Goal: Transaction & Acquisition: Purchase product/service

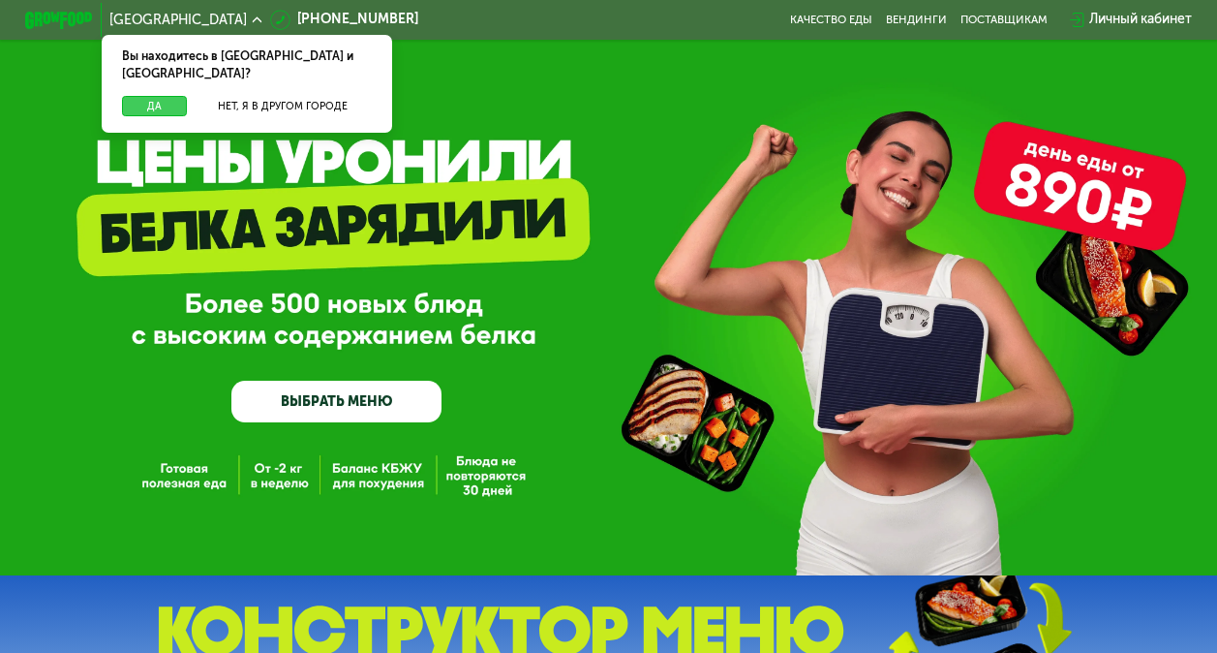
click at [156, 96] on button "Да" at bounding box center [154, 106] width 65 height 20
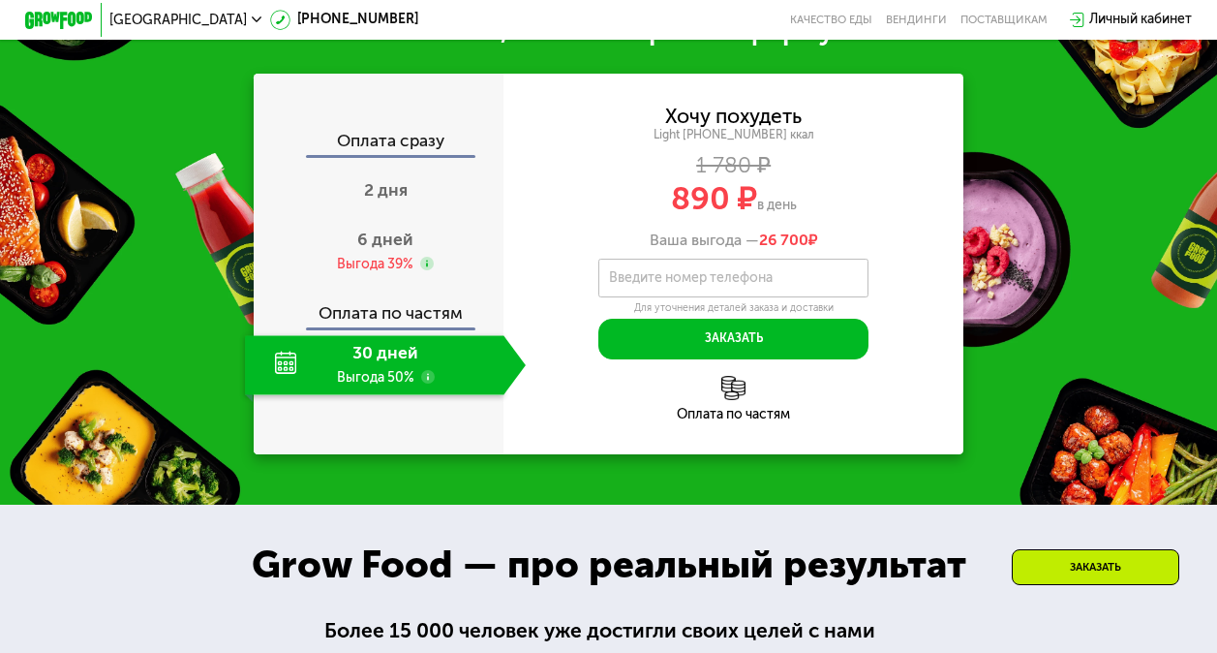
scroll to position [1646, 0]
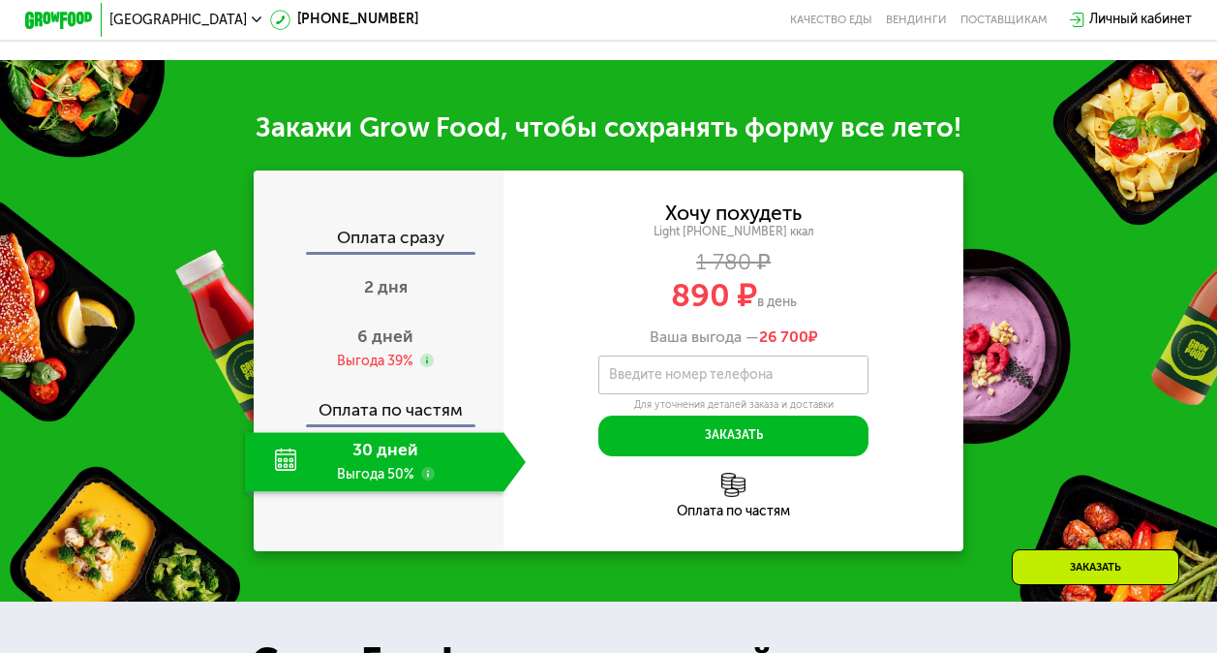
click at [744, 315] on span "890 ₽" at bounding box center [714, 295] width 86 height 39
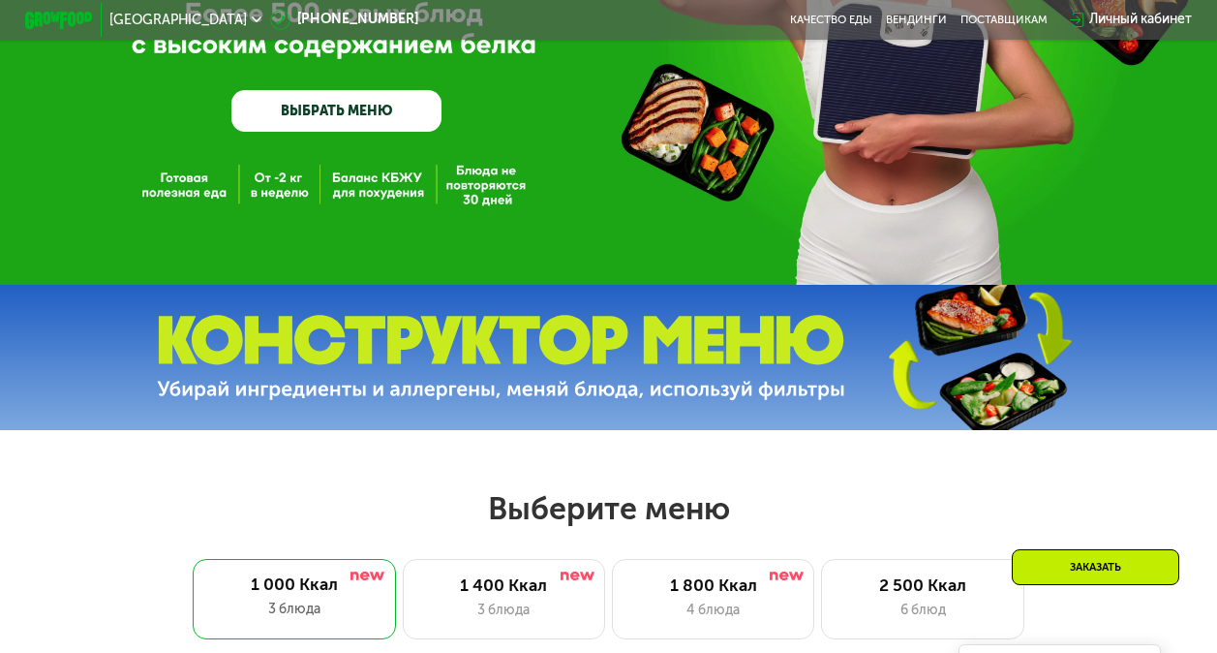
scroll to position [0, 0]
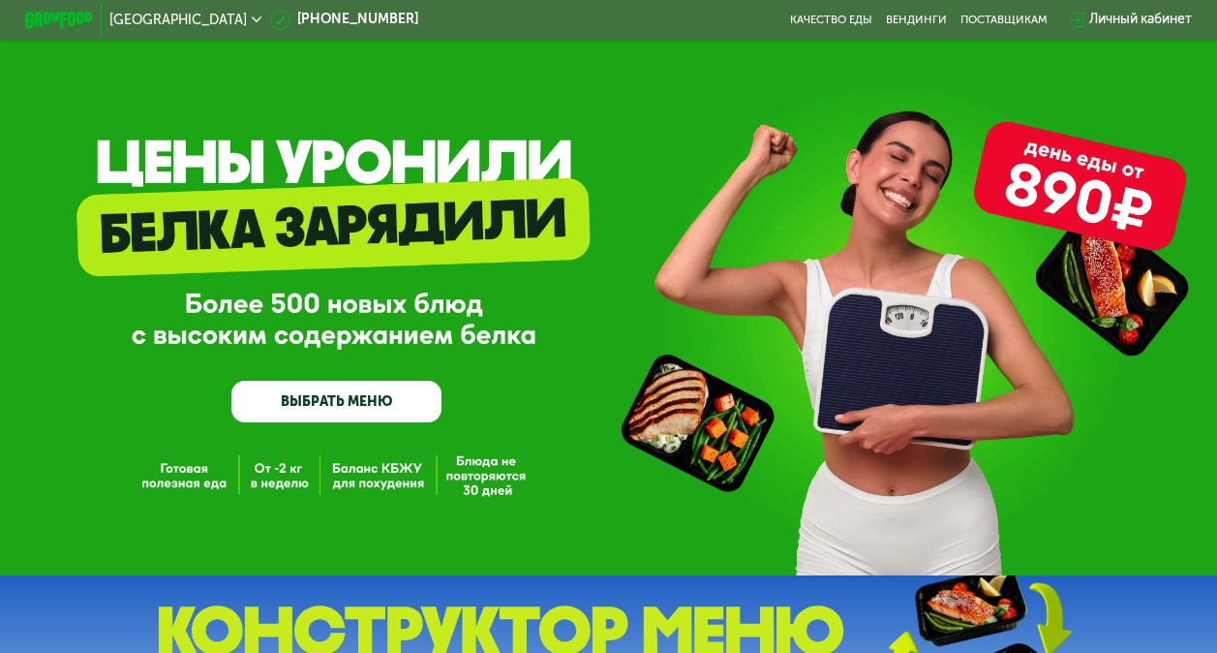
click at [349, 392] on link "ВЫБРАТЬ МЕНЮ" at bounding box center [336, 402] width 210 height 43
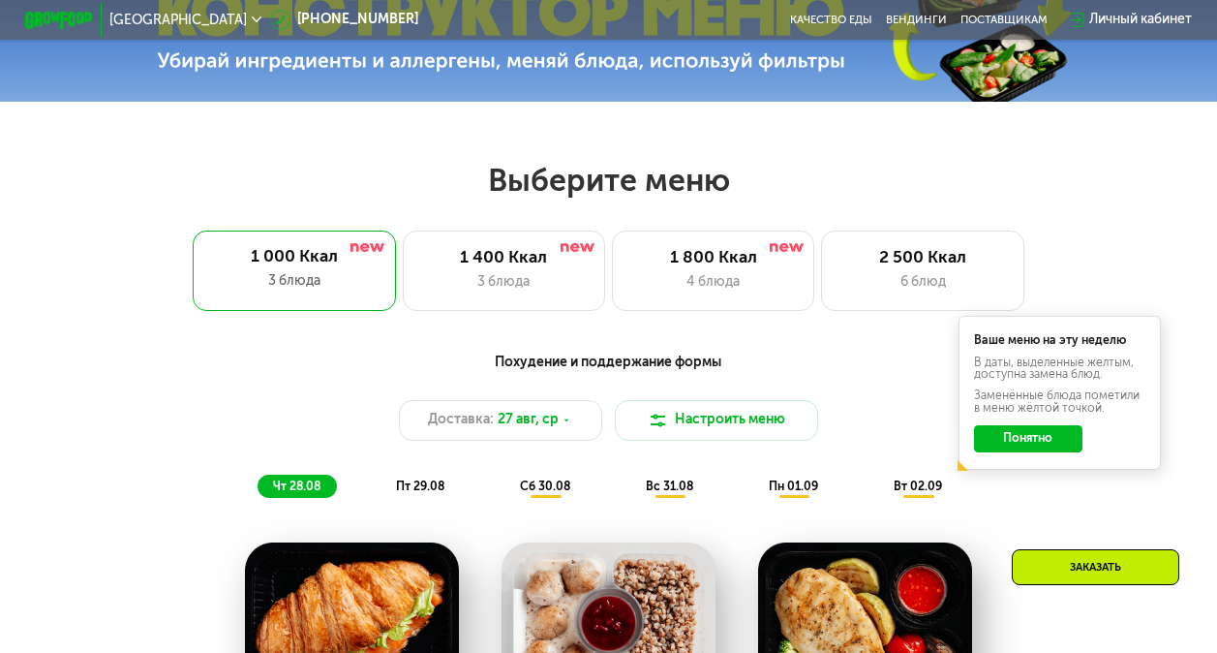
scroll to position [746, 0]
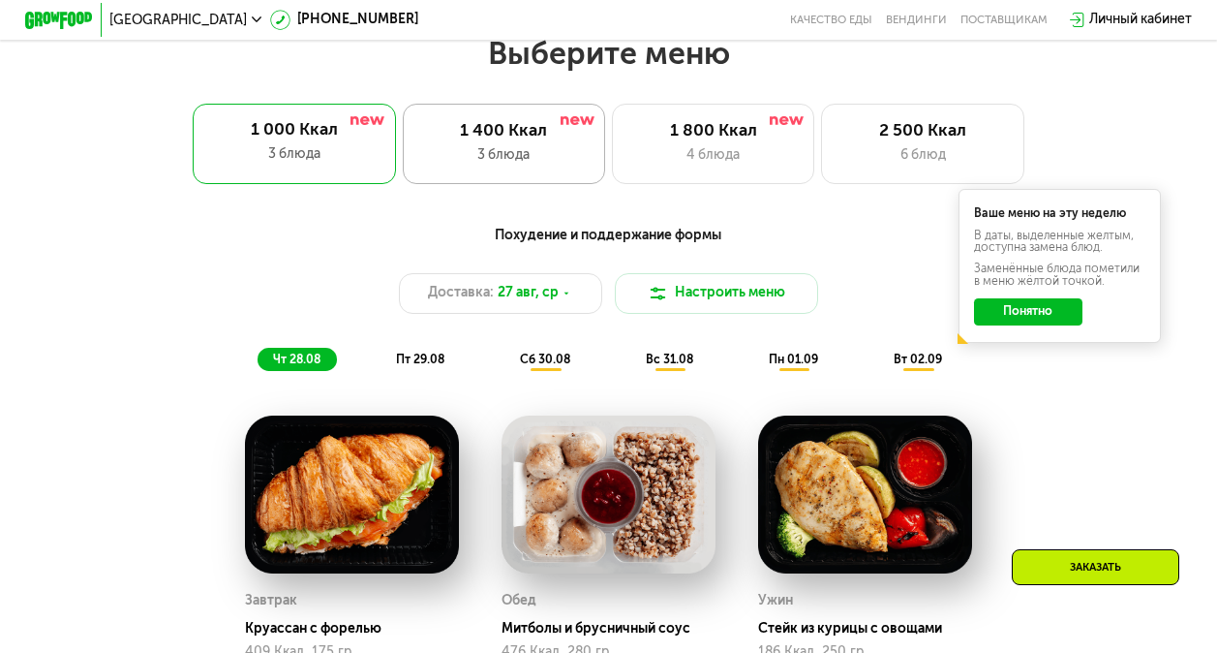
click at [476, 141] on div "1 400 Ккал" at bounding box center [504, 131] width 168 height 20
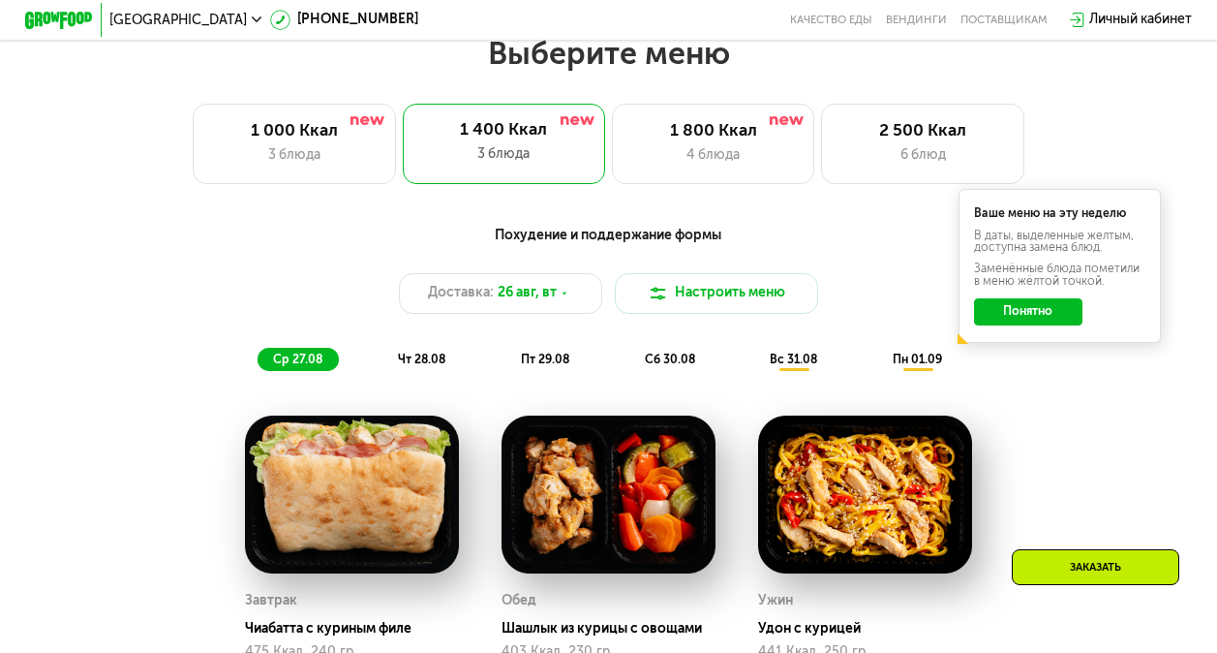
click at [1069, 312] on button "Понятно" at bounding box center [1028, 311] width 108 height 27
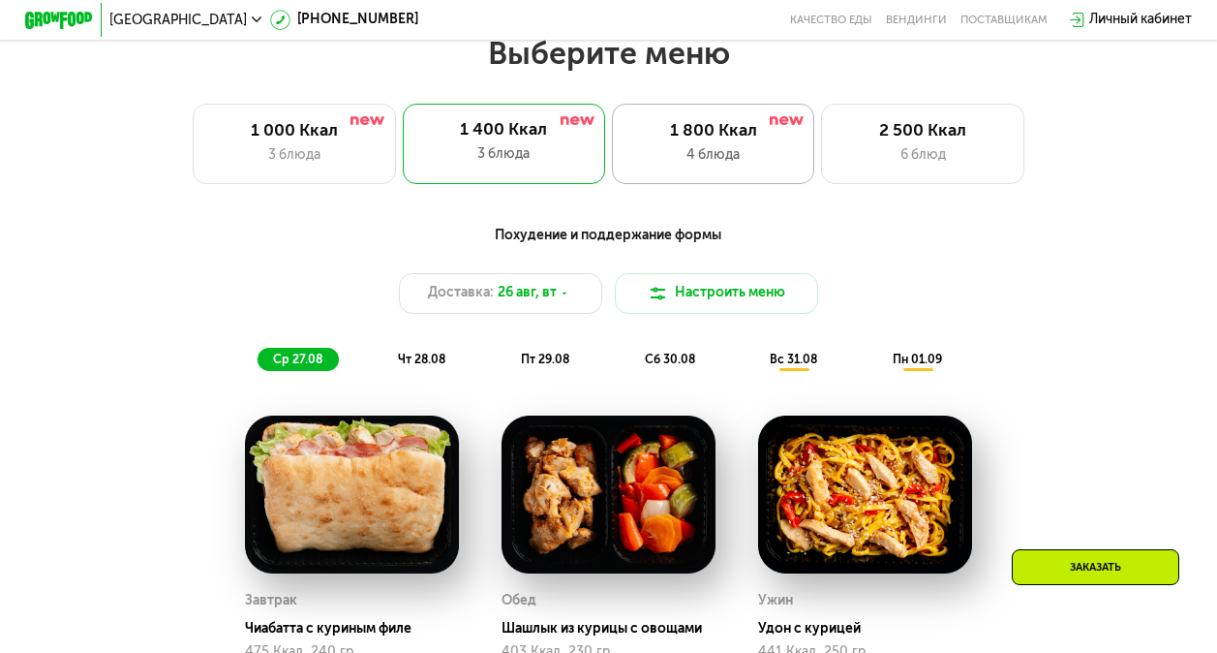
click at [725, 166] on div "4 блюда" at bounding box center [713, 155] width 168 height 20
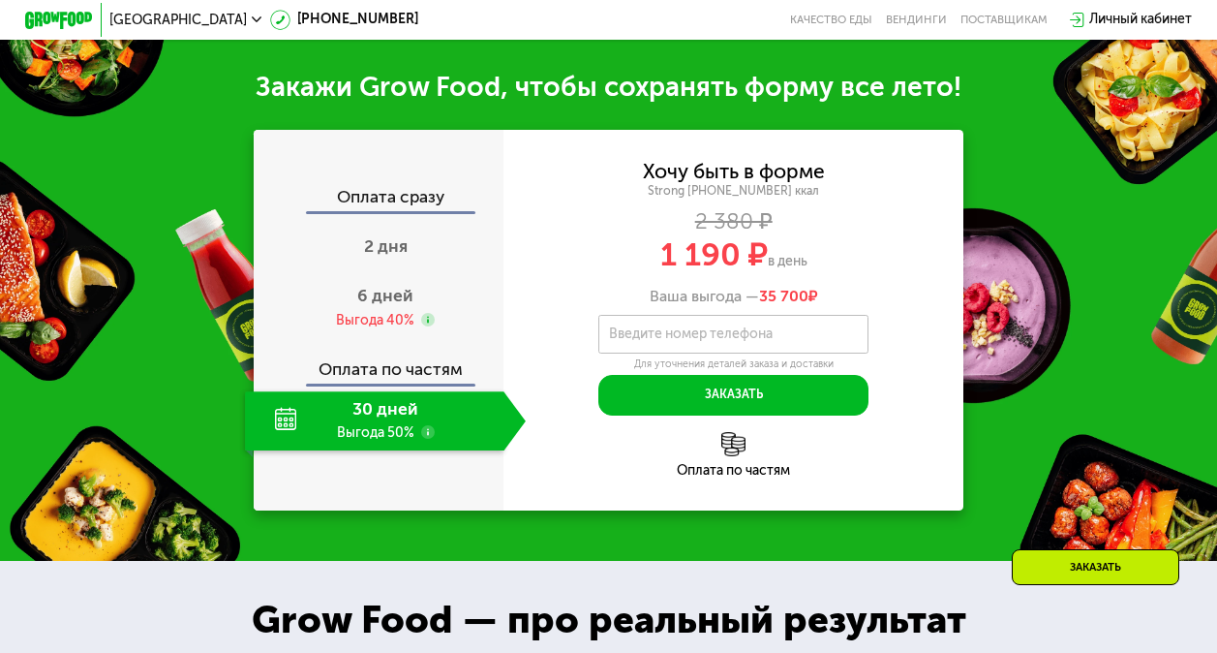
scroll to position [1638, 0]
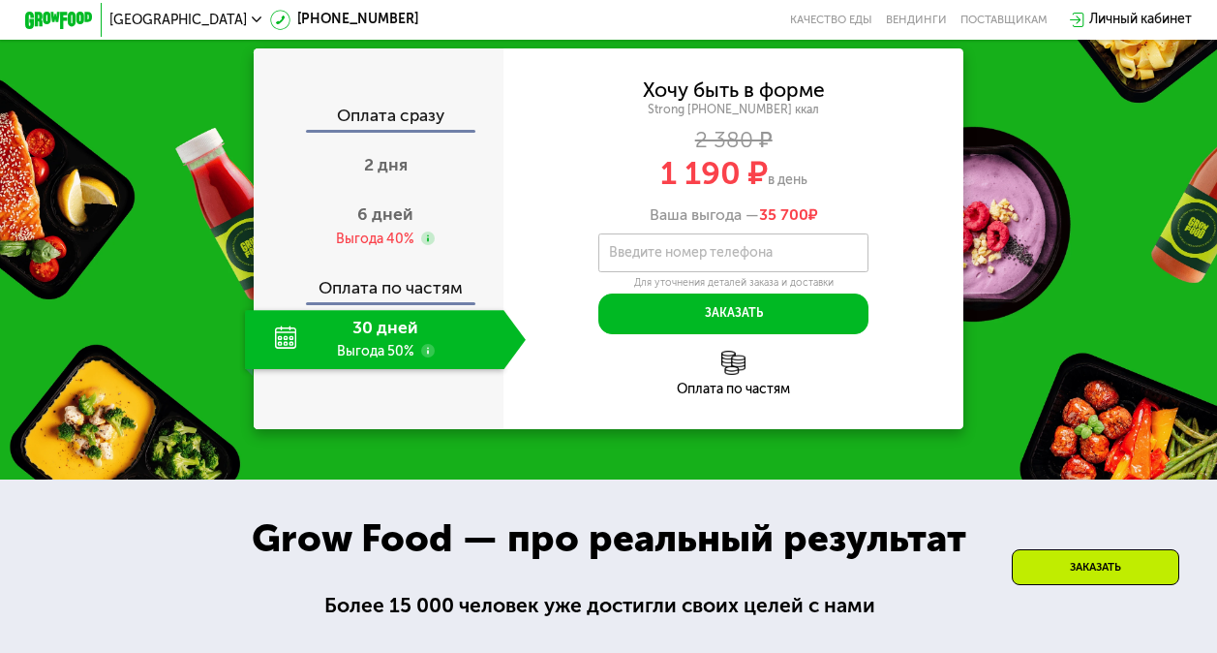
click at [283, 369] on div "30 дней Выгода 50%" at bounding box center [374, 339] width 259 height 59
click at [367, 225] on span "6 дней" at bounding box center [385, 214] width 56 height 20
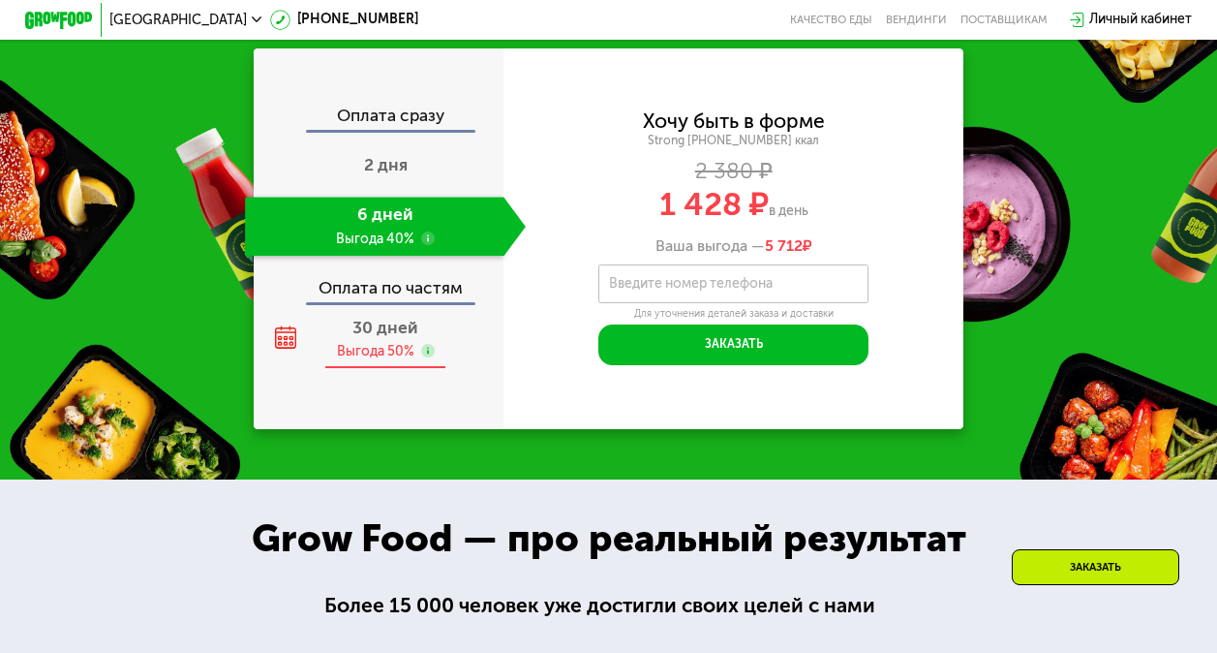
click at [367, 369] on div "30 дней Выгода 50%" at bounding box center [385, 339] width 281 height 59
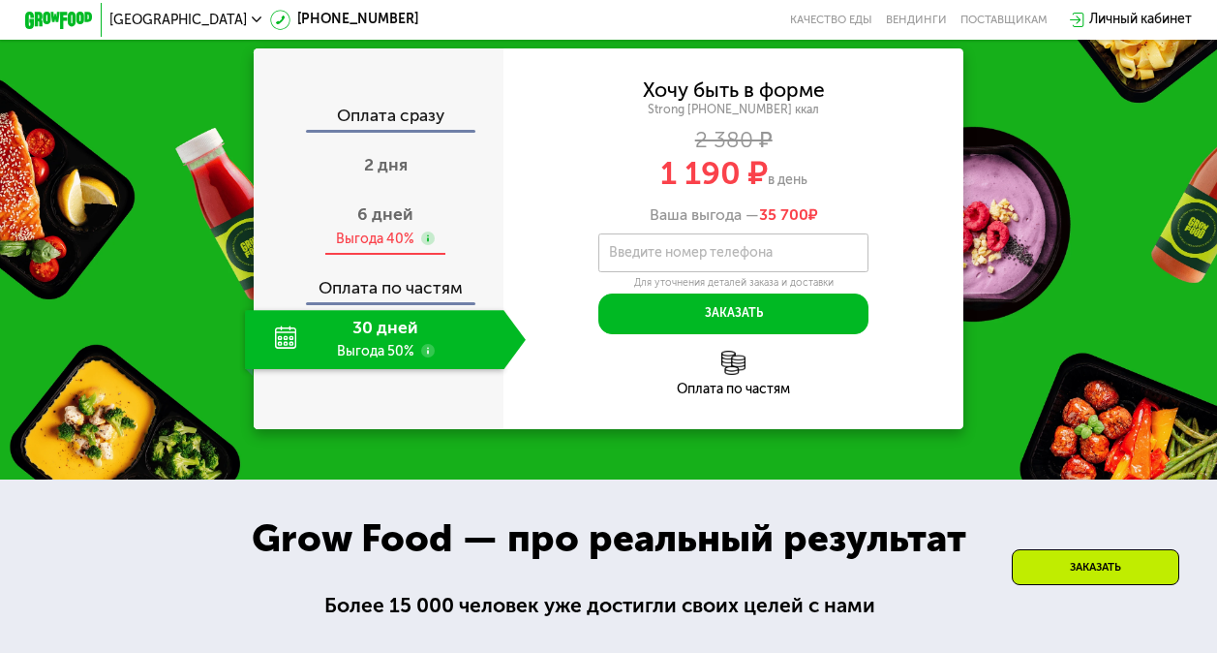
click at [372, 248] on div "Выгода 40%" at bounding box center [375, 239] width 78 height 18
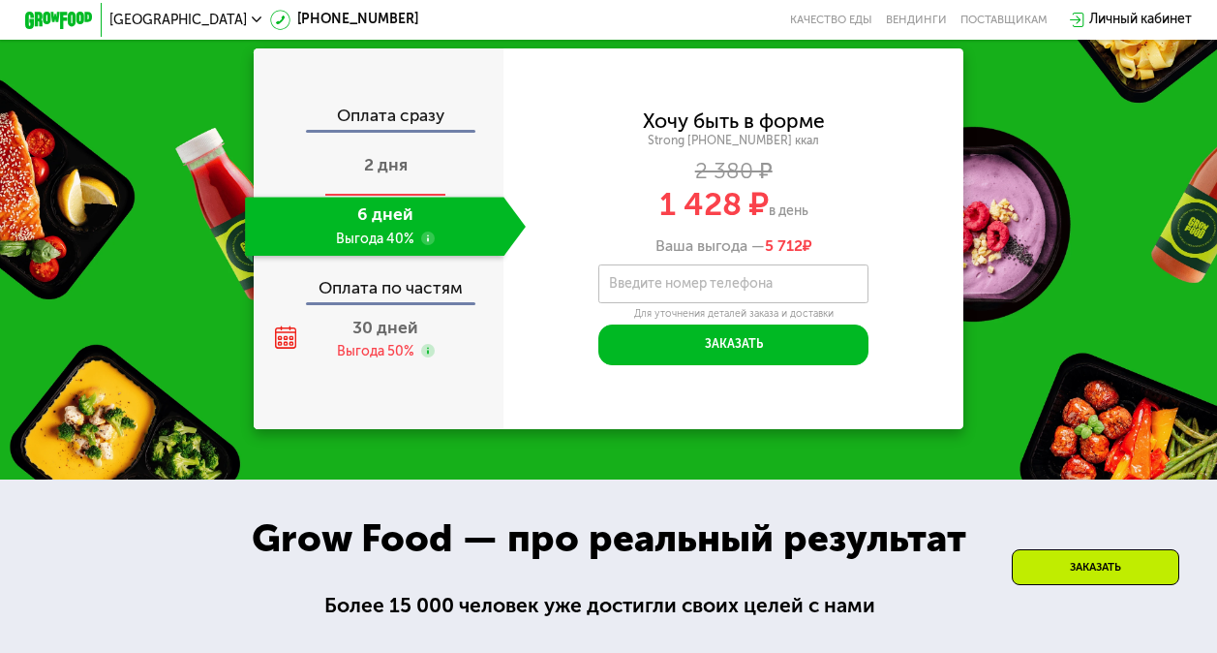
click at [368, 175] on span "2 дня" at bounding box center [386, 165] width 44 height 20
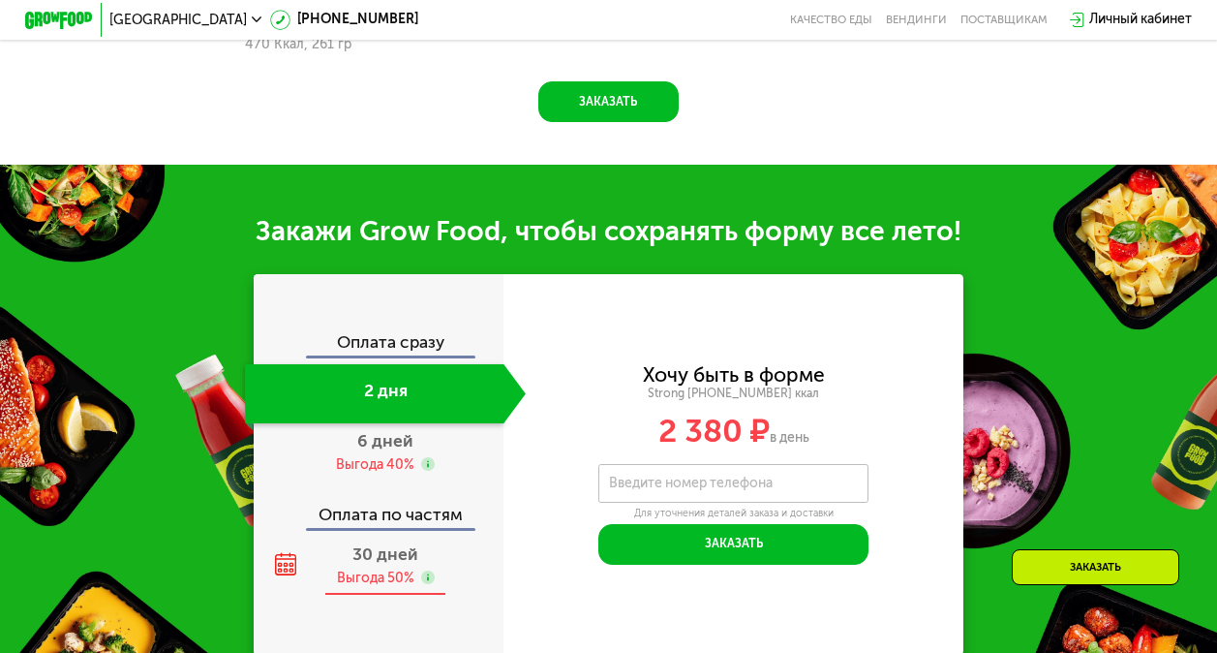
click at [381, 587] on div "Выгода 50%" at bounding box center [375, 577] width 77 height 18
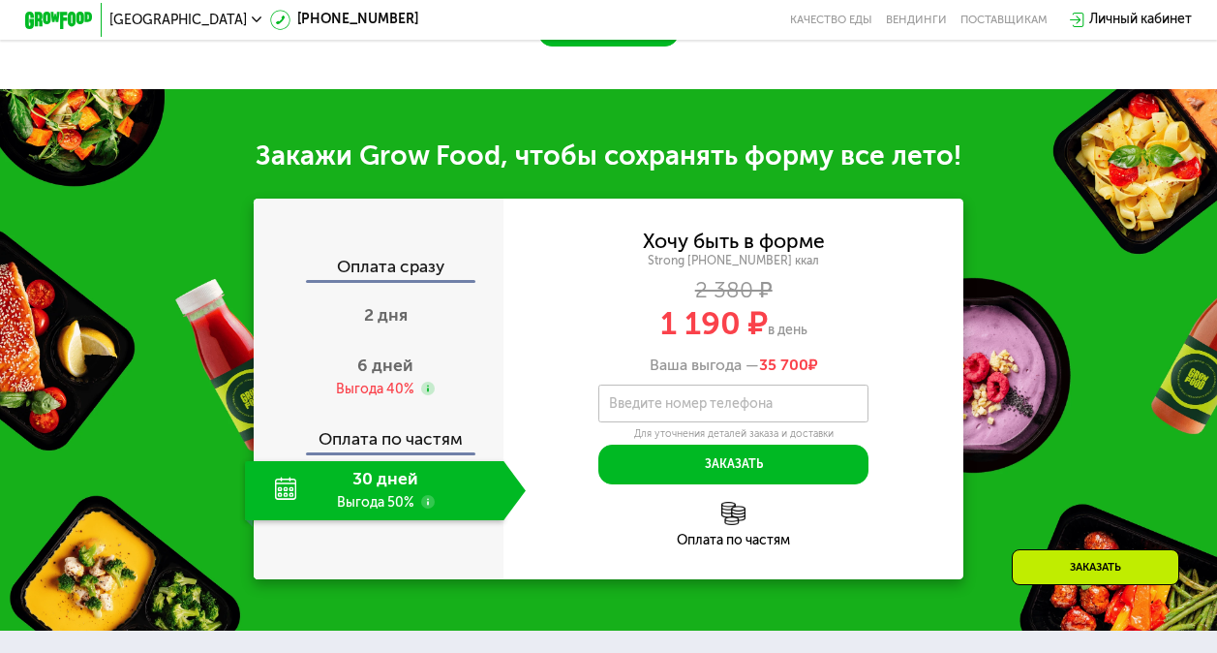
scroll to position [1735, 0]
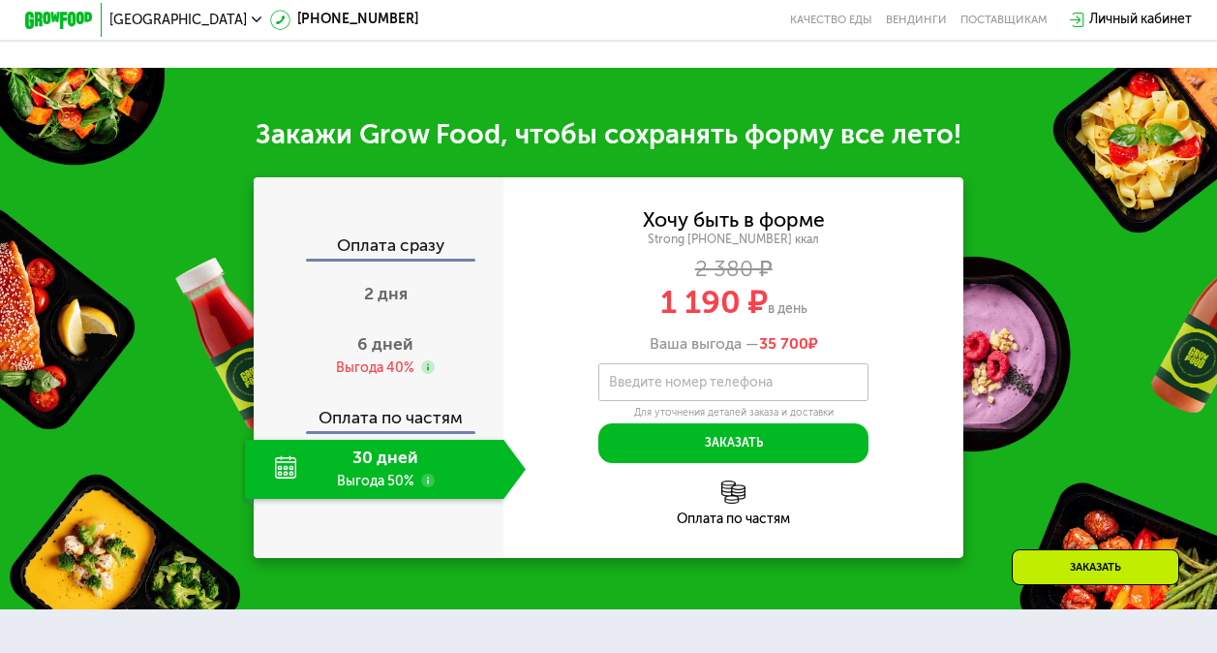
click at [735, 504] on img at bounding box center [732, 491] width 23 height 23
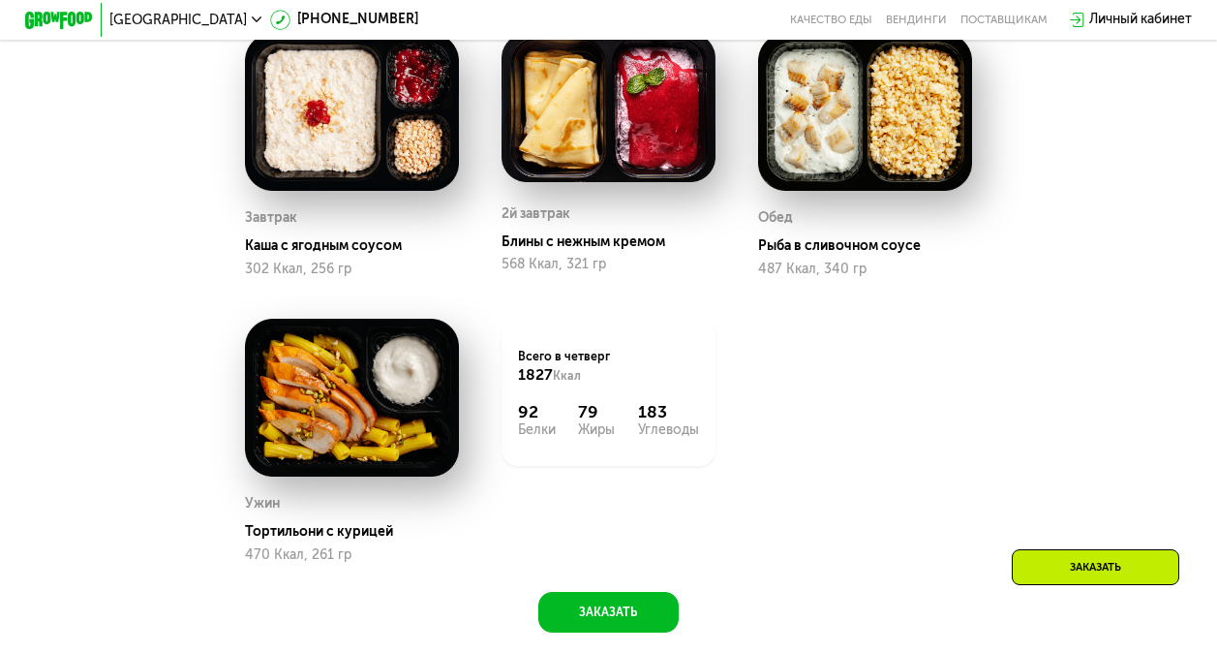
scroll to position [1074, 0]
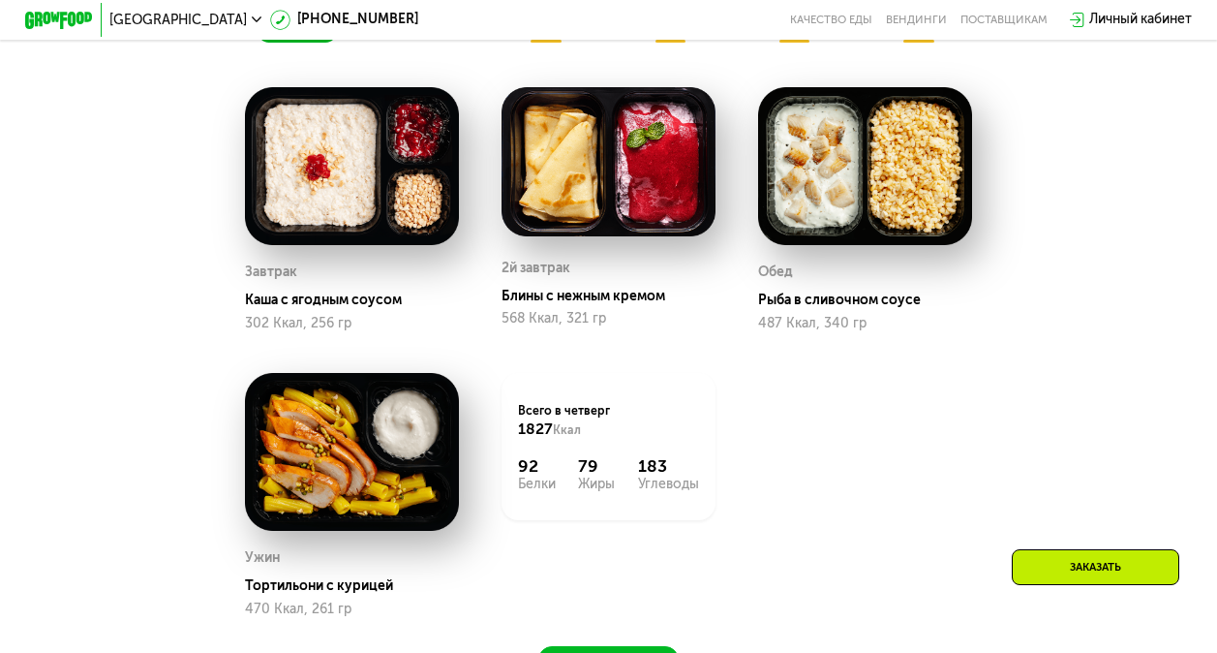
click at [364, 223] on img at bounding box center [352, 166] width 214 height 158
click at [308, 331] on div "302 Ккал, 256 гр" at bounding box center [352, 323] width 214 height 15
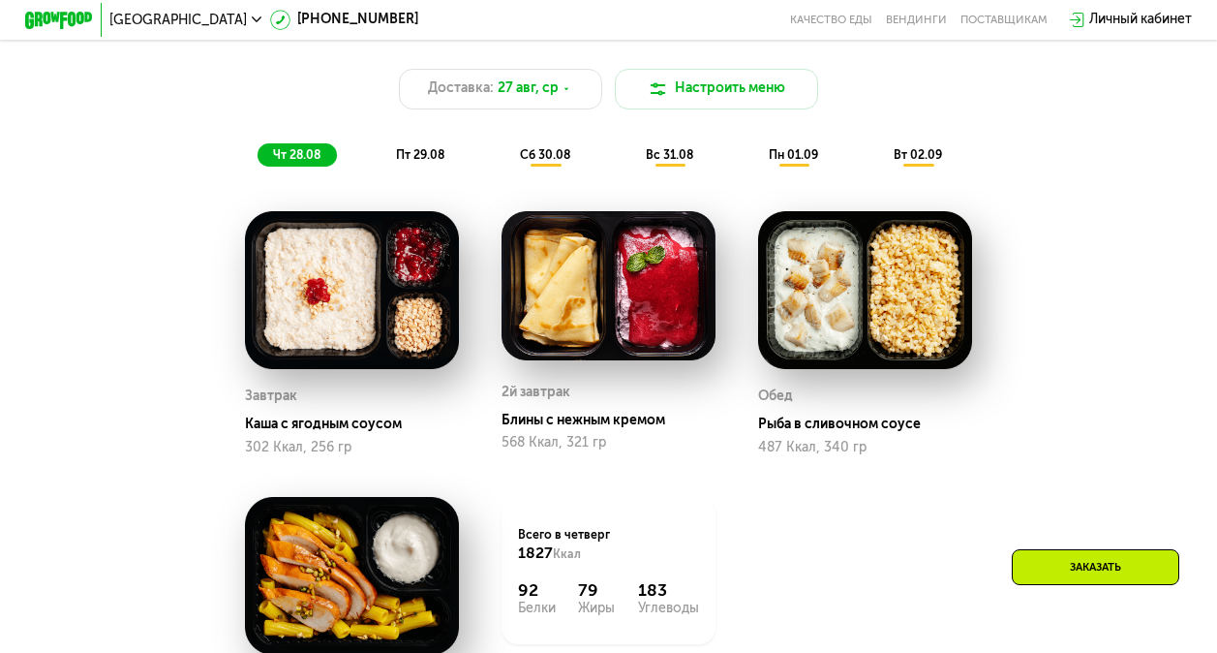
scroll to position [928, 0]
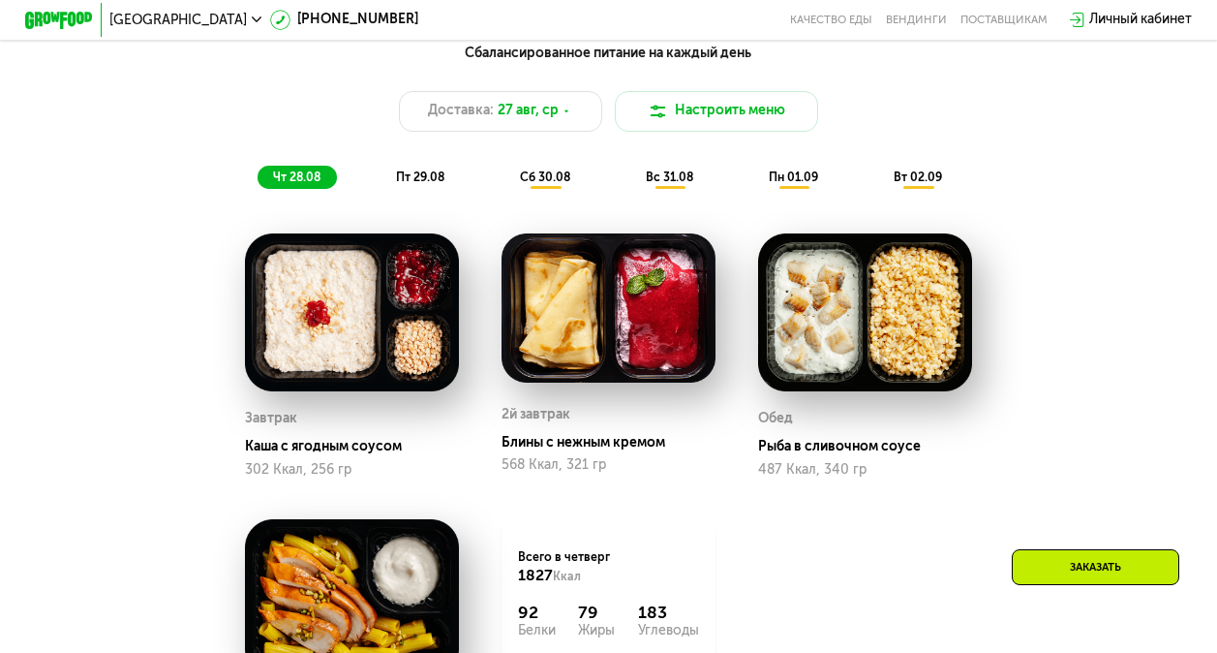
click at [418, 181] on span "пт 29.08" at bounding box center [420, 177] width 48 height 14
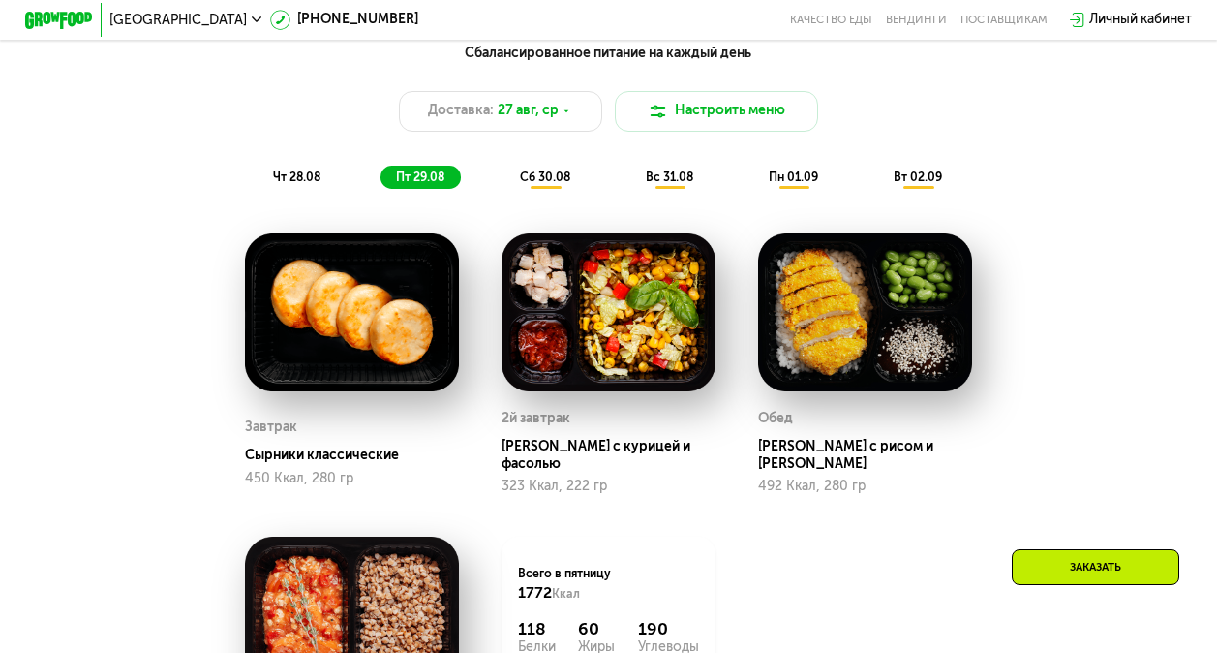
click at [591, 391] on img at bounding box center [609, 312] width 214 height 158
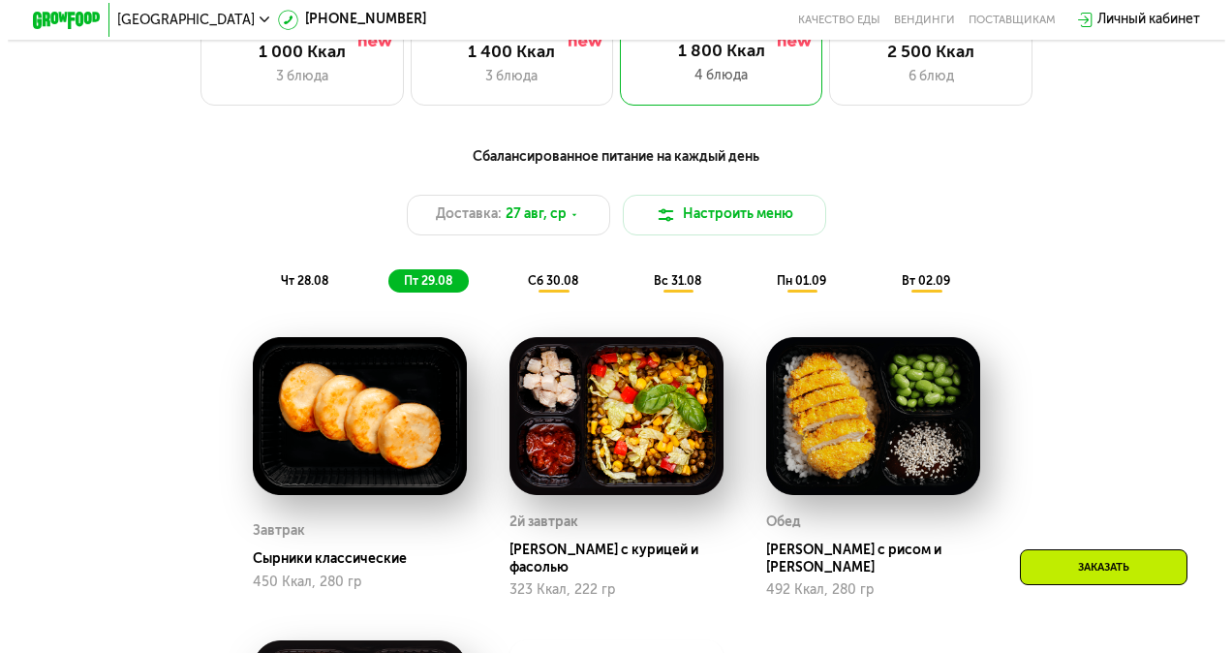
scroll to position [834, 0]
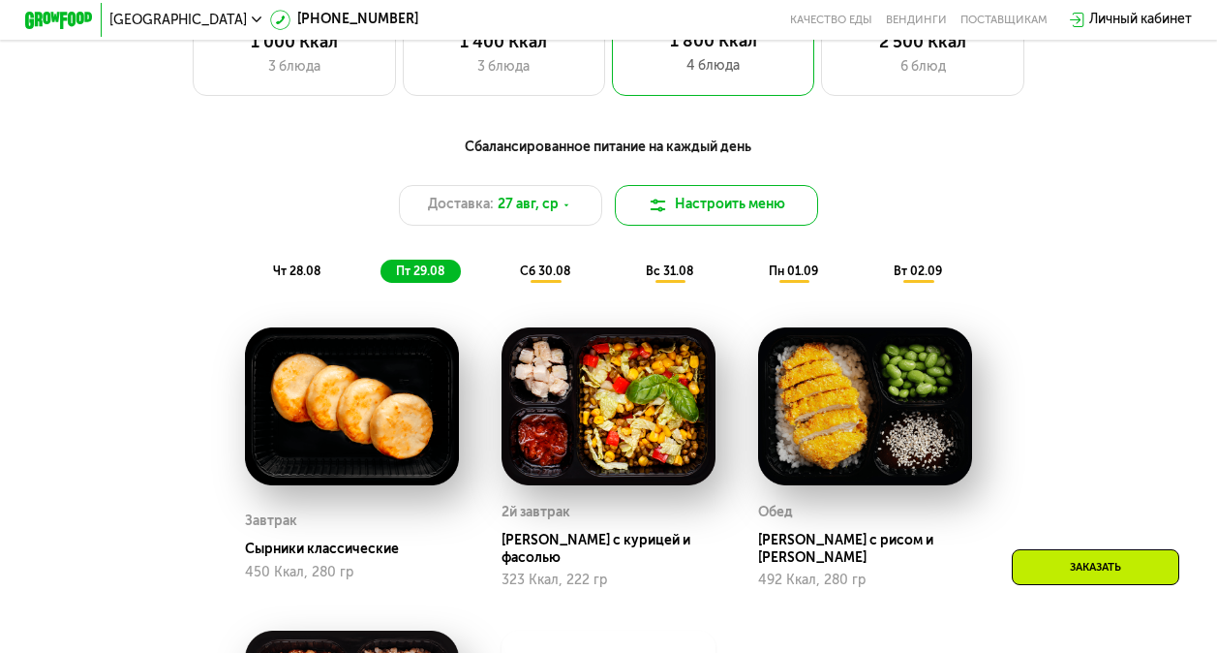
click at [719, 220] on button "Настроить меню" at bounding box center [716, 205] width 203 height 41
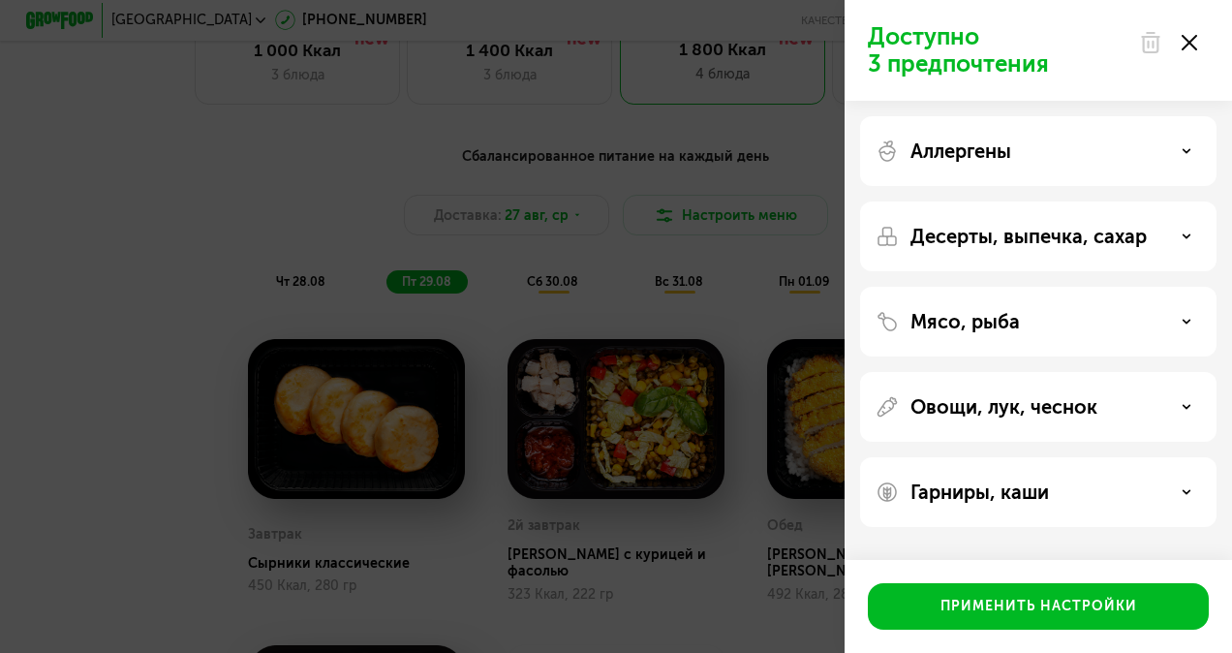
click at [990, 287] on div "Десерты, выпечка, сахар" at bounding box center [1038, 322] width 356 height 70
click at [1040, 235] on p "Десерты, выпечка, сахар" at bounding box center [1028, 236] width 236 height 23
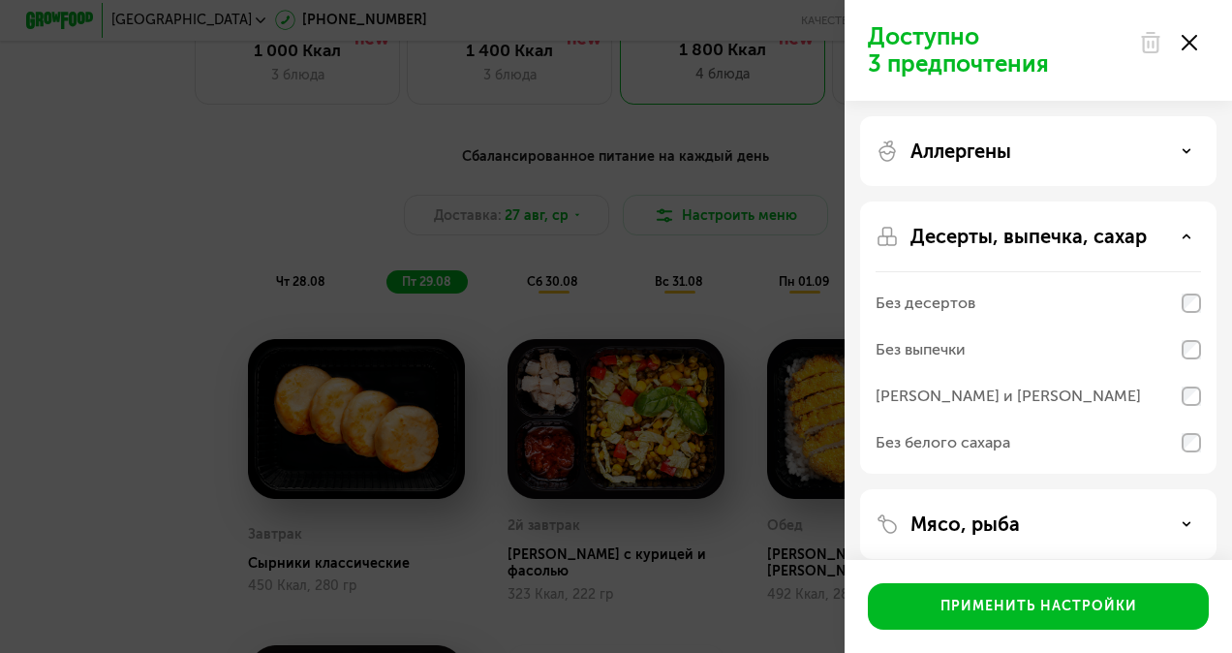
click at [1119, 241] on p "Десерты, выпечка, сахар" at bounding box center [1028, 236] width 236 height 23
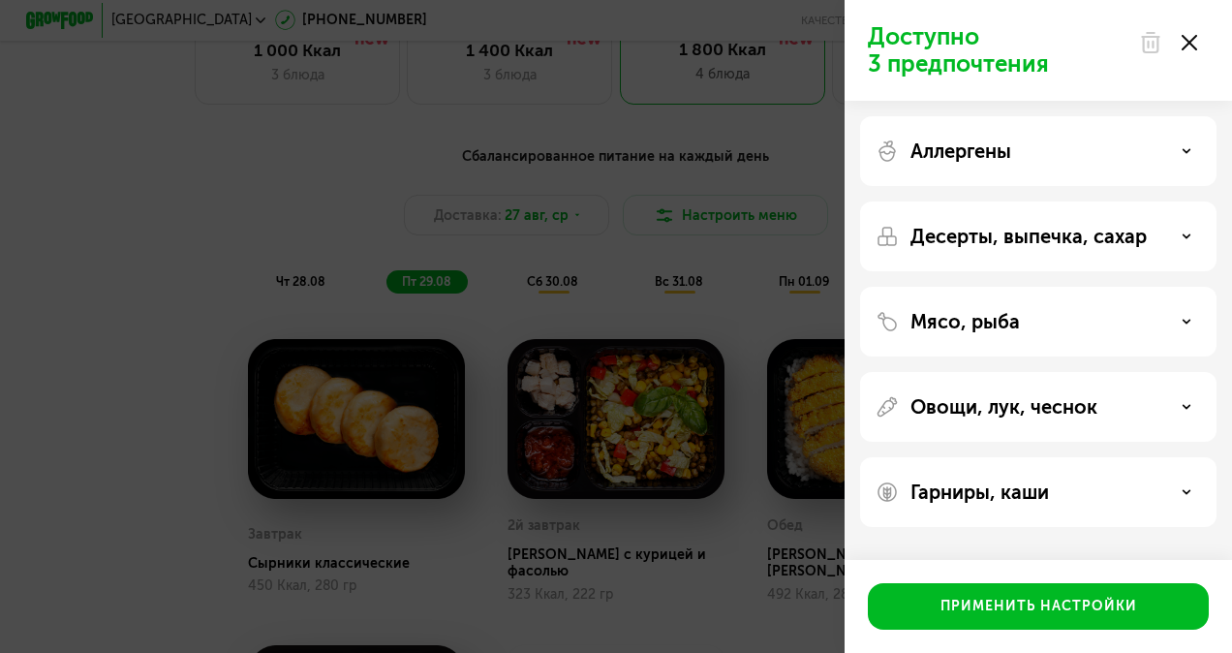
click at [1068, 321] on div "Мясо, рыба" at bounding box center [1037, 321] width 325 height 23
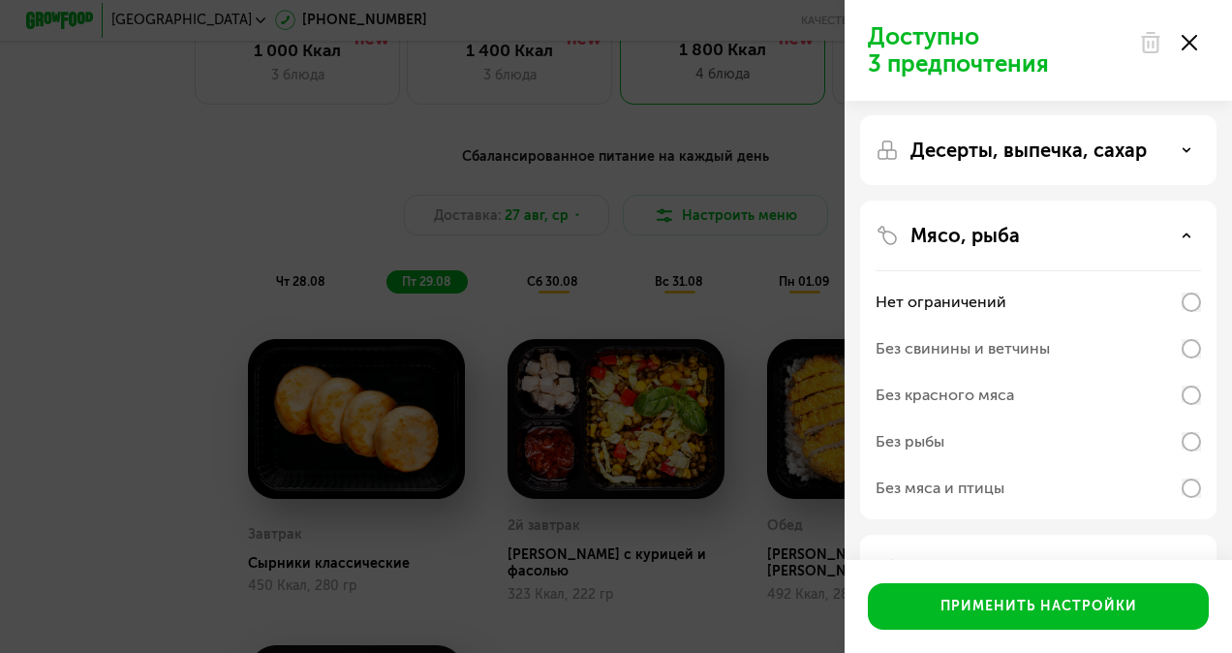
scroll to position [62, 0]
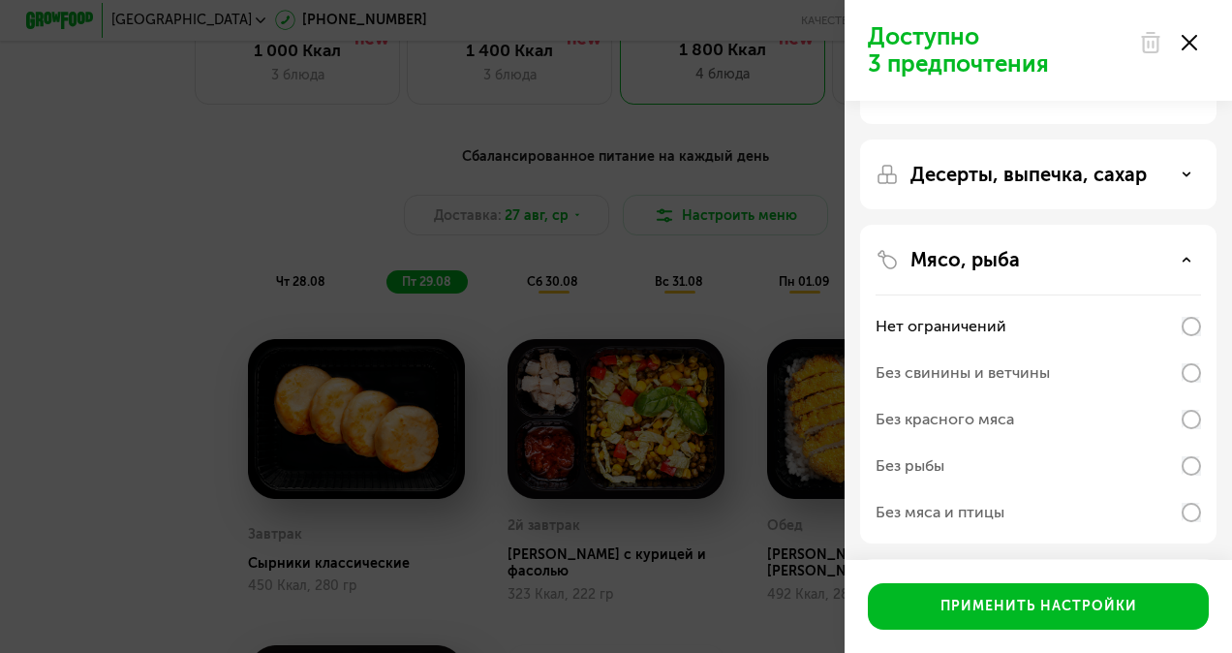
drag, startPoint x: 1060, startPoint y: 237, endPoint x: 1198, endPoint y: 268, distance: 141.0
click at [1198, 559] on div "Мясо, рыба Нет ограничений Без свинины и ветчины Без красного мяса Без рыбы Без…" at bounding box center [1038, 594] width 356 height 70
click at [1198, 268] on div "Мясо, рыба" at bounding box center [1037, 259] width 325 height 23
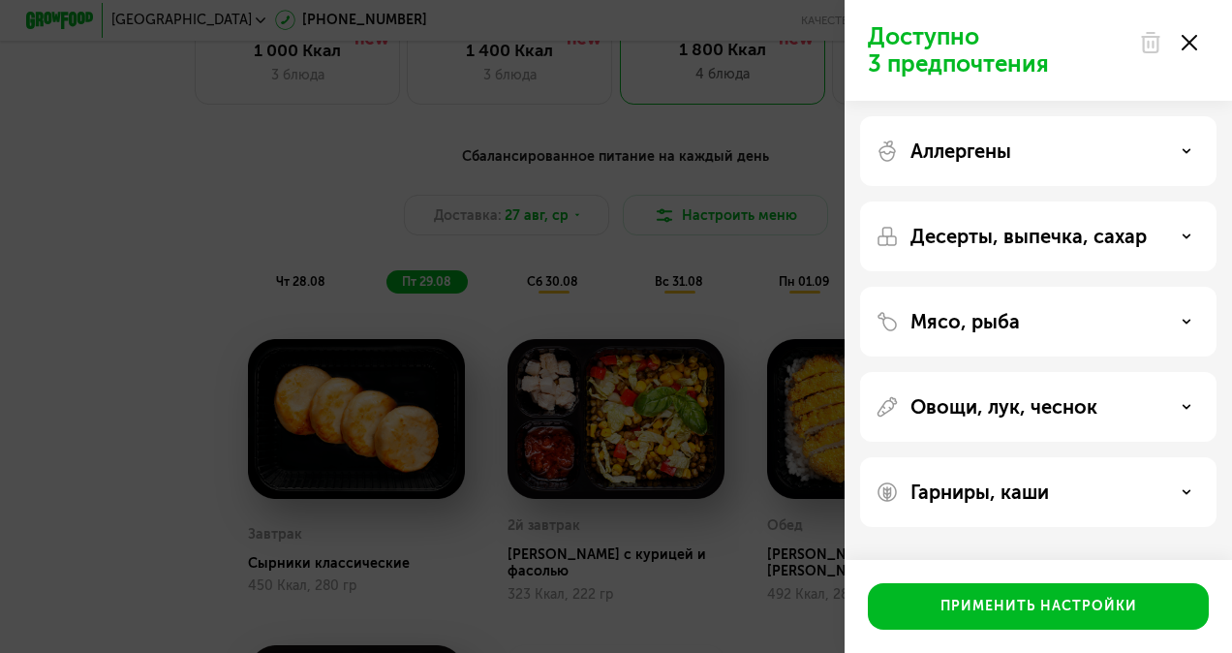
click at [1080, 402] on p "Овощи, лук, чеснок" at bounding box center [1003, 406] width 187 height 23
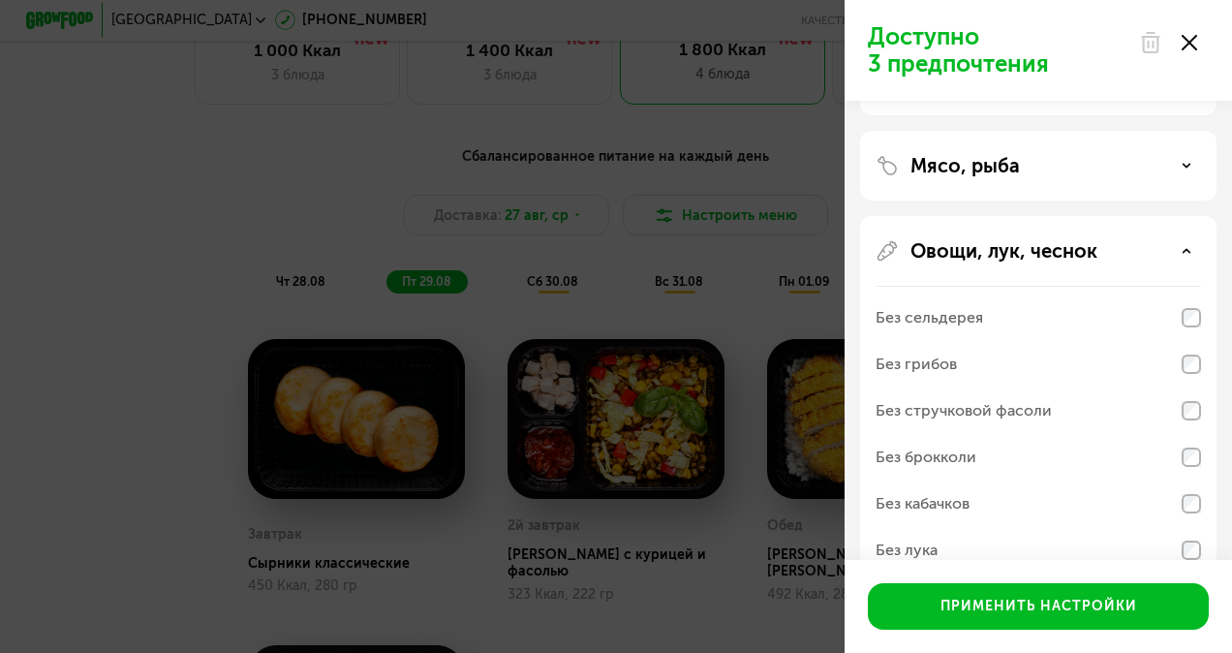
scroll to position [159, 0]
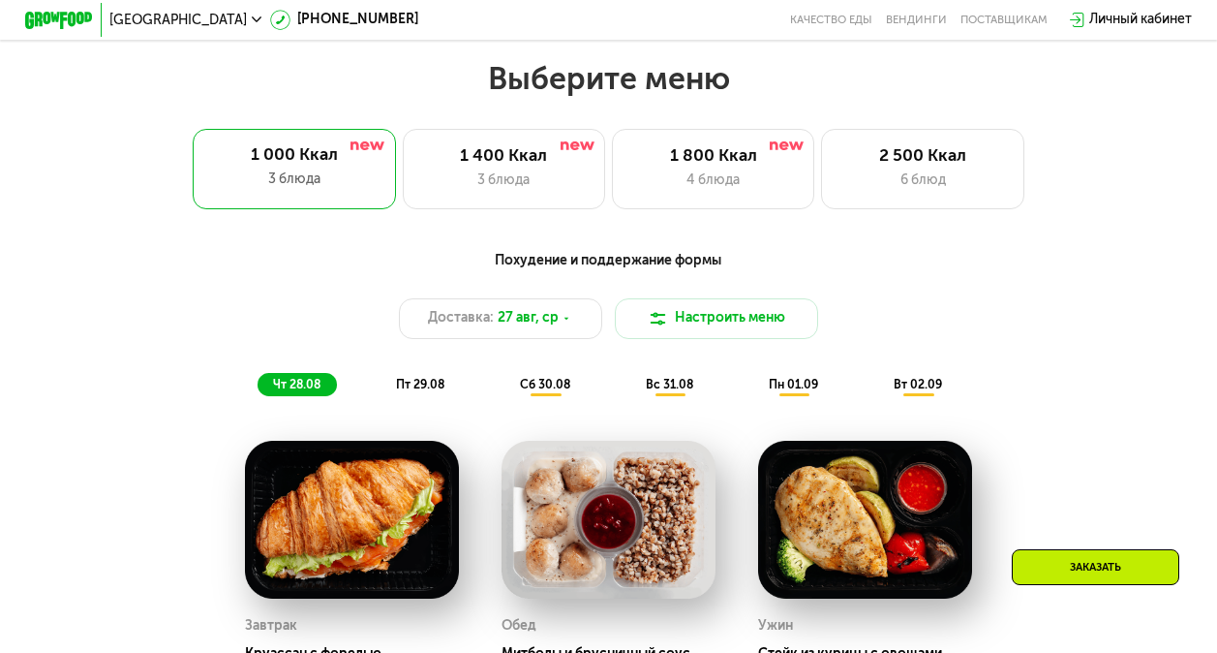
scroll to position [719, 0]
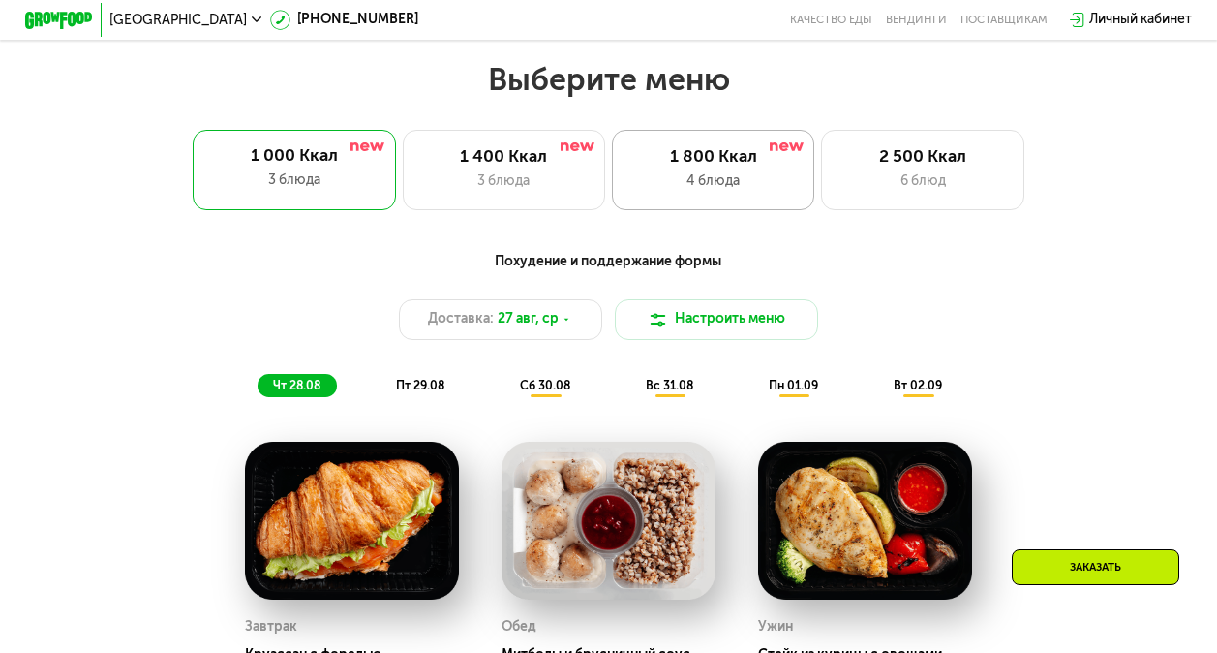
click at [711, 186] on div "4 блюда" at bounding box center [713, 181] width 168 height 20
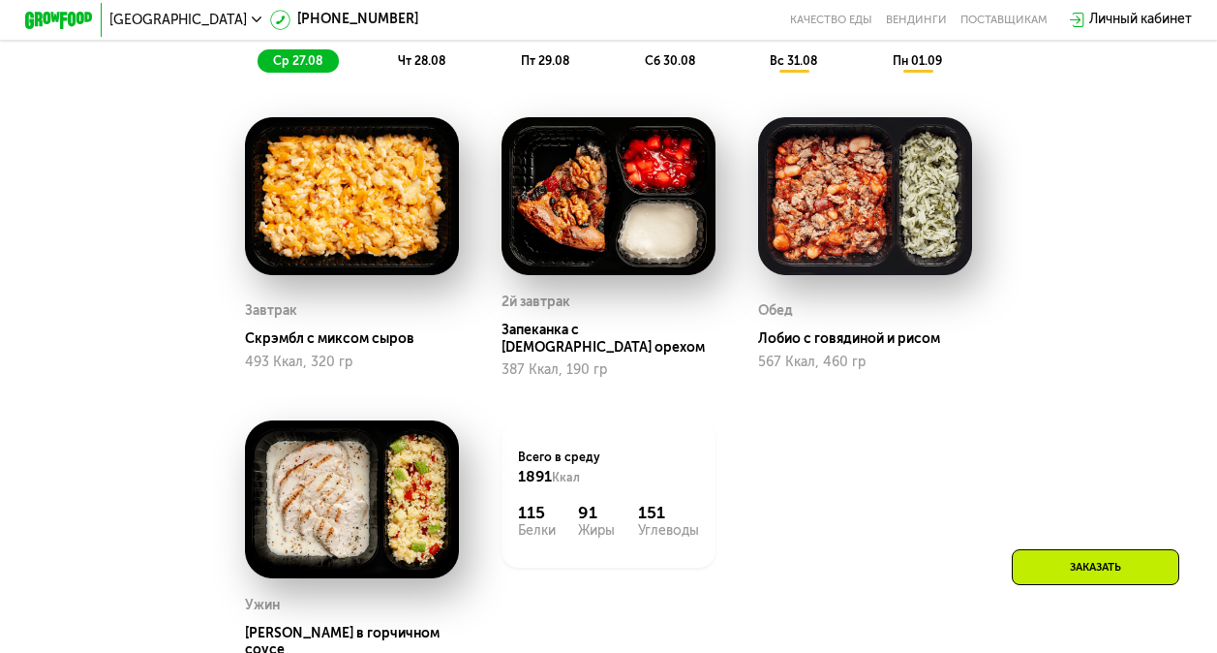
scroll to position [1045, 0]
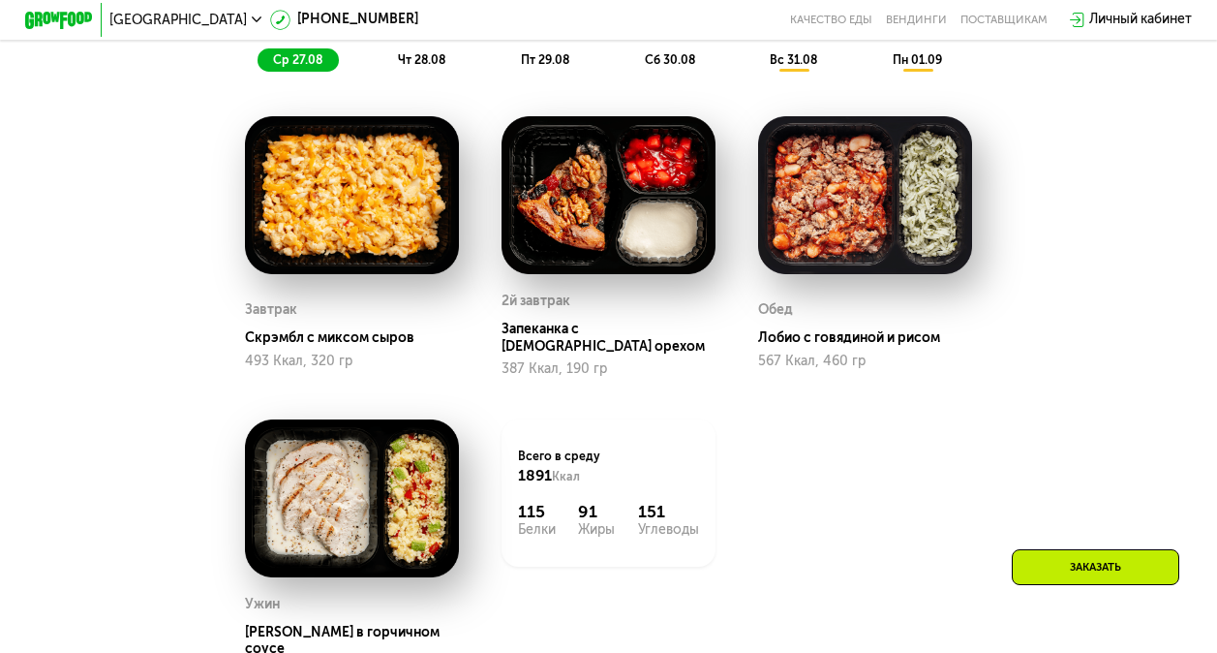
click at [441, 67] on span "чт 28.08" at bounding box center [421, 60] width 47 height 14
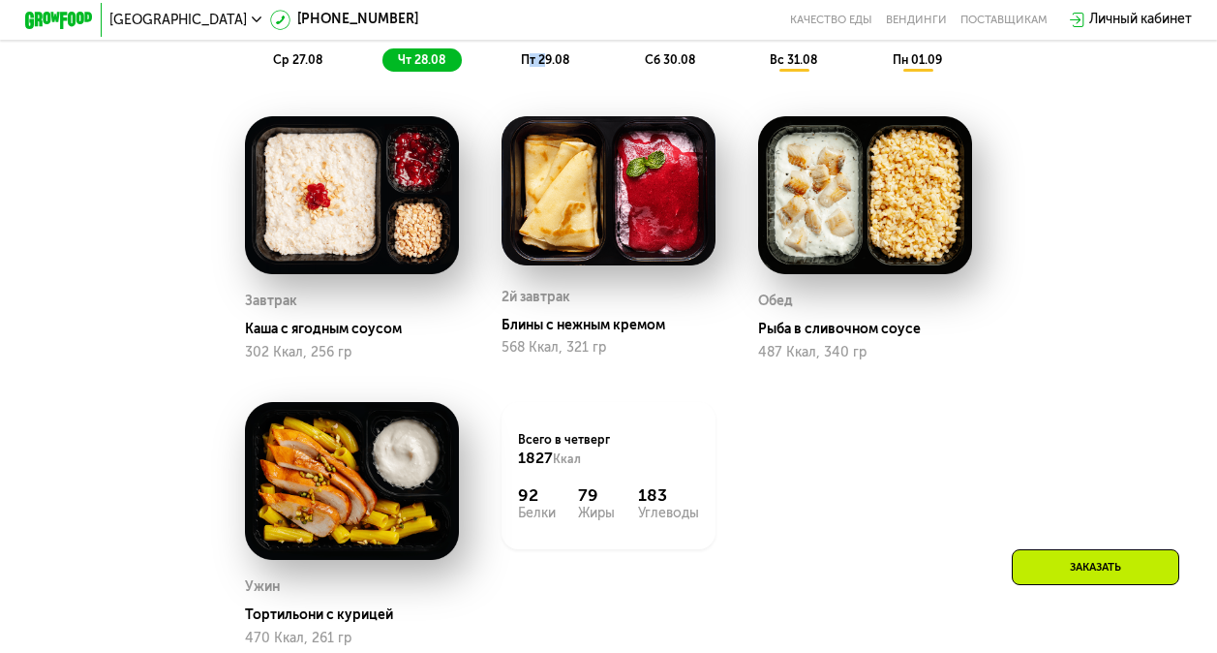
drag, startPoint x: 524, startPoint y: 85, endPoint x: 540, endPoint y: 83, distance: 16.6
click at [536, 67] on span "пт 29.08" at bounding box center [545, 60] width 48 height 14
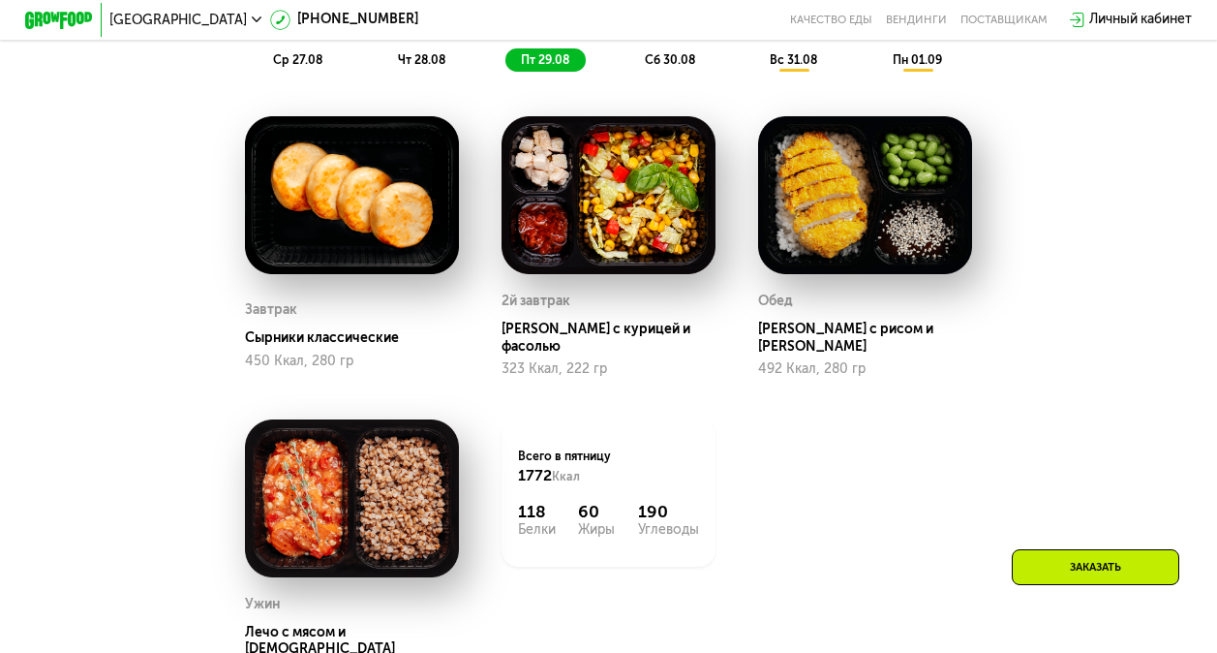
click at [680, 67] on span "сб 30.08" at bounding box center [670, 60] width 50 height 14
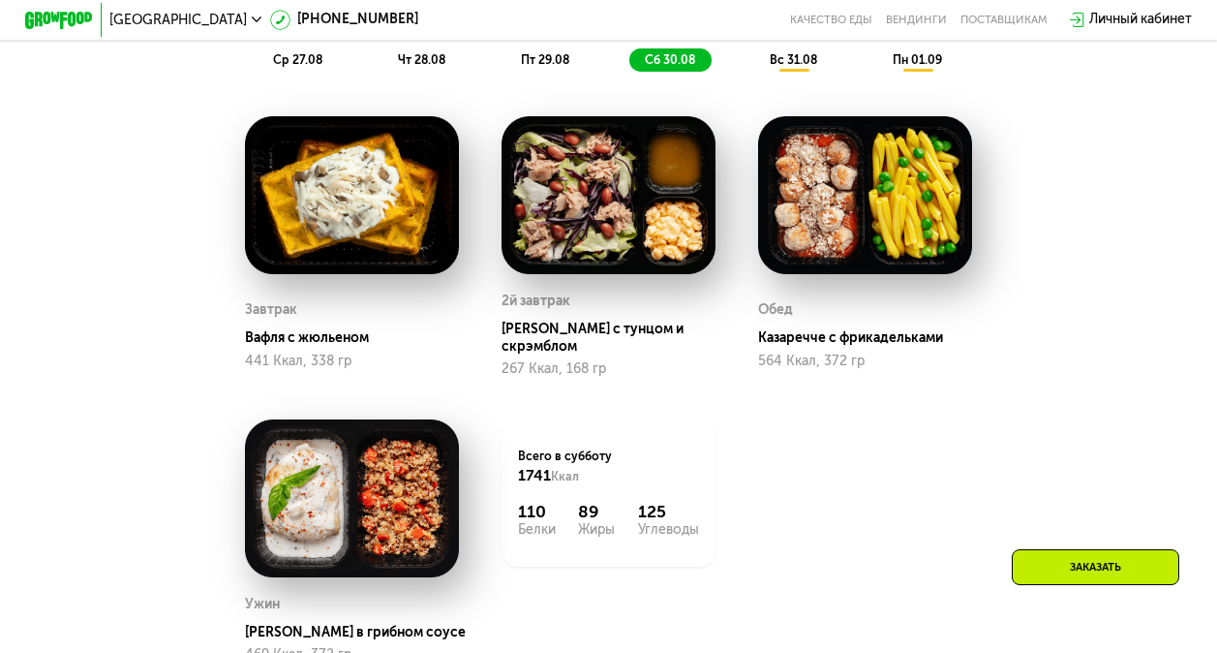
click at [794, 67] on span "вс 31.08" at bounding box center [793, 60] width 47 height 14
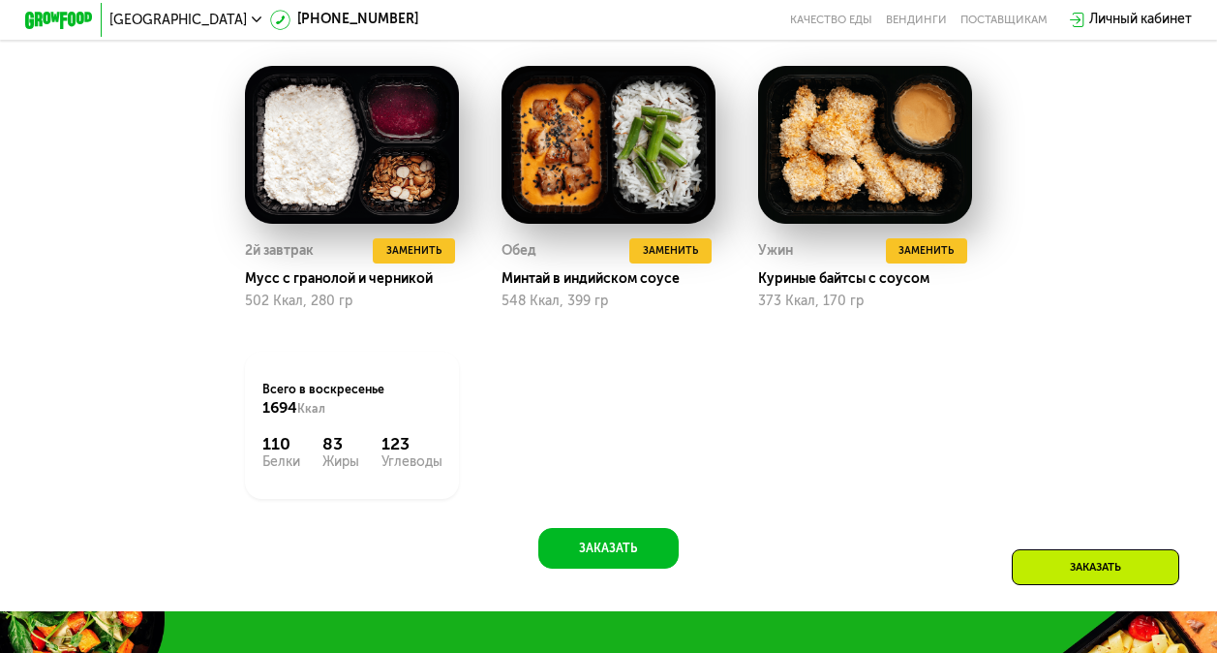
scroll to position [1390, 0]
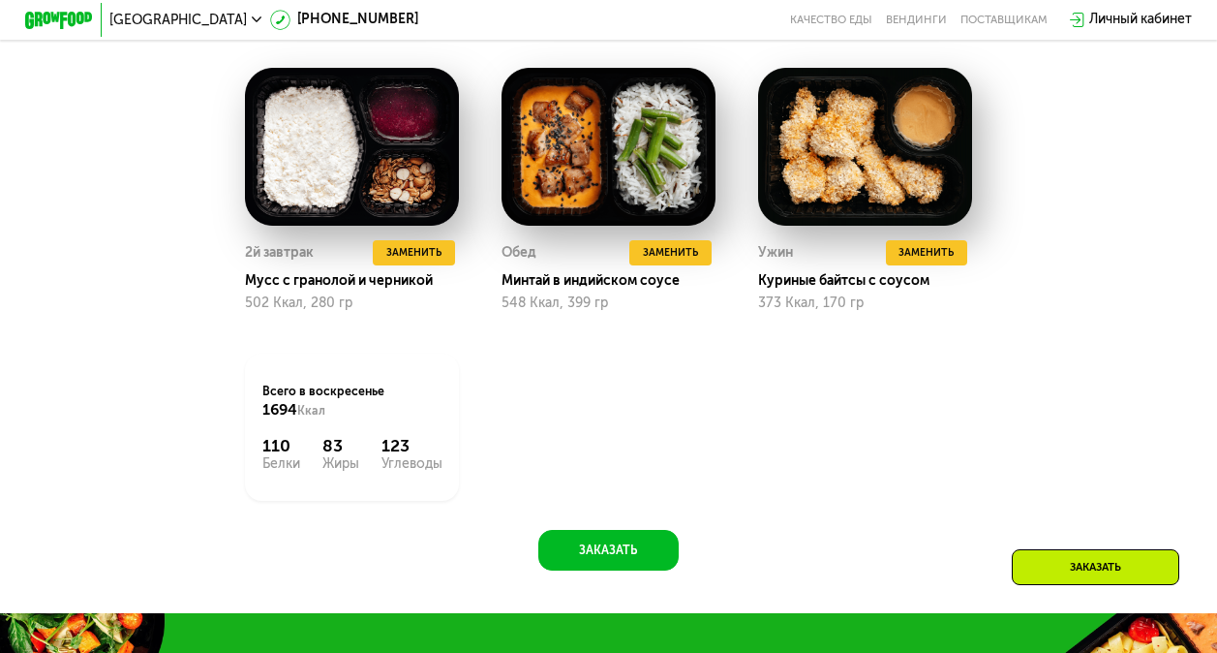
click at [1172, 435] on div "Сбалансированное питание на каждый день Доставка: 26 авг, вт Настроить меню ср …" at bounding box center [608, 85] width 1217 height 1056
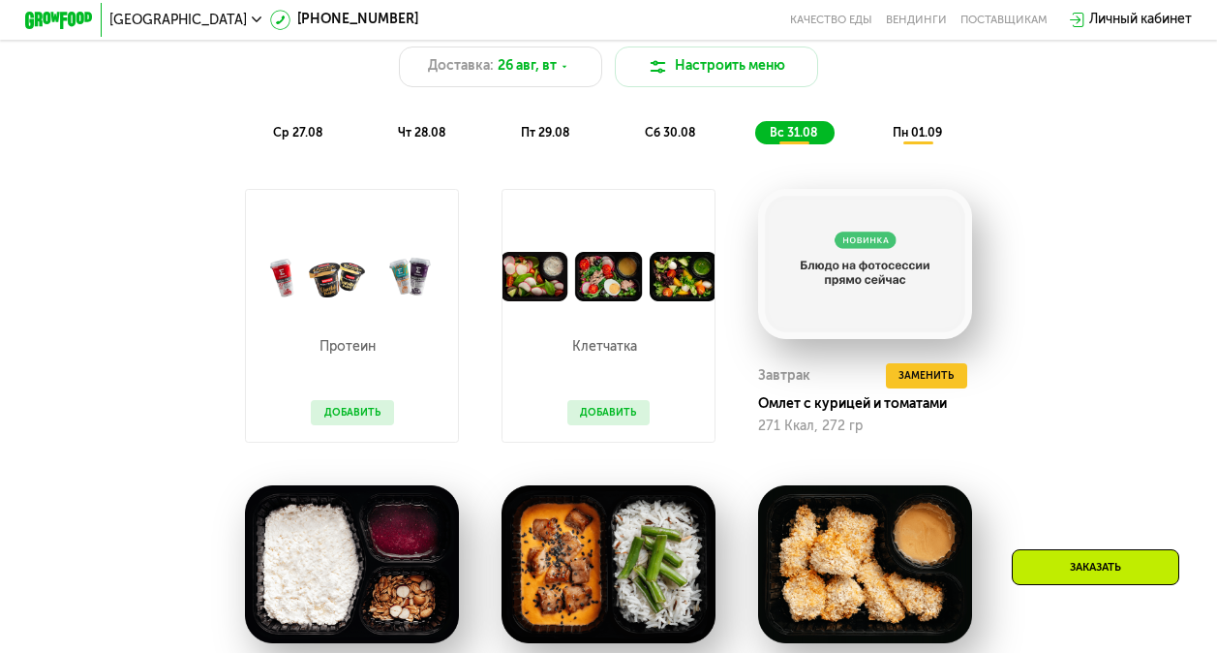
scroll to position [905, 0]
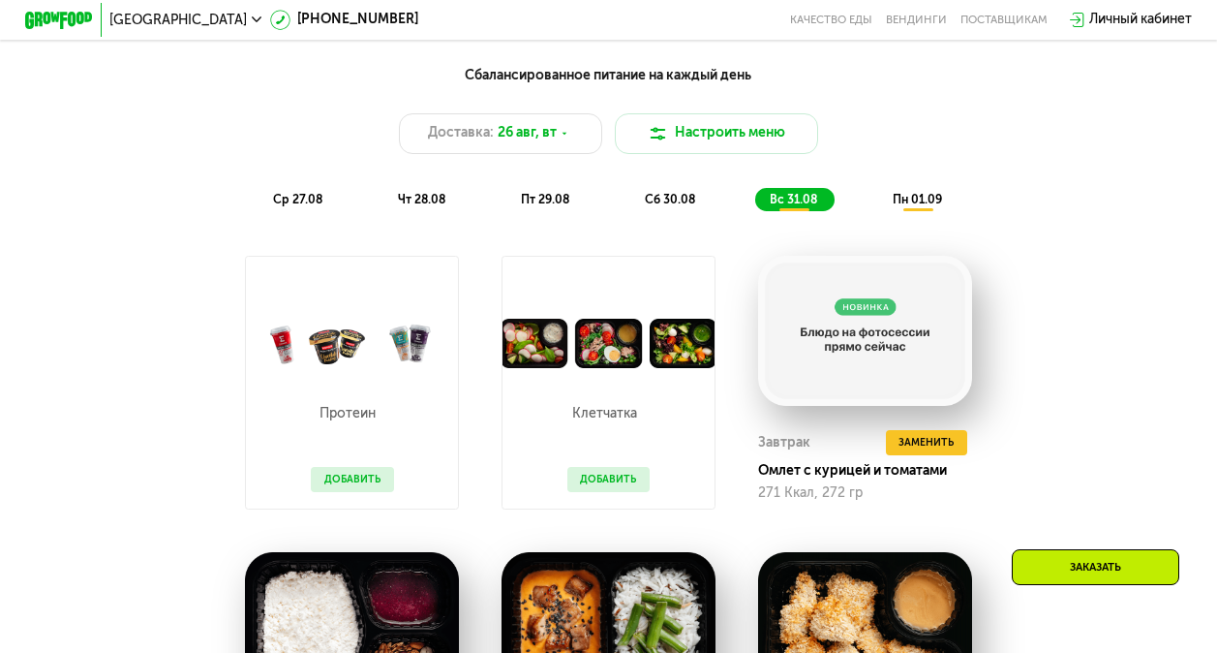
click at [935, 206] on span "пн 01.09" at bounding box center [917, 200] width 49 height 14
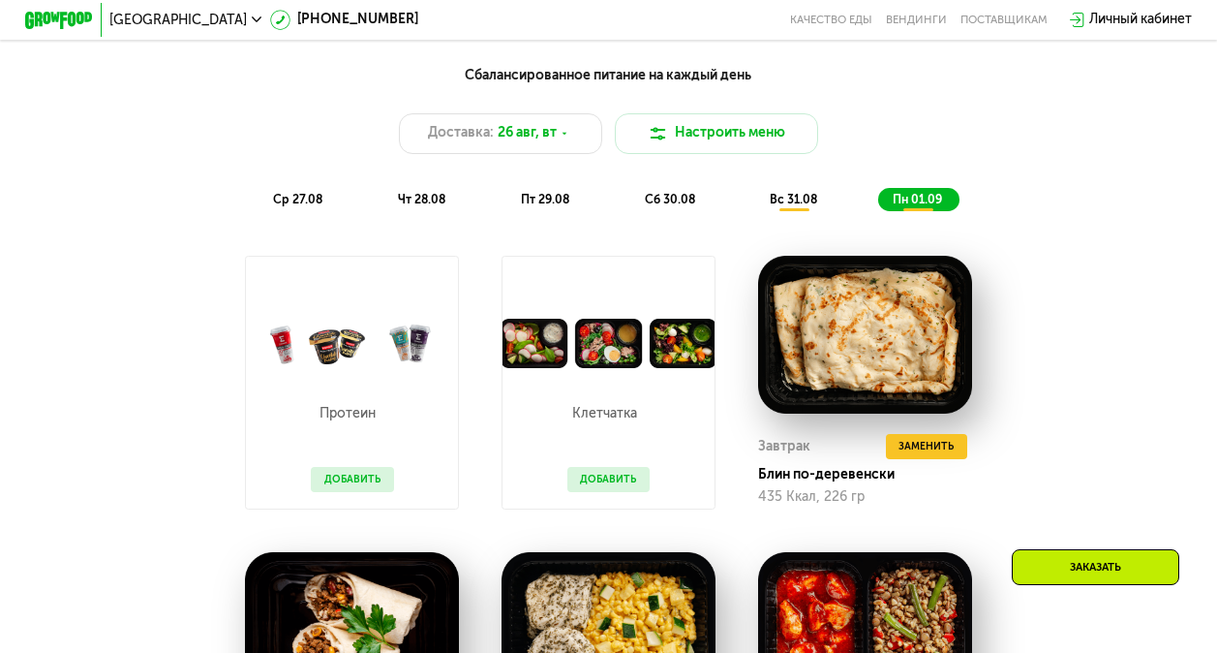
click at [803, 206] on span "вс 31.08" at bounding box center [793, 200] width 47 height 14
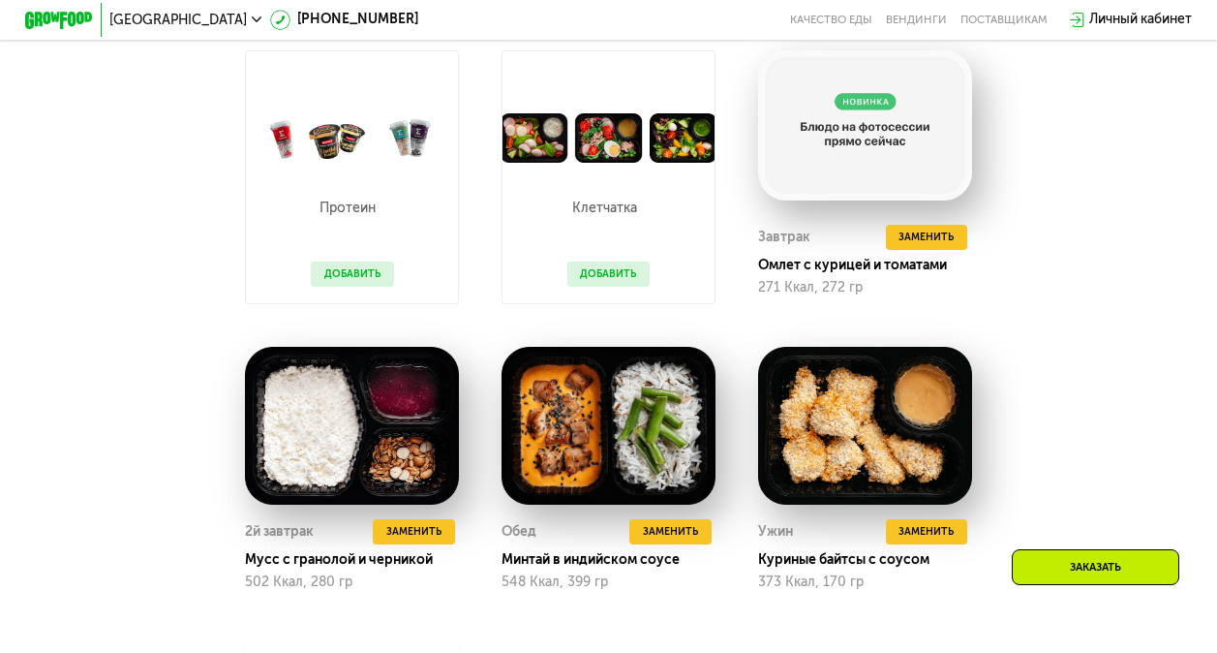
scroll to position [1002, 0]
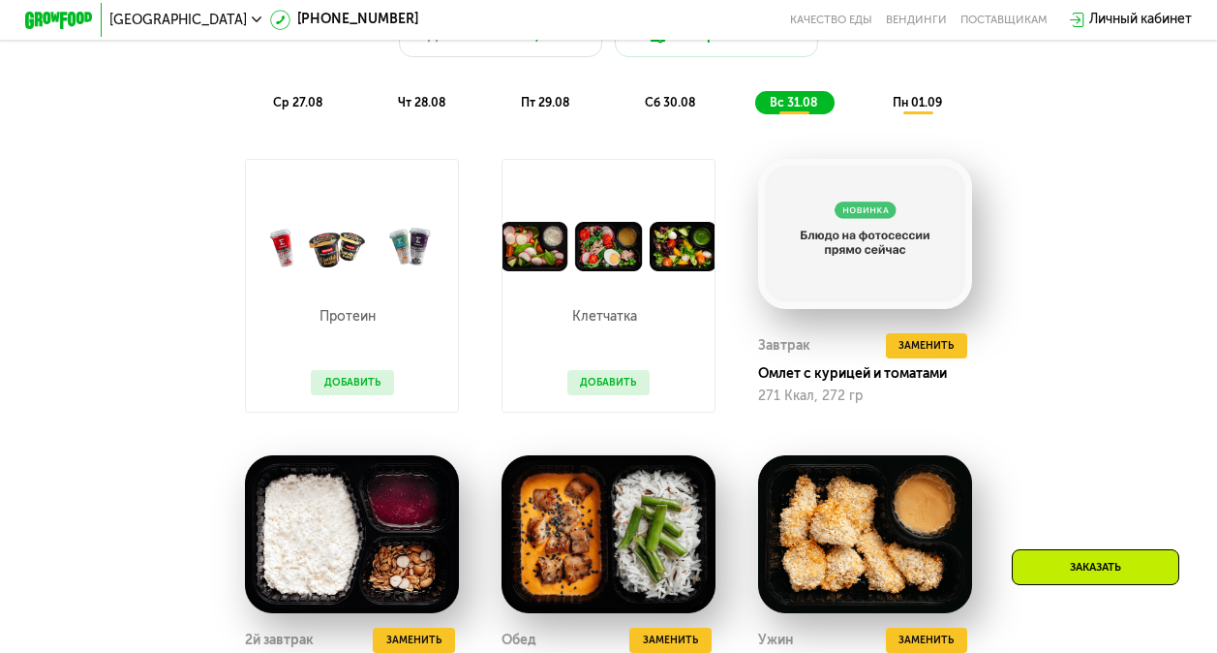
click at [755, 114] on div "сб 30.08" at bounding box center [794, 102] width 79 height 23
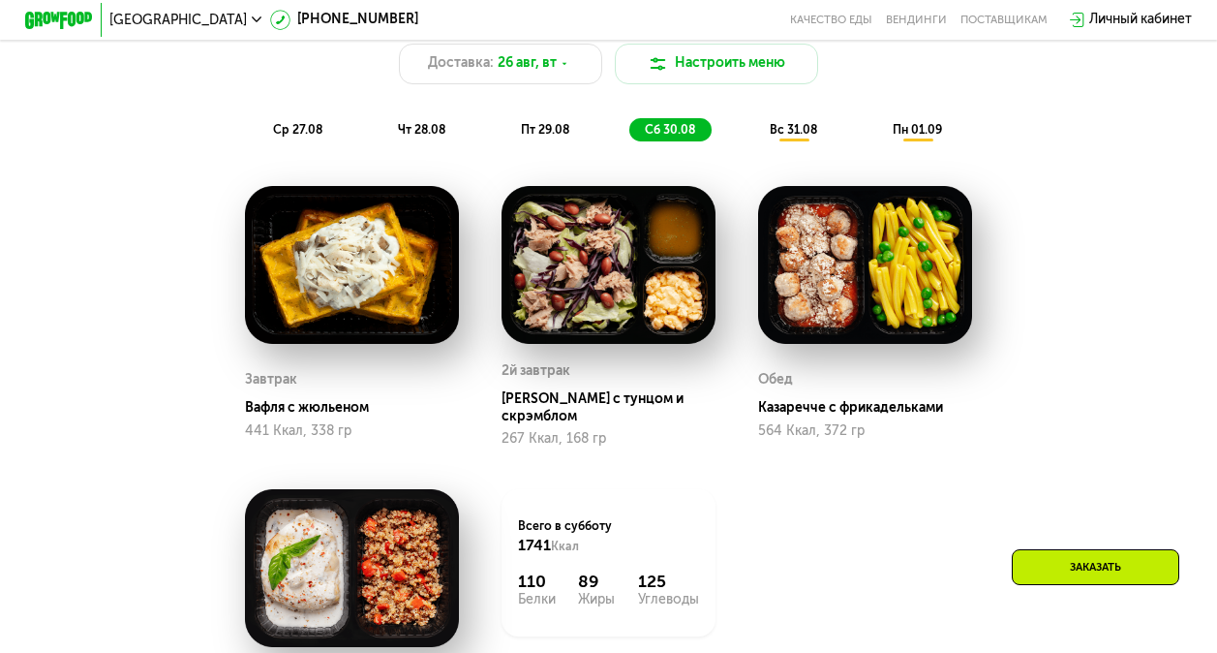
scroll to position [905, 0]
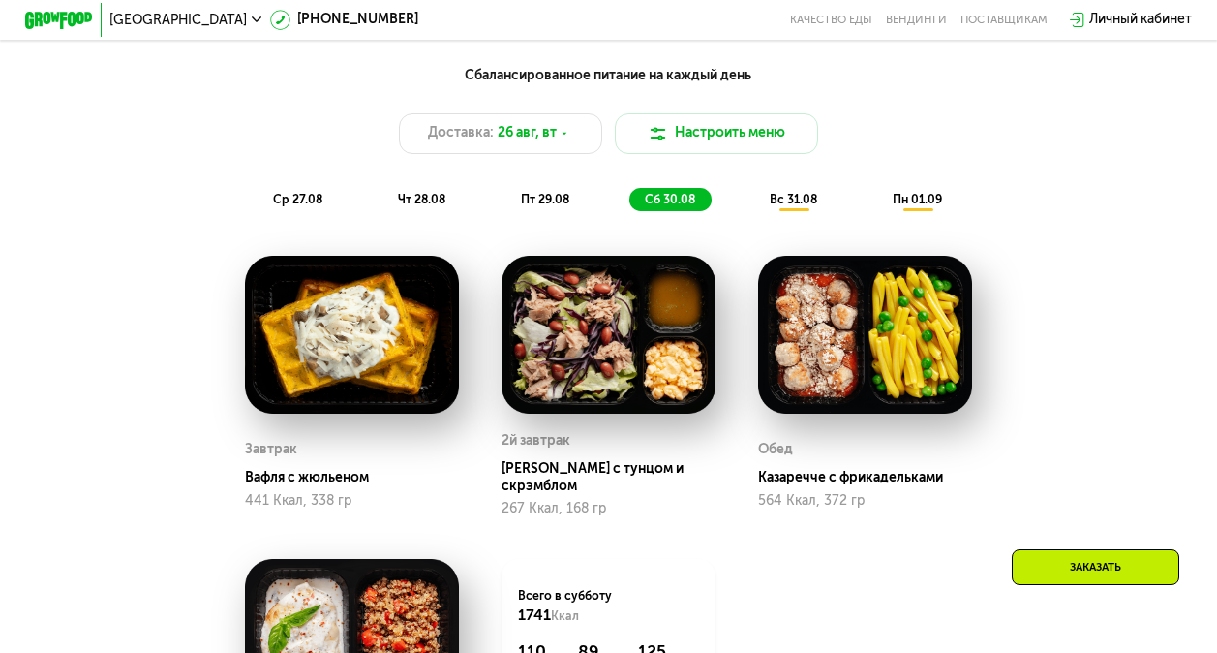
click at [568, 197] on div "Сбалансированное питание на каждый день Доставка: 26 авг, вт Настроить меню ср …" at bounding box center [608, 138] width 1001 height 146
click at [562, 206] on span "пт 29.08" at bounding box center [545, 200] width 48 height 14
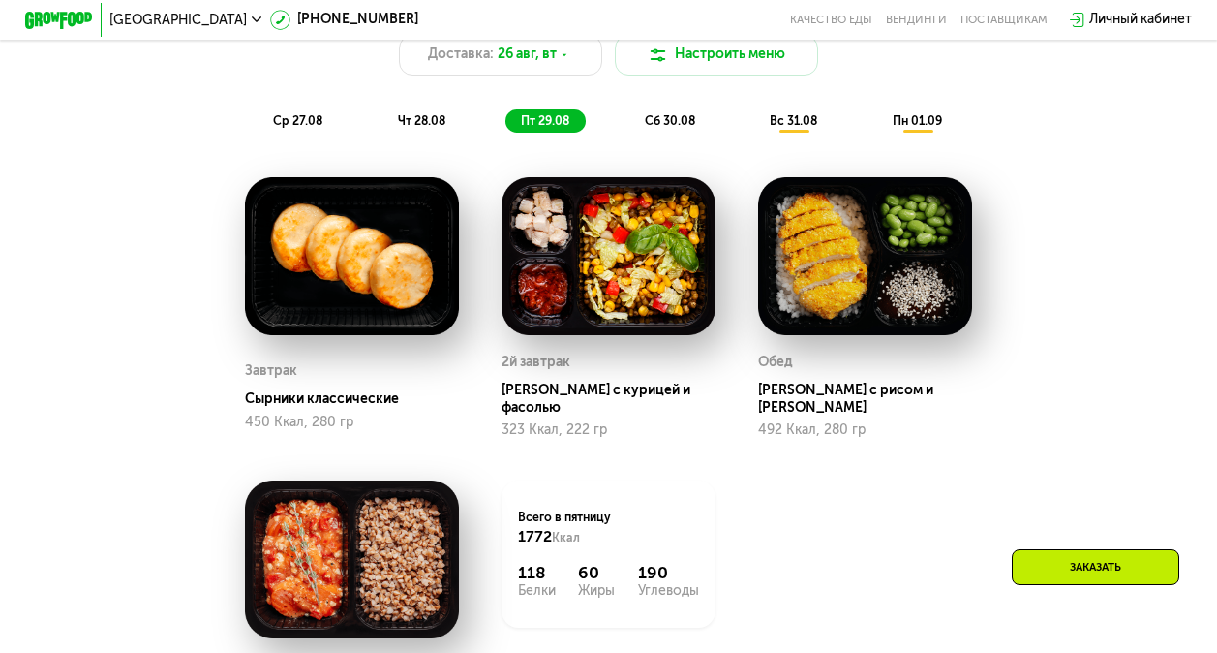
scroll to position [1002, 0]
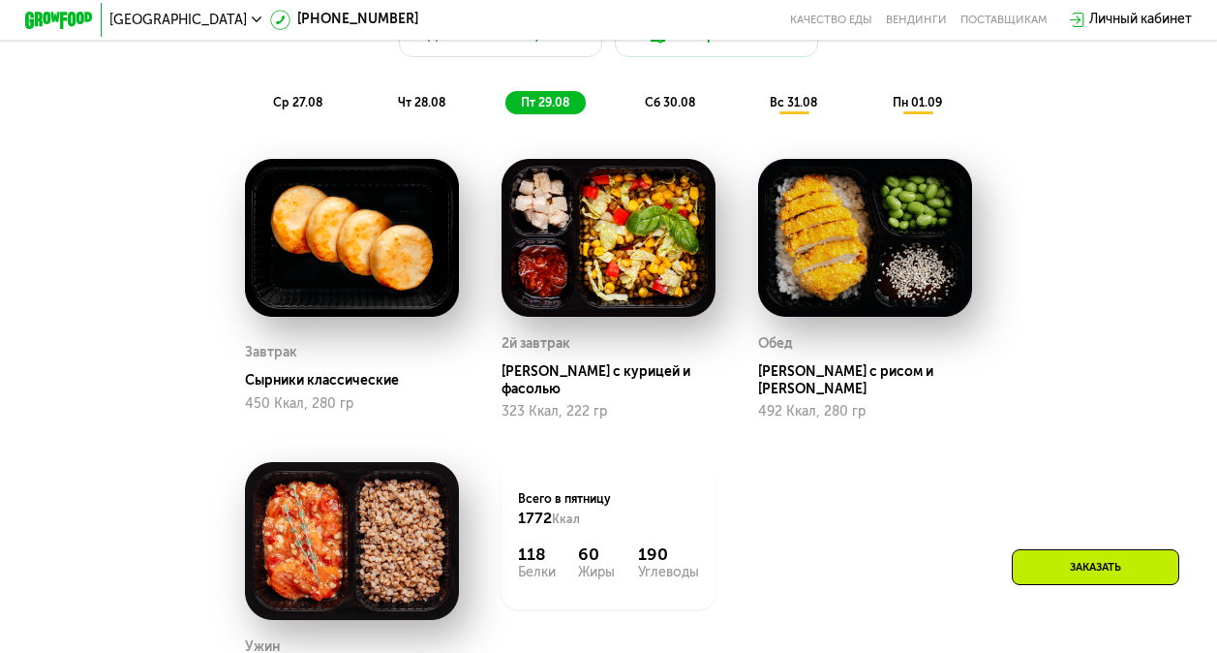
click at [437, 107] on span "чт 28.08" at bounding box center [421, 103] width 47 height 14
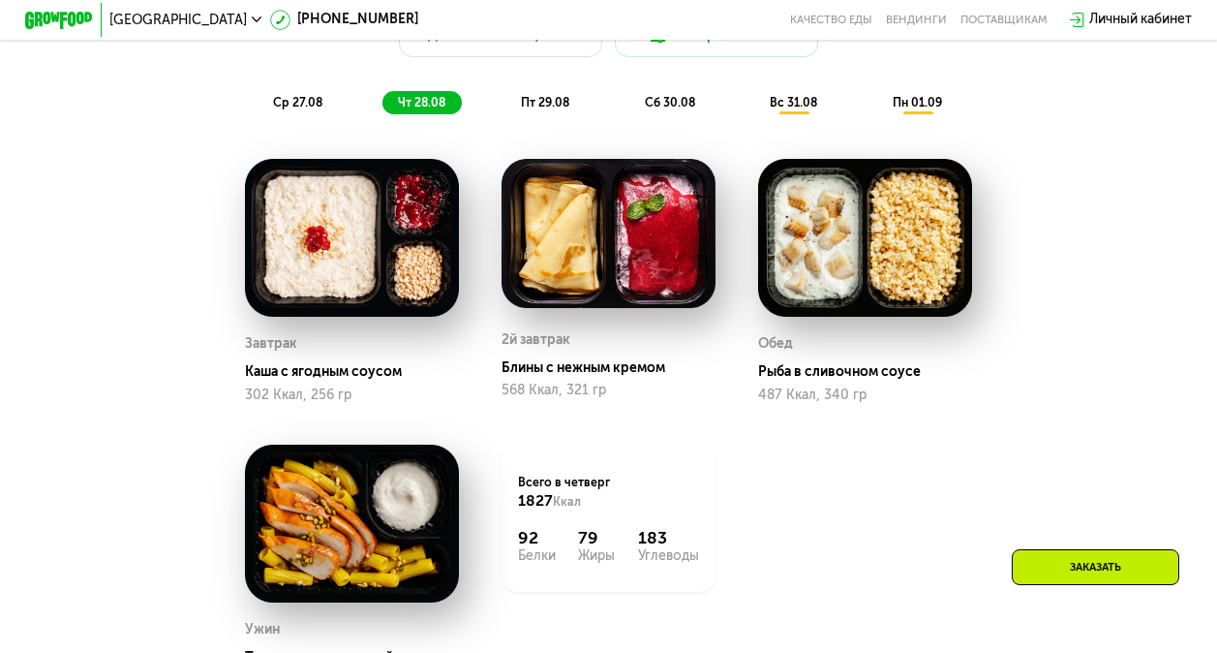
click at [678, 106] on span "сб 30.08" at bounding box center [670, 103] width 50 height 14
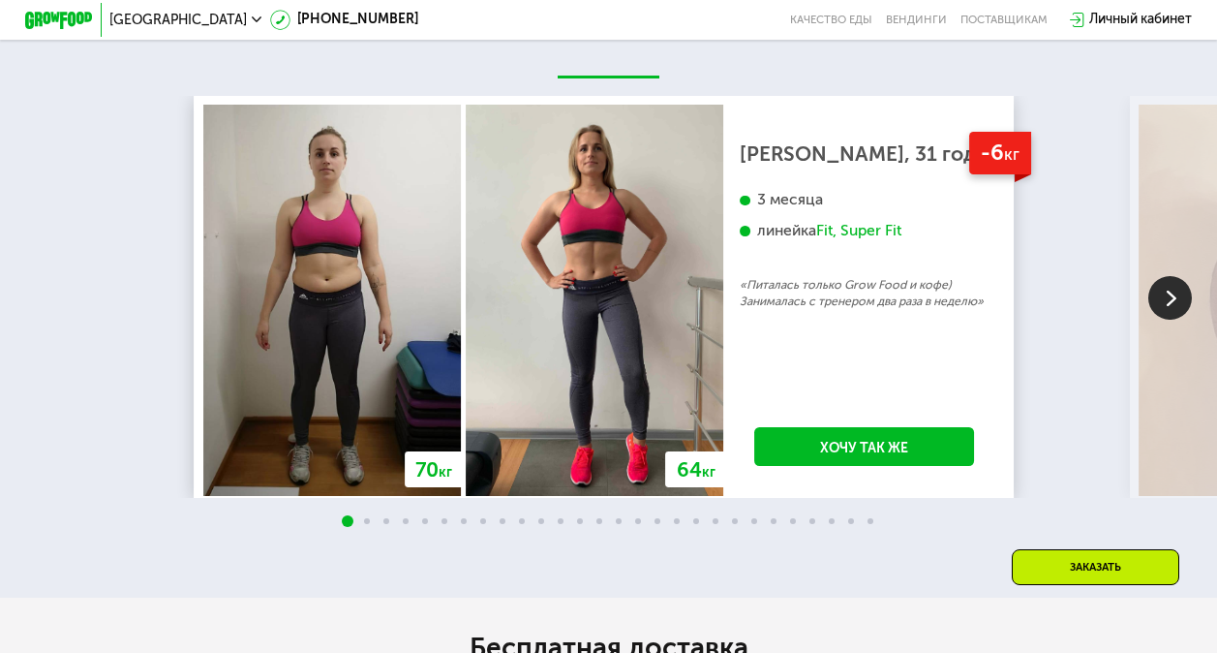
scroll to position [2990, 0]
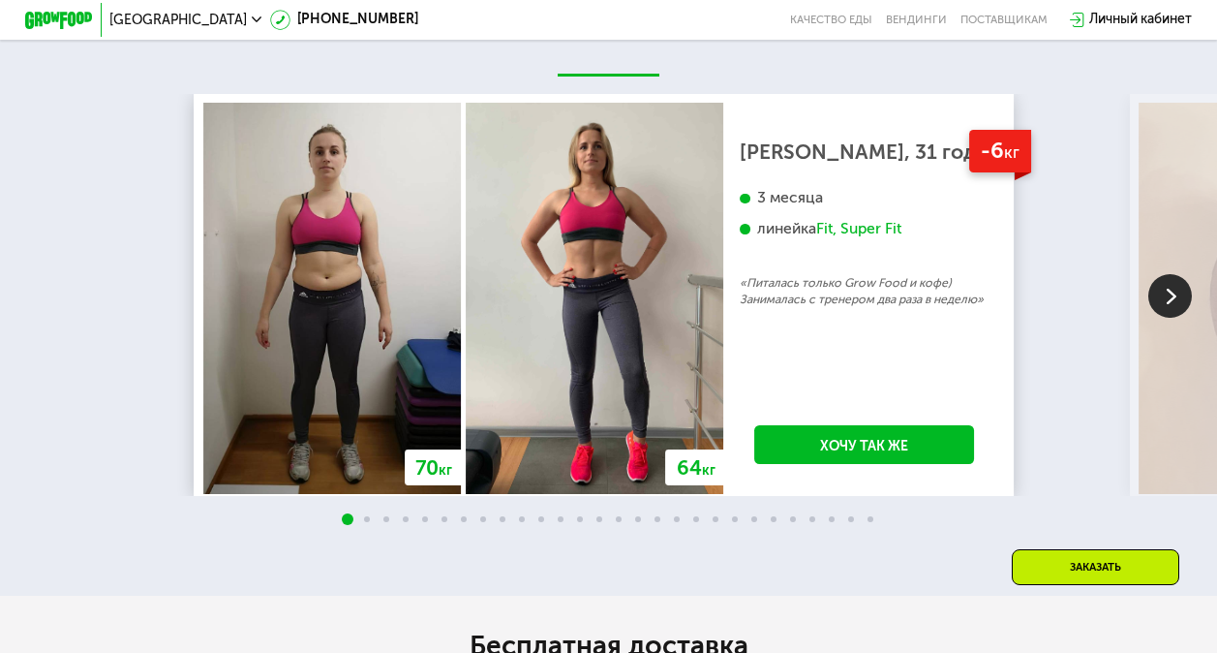
click at [1165, 307] on img at bounding box center [1170, 296] width 44 height 44
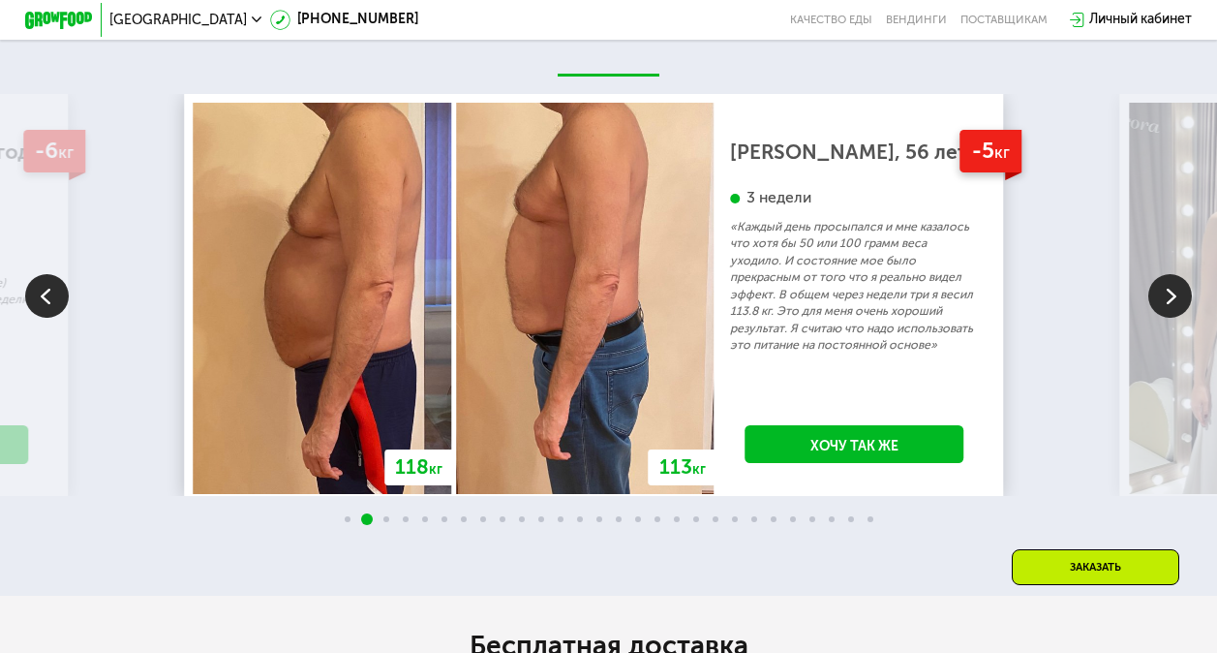
click at [1165, 307] on img at bounding box center [1170, 296] width 44 height 44
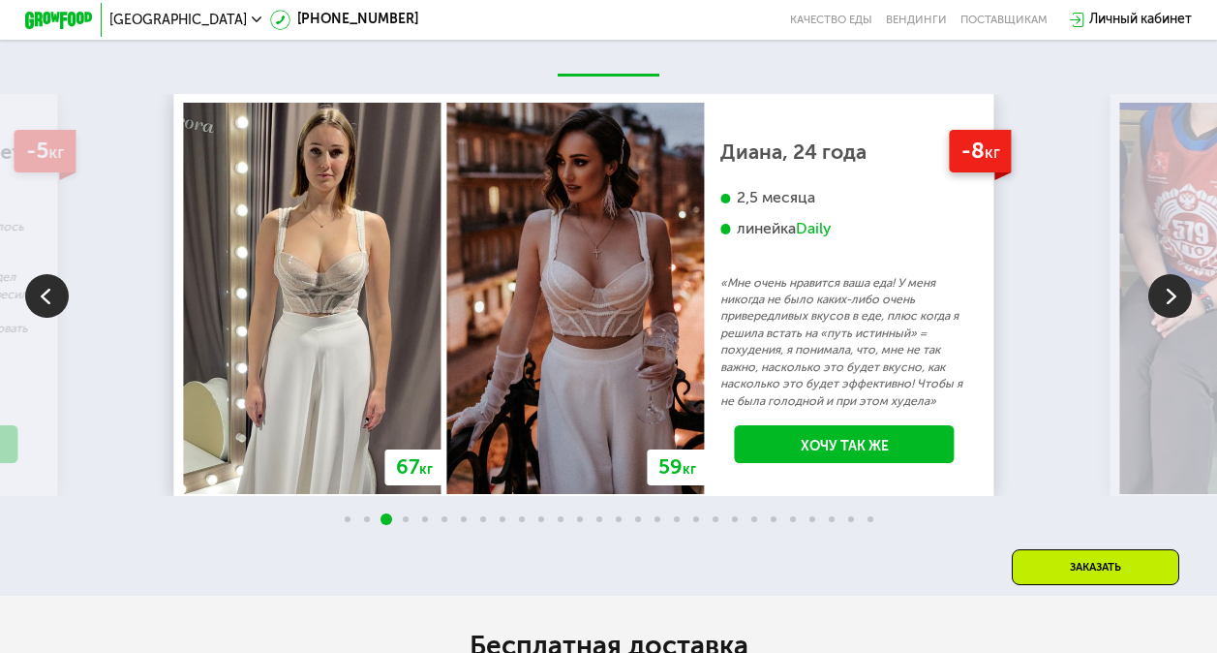
click at [1165, 307] on img at bounding box center [1170, 296] width 44 height 44
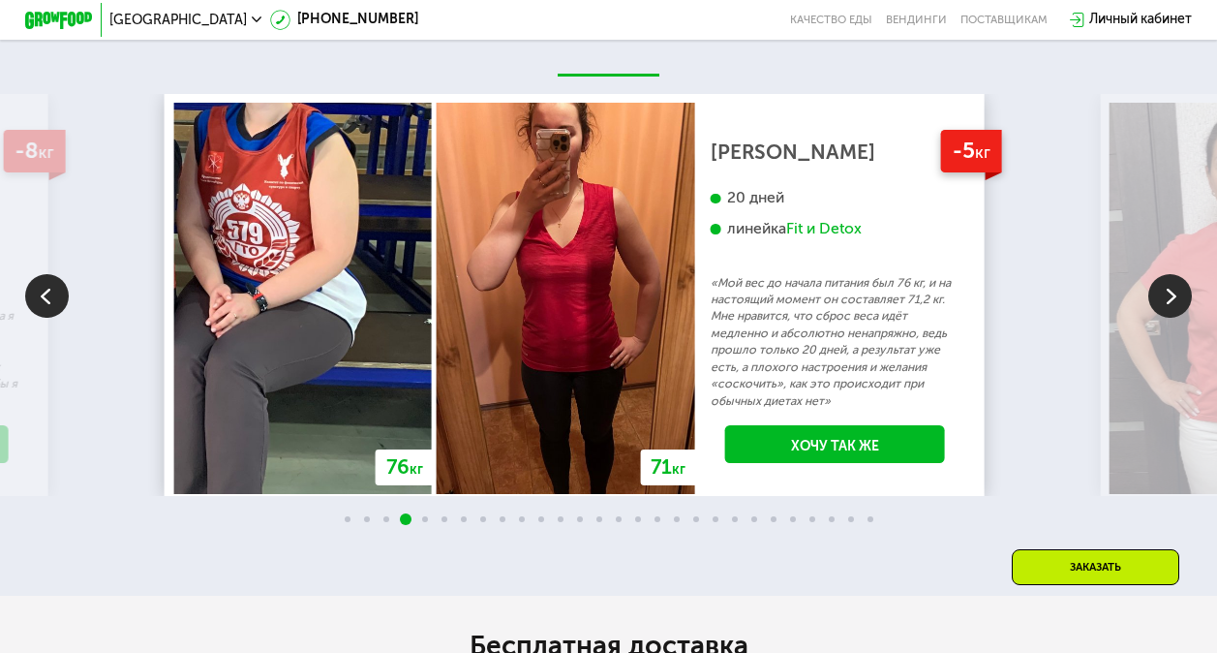
click at [998, 618] on div "Заказать" at bounding box center [1096, 586] width 202 height 75
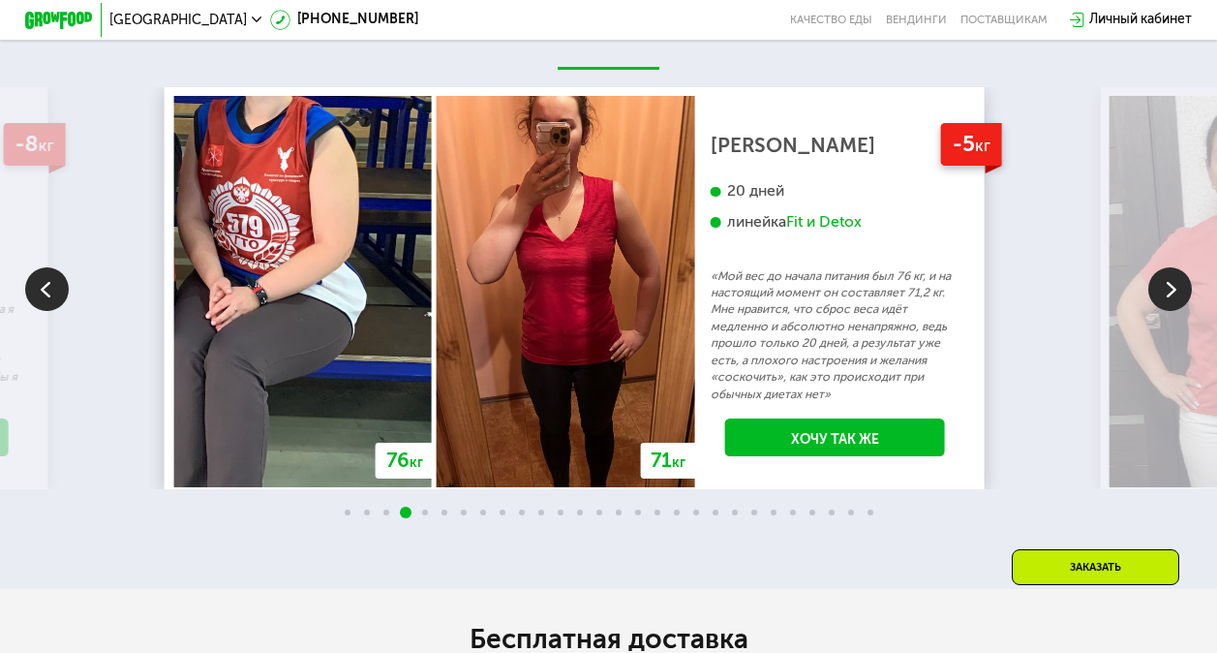
scroll to position [2999, 0]
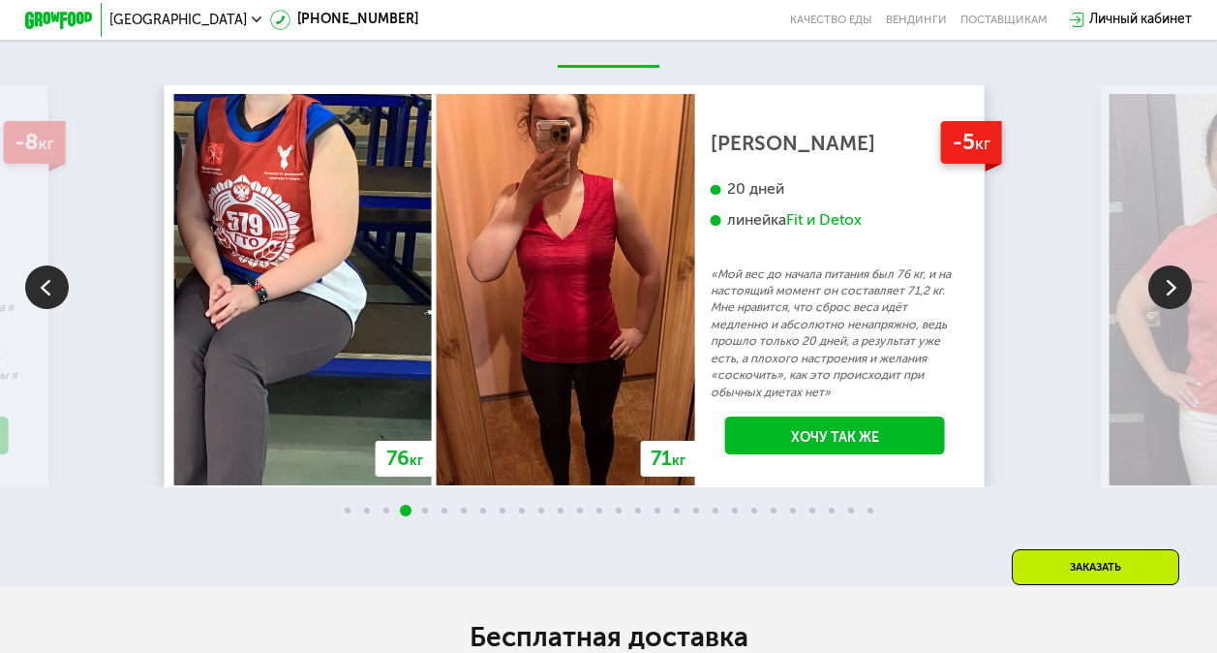
click at [1175, 286] on img at bounding box center [1170, 287] width 44 height 44
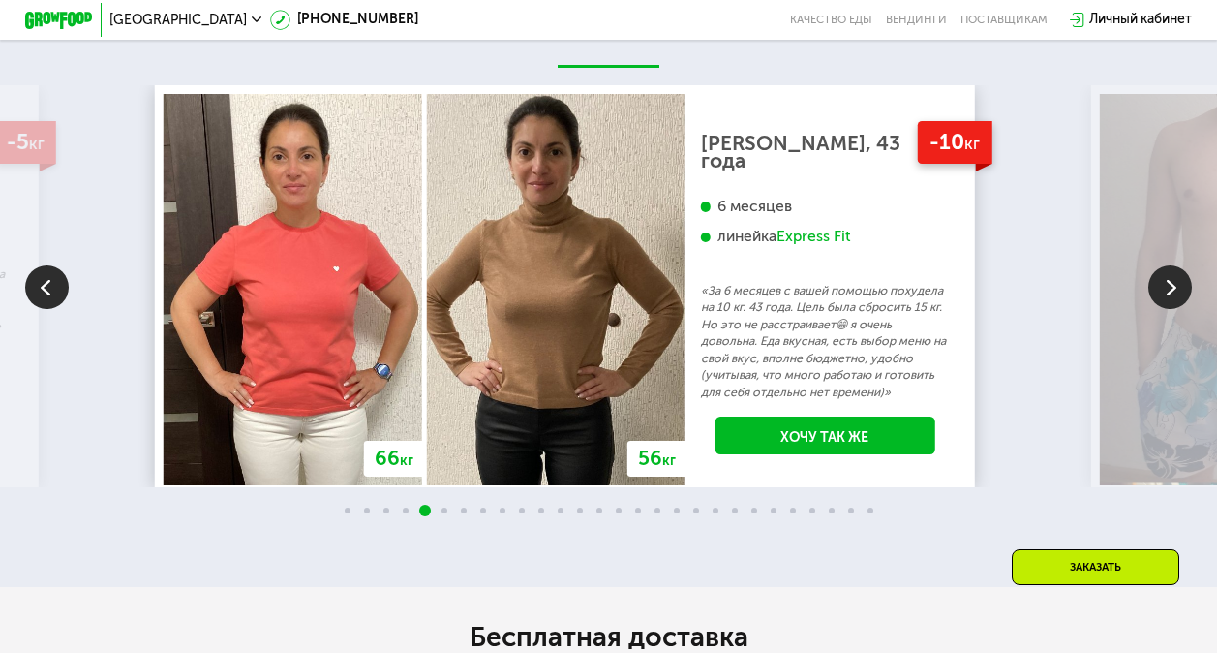
click at [1175, 286] on img at bounding box center [1170, 287] width 44 height 44
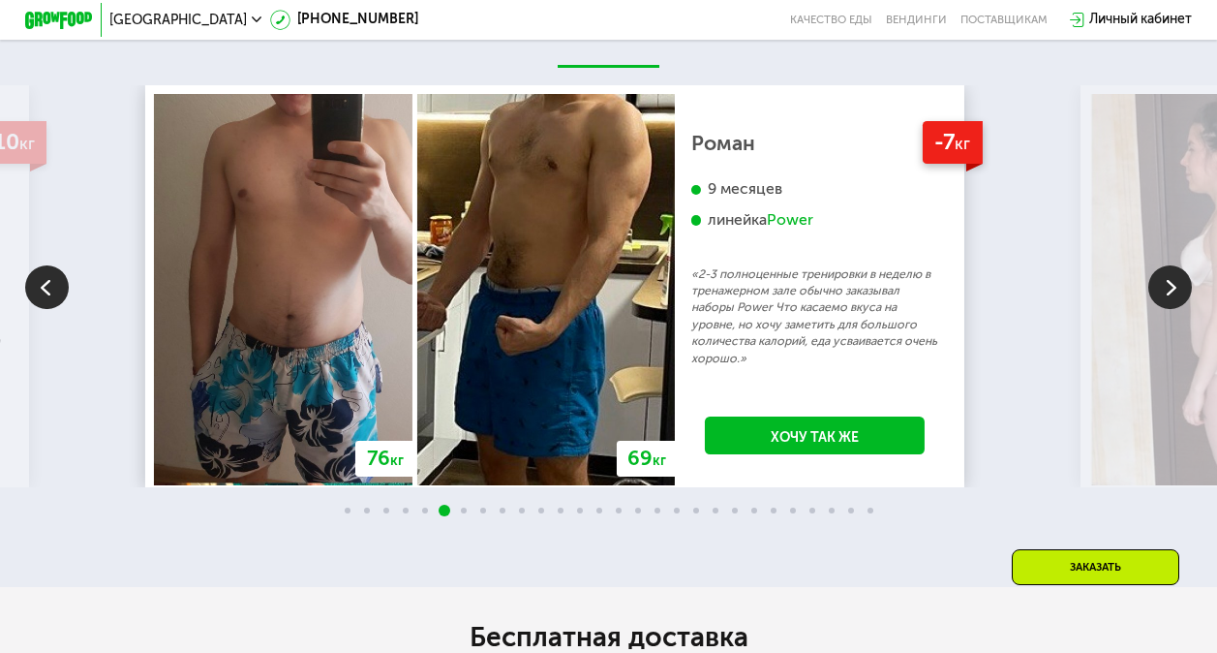
click at [1175, 286] on img at bounding box center [1170, 287] width 44 height 44
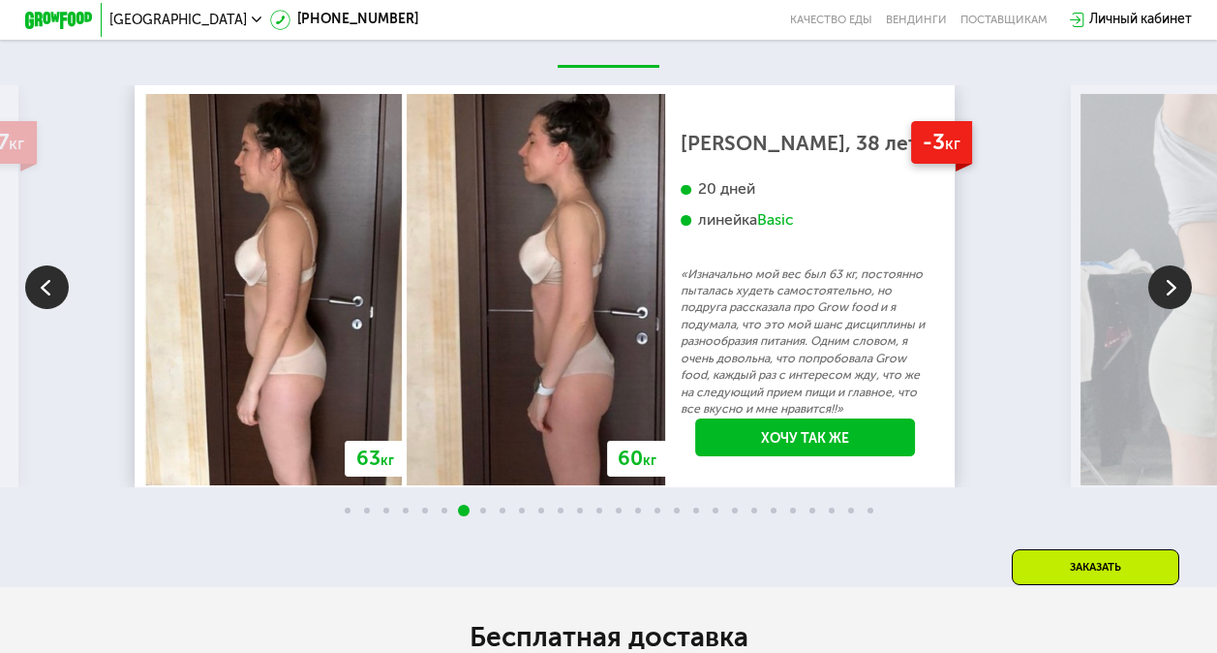
click at [1175, 286] on img at bounding box center [1170, 287] width 44 height 44
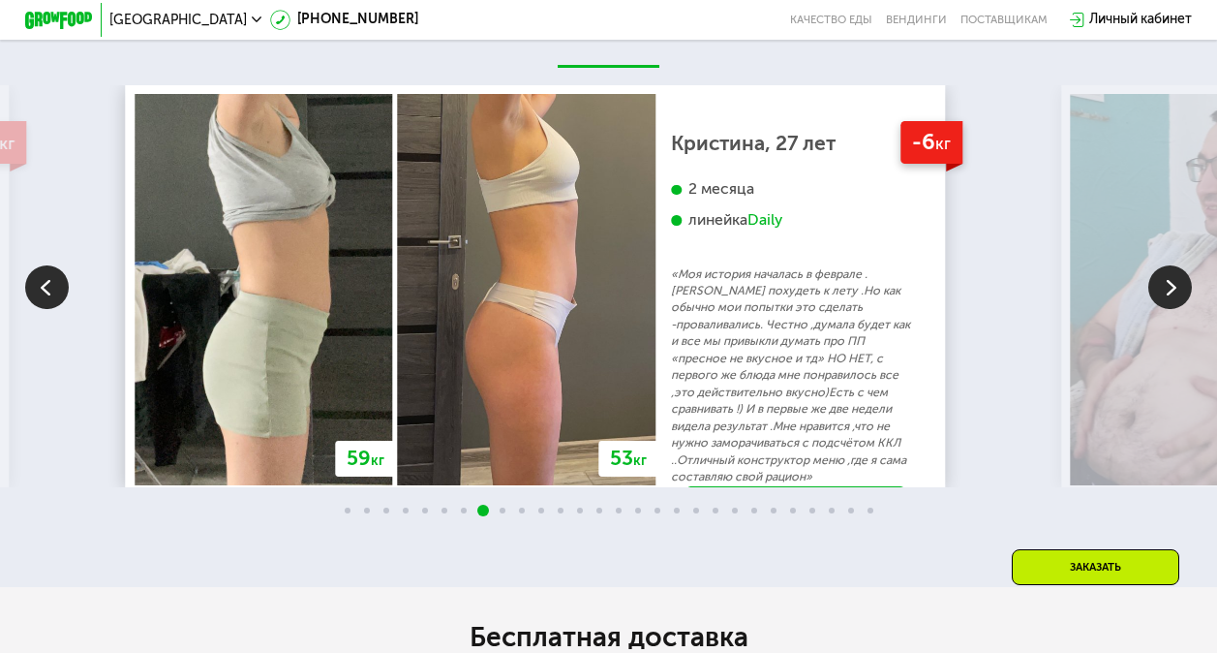
click at [1175, 286] on img at bounding box center [1170, 287] width 44 height 44
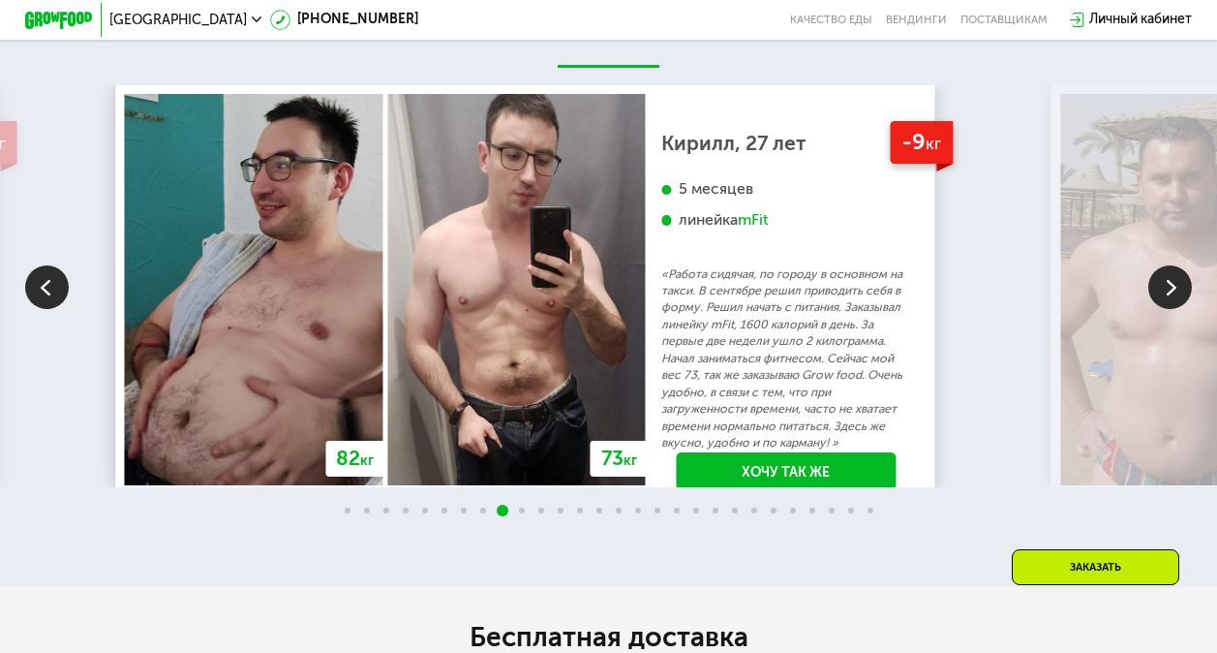
click at [1175, 286] on img at bounding box center [1170, 287] width 44 height 44
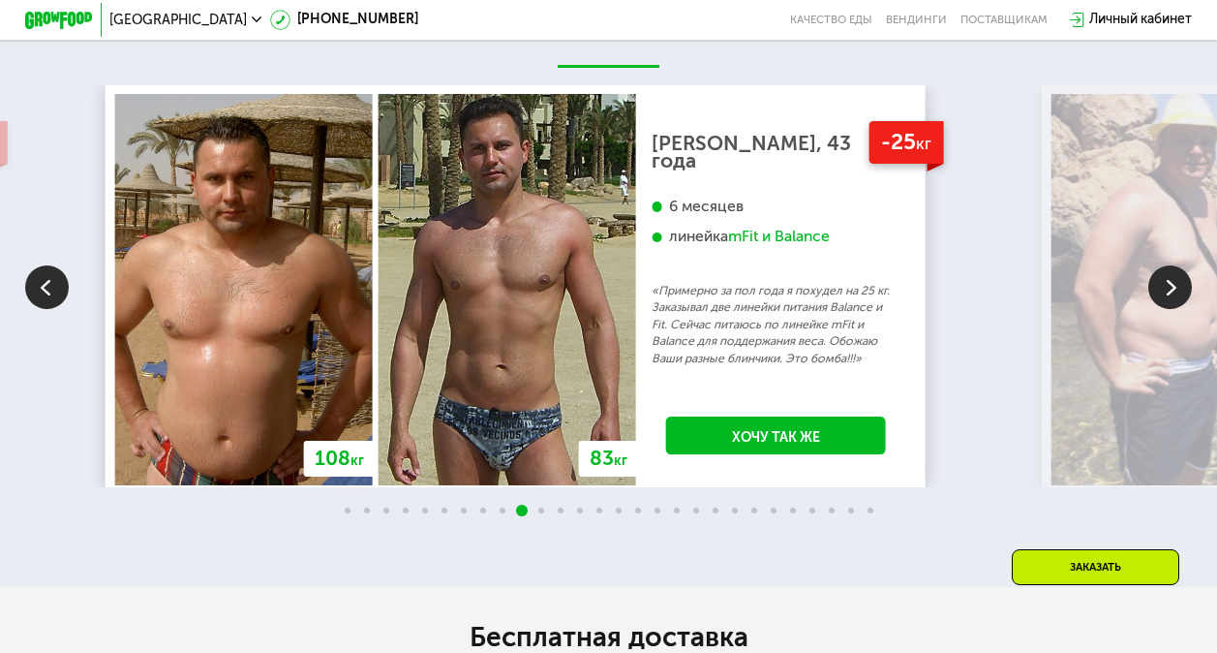
click at [1175, 286] on img at bounding box center [1170, 287] width 44 height 44
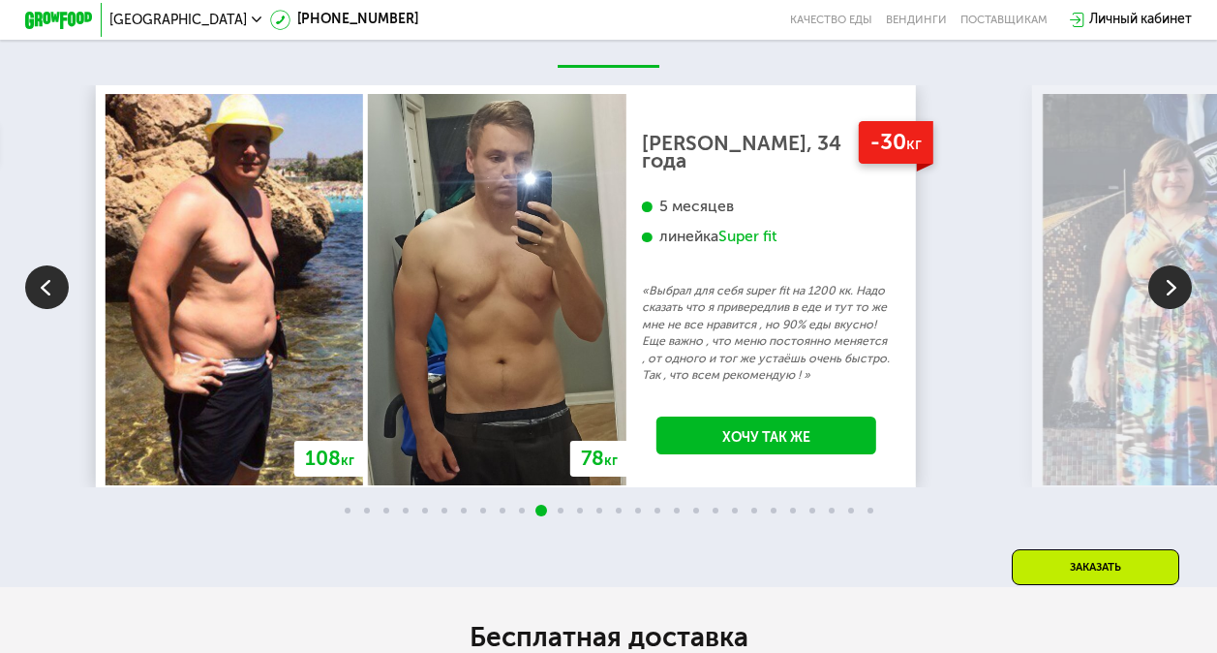
click at [1175, 286] on img at bounding box center [1170, 287] width 44 height 44
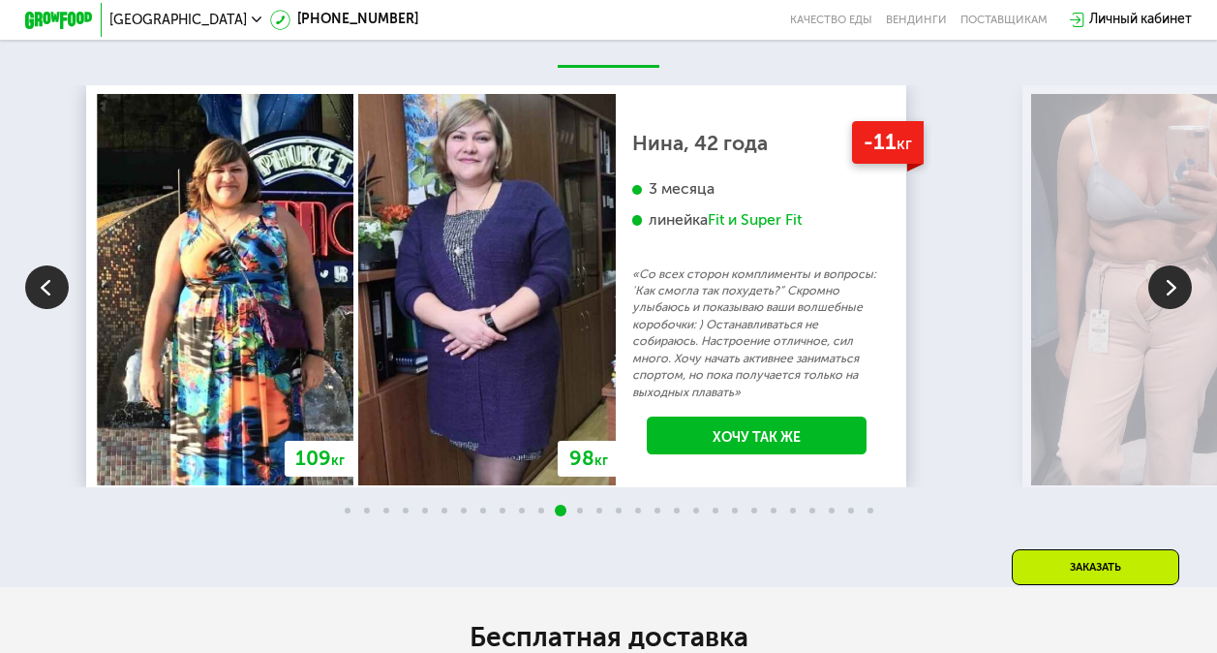
click at [1175, 286] on img at bounding box center [1170, 287] width 44 height 44
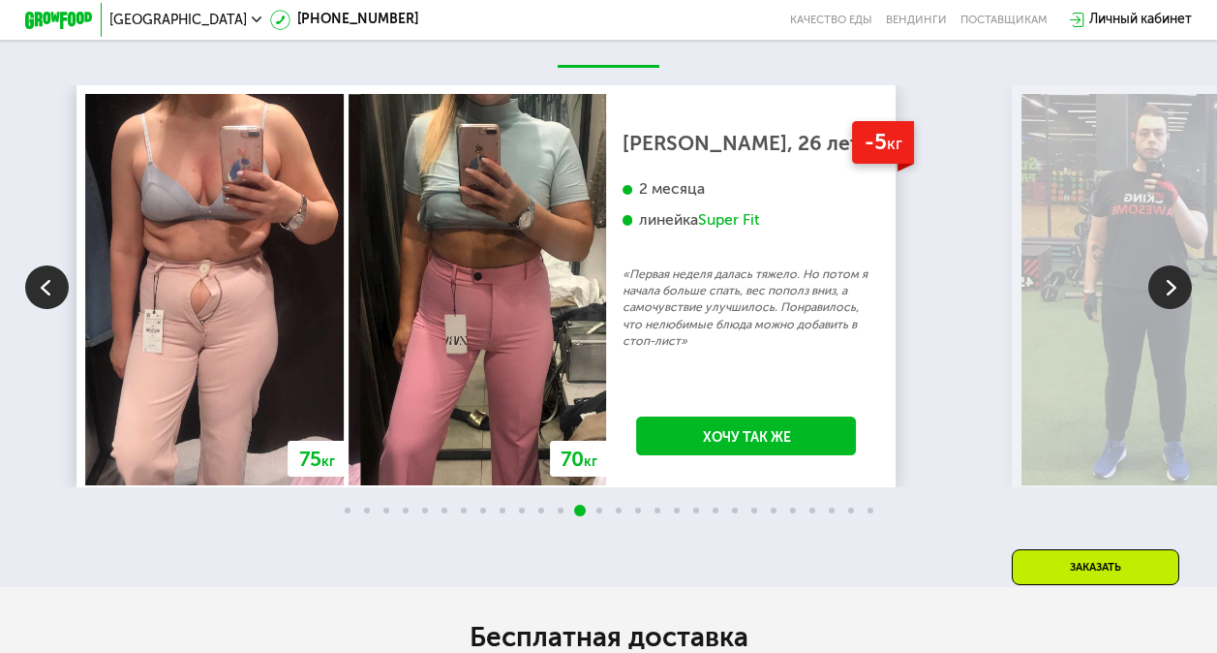
click at [1175, 286] on img at bounding box center [1170, 287] width 44 height 44
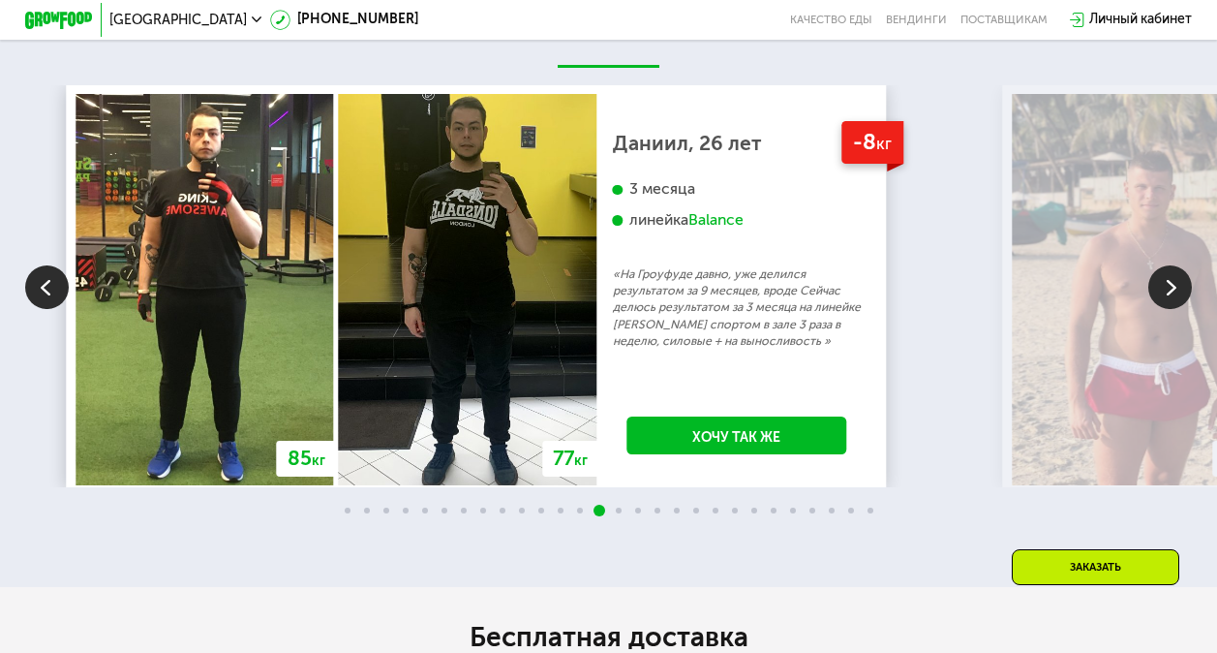
click at [1175, 286] on img at bounding box center [1170, 287] width 44 height 44
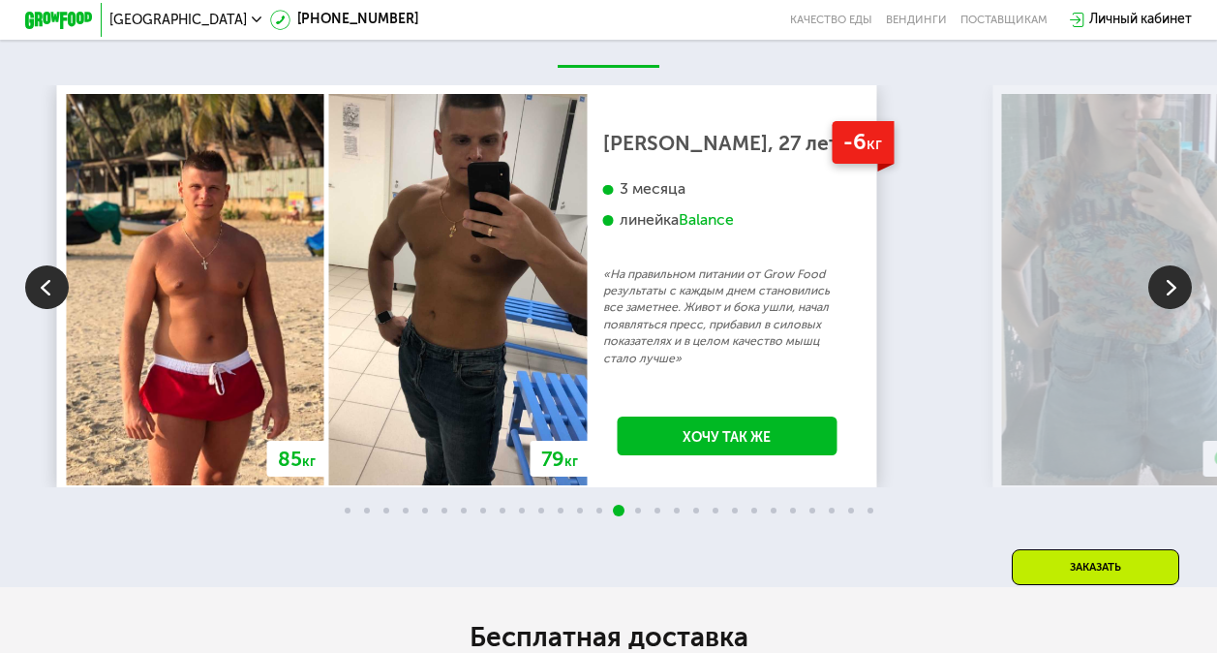
click at [1175, 286] on img at bounding box center [1170, 287] width 44 height 44
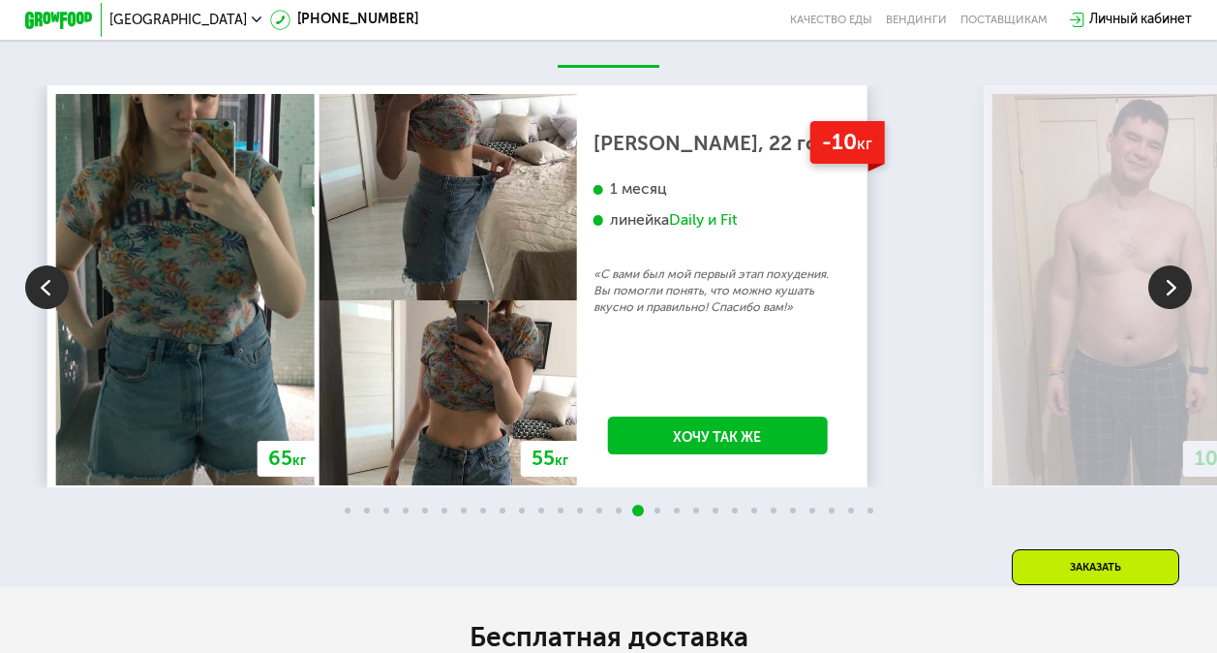
click at [1172, 297] on img at bounding box center [1170, 287] width 44 height 44
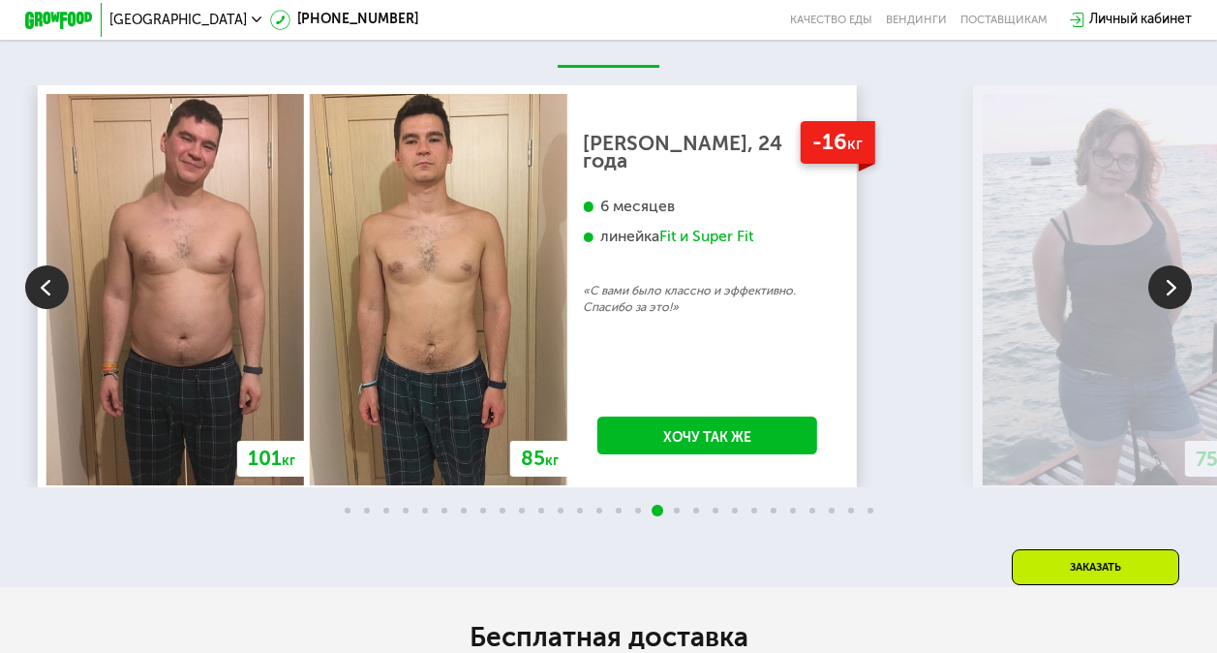
click at [1172, 297] on img at bounding box center [1170, 287] width 44 height 44
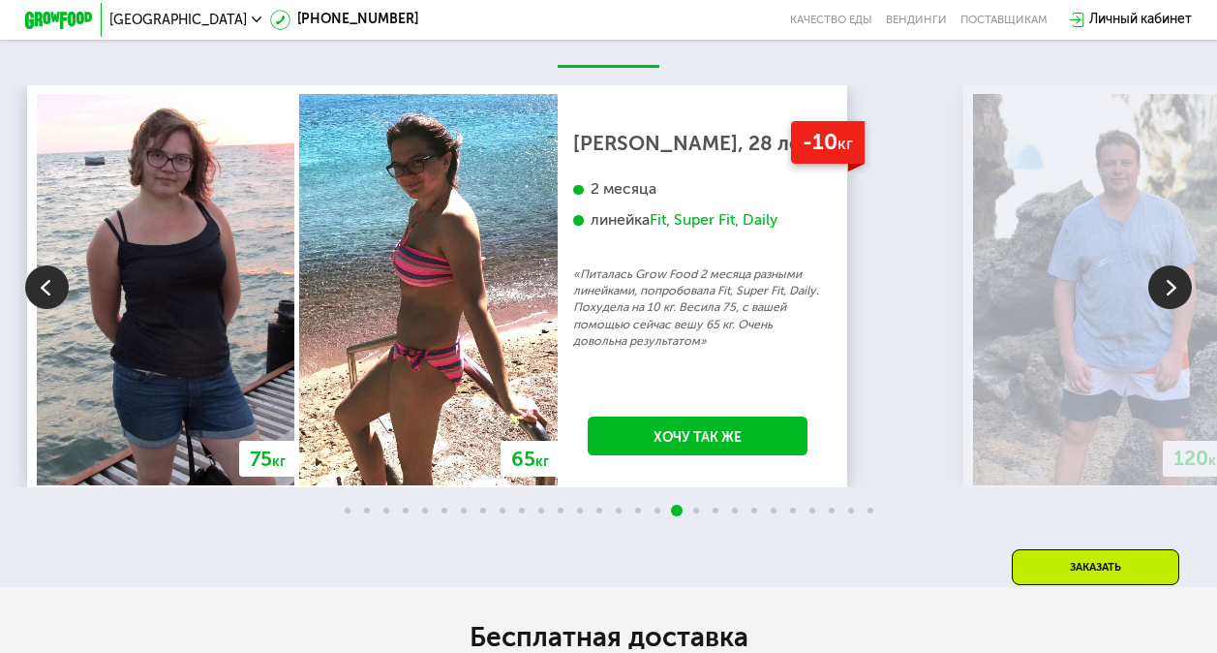
click at [1171, 297] on img at bounding box center [1170, 287] width 44 height 44
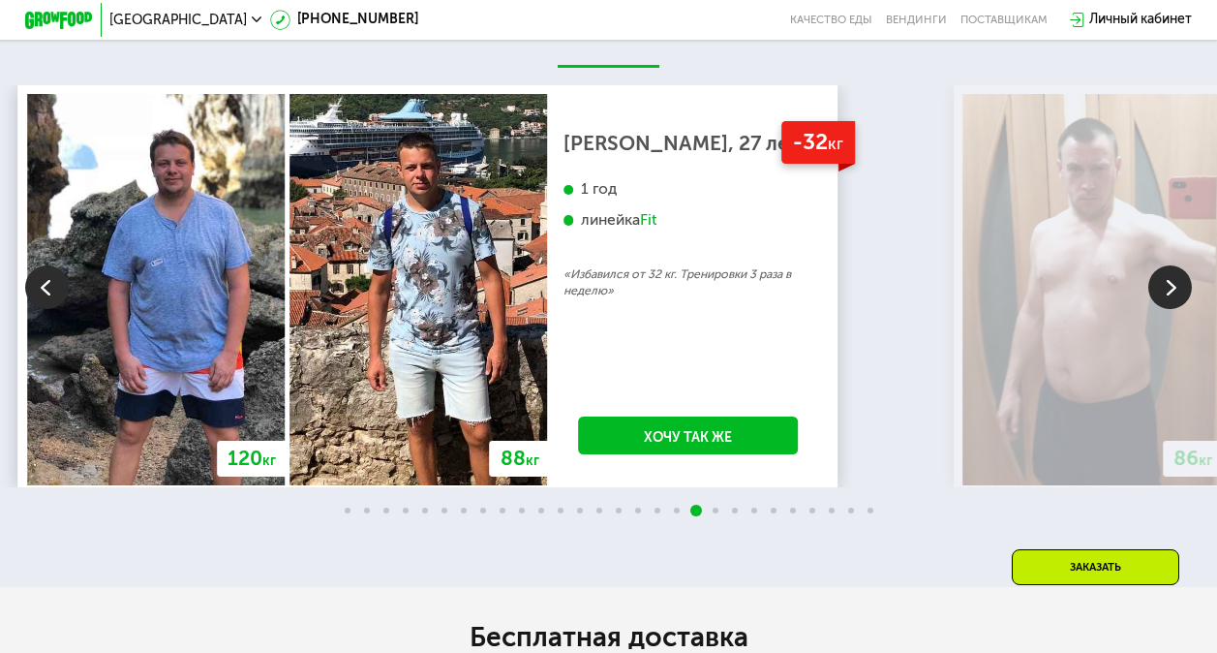
click at [1171, 297] on img at bounding box center [1170, 287] width 44 height 44
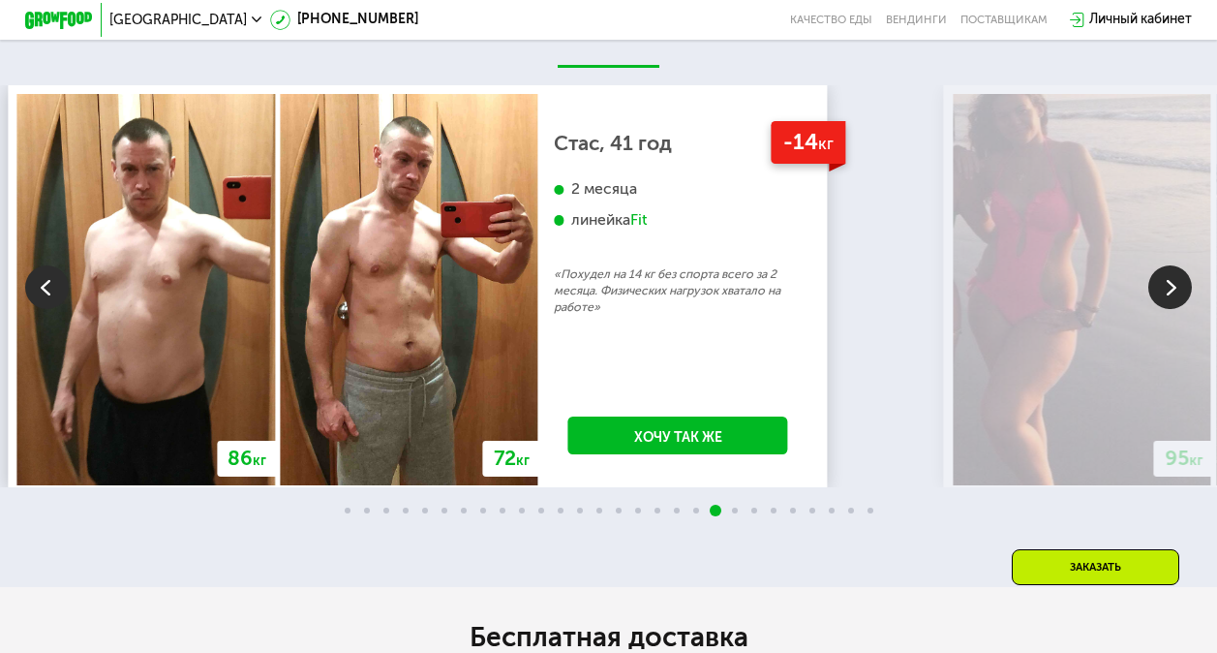
click at [1171, 297] on img at bounding box center [1170, 287] width 44 height 44
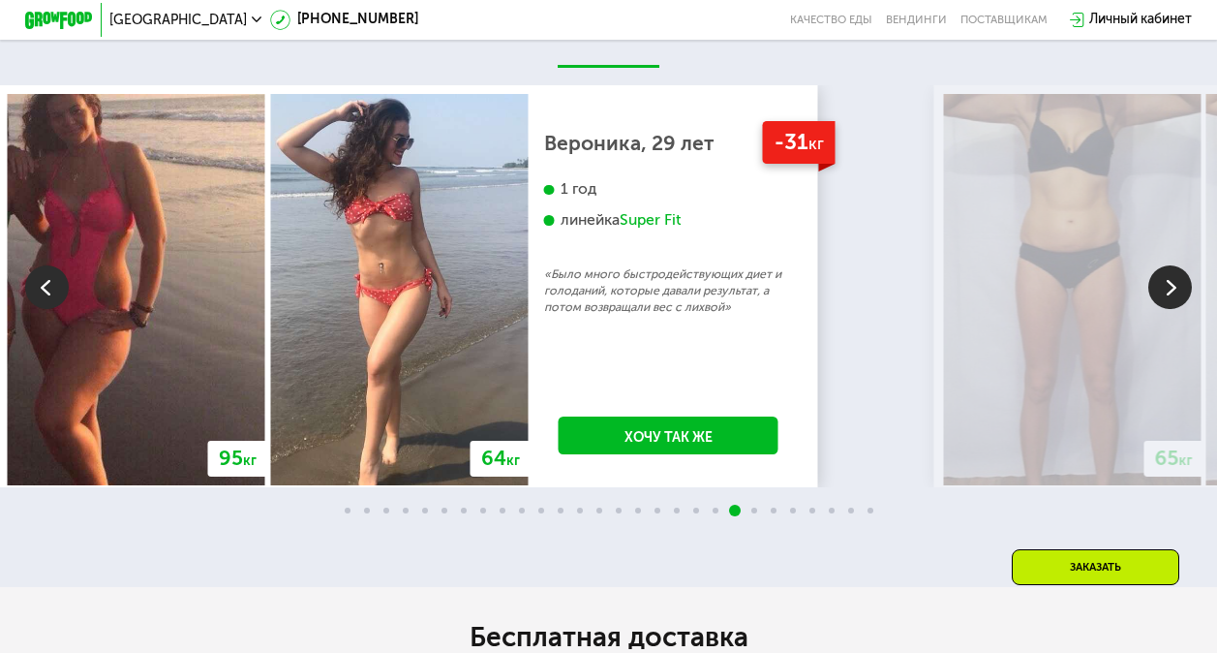
click at [1171, 297] on img at bounding box center [1170, 287] width 44 height 44
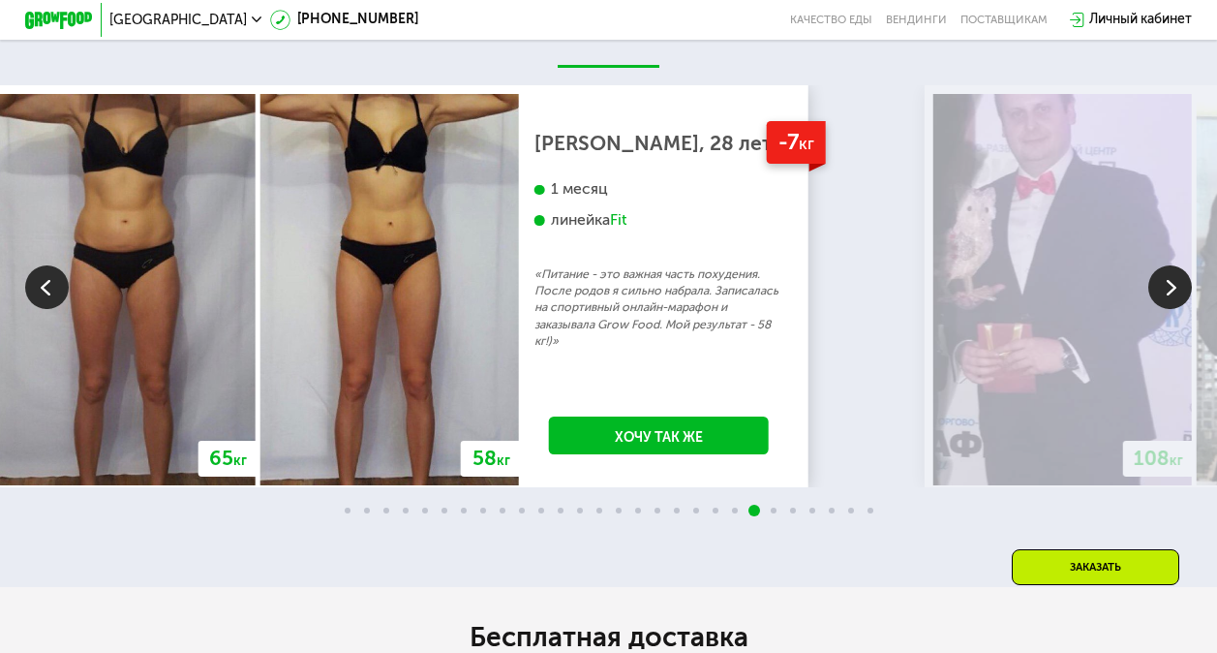
click at [1171, 297] on img at bounding box center [1170, 287] width 44 height 44
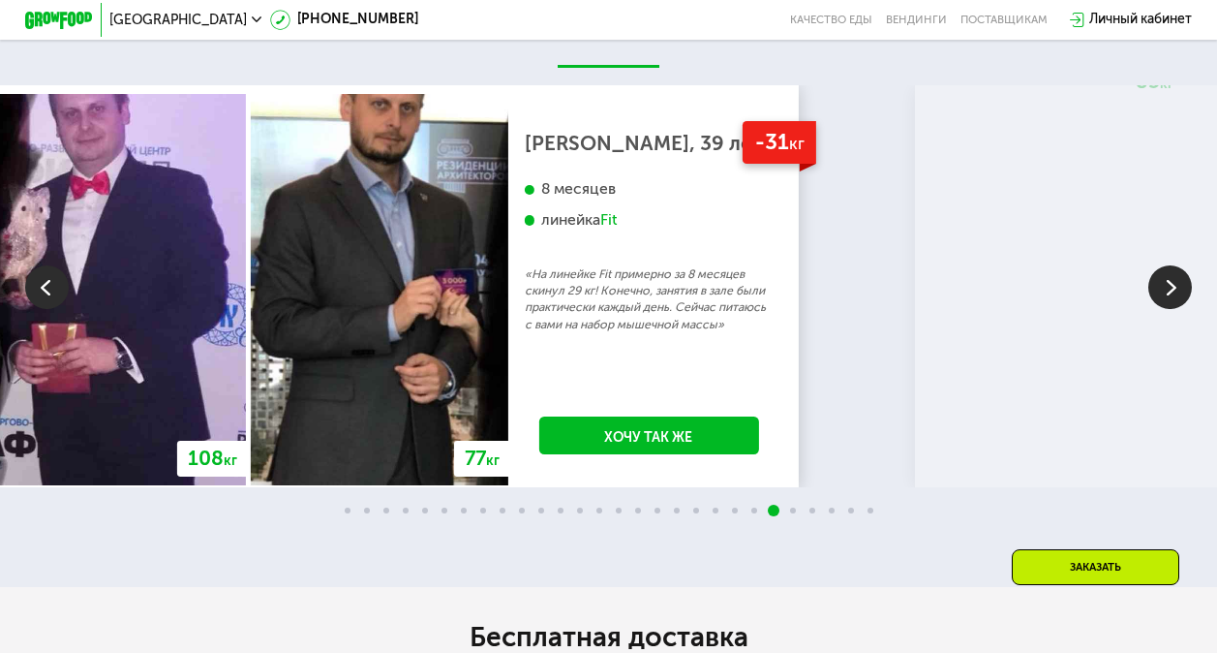
click at [1171, 297] on img at bounding box center [1170, 287] width 44 height 44
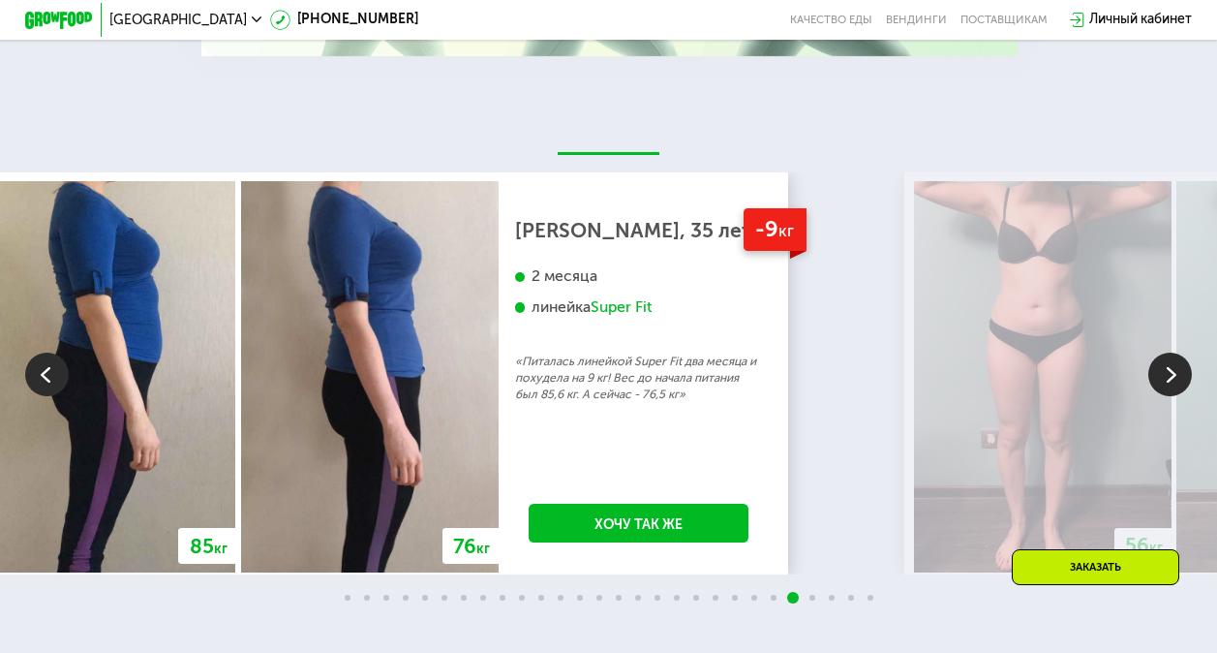
scroll to position [2913, 0]
click at [1162, 372] on img at bounding box center [1170, 374] width 44 height 44
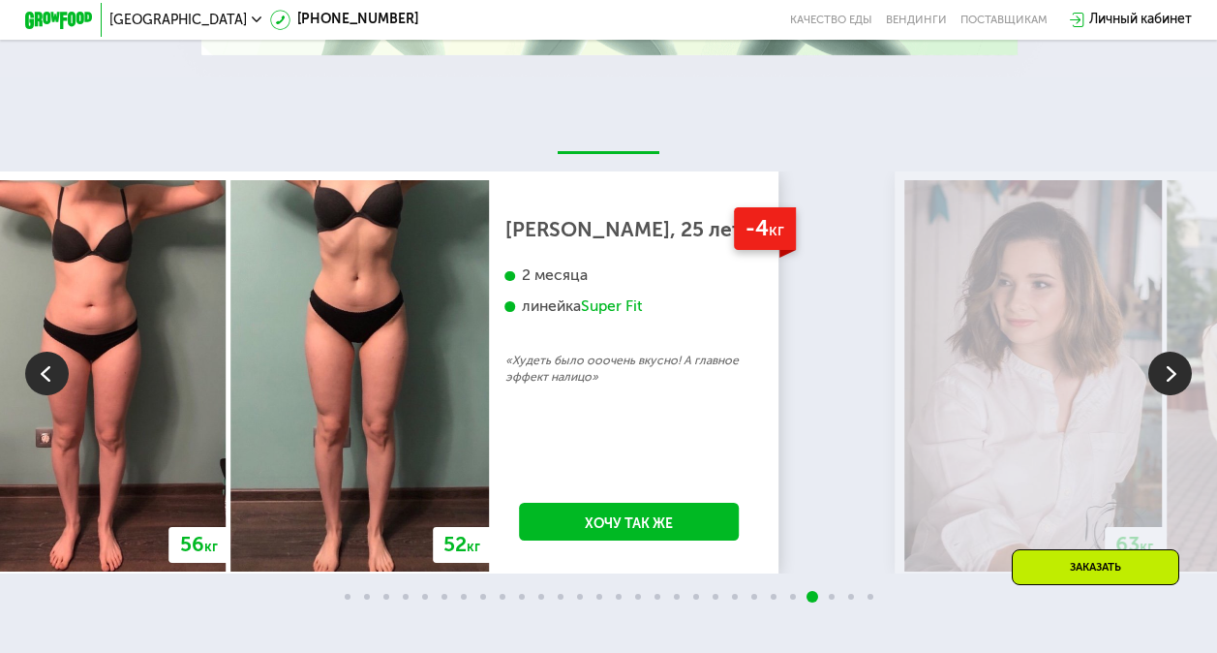
click at [1168, 392] on img at bounding box center [1170, 374] width 44 height 44
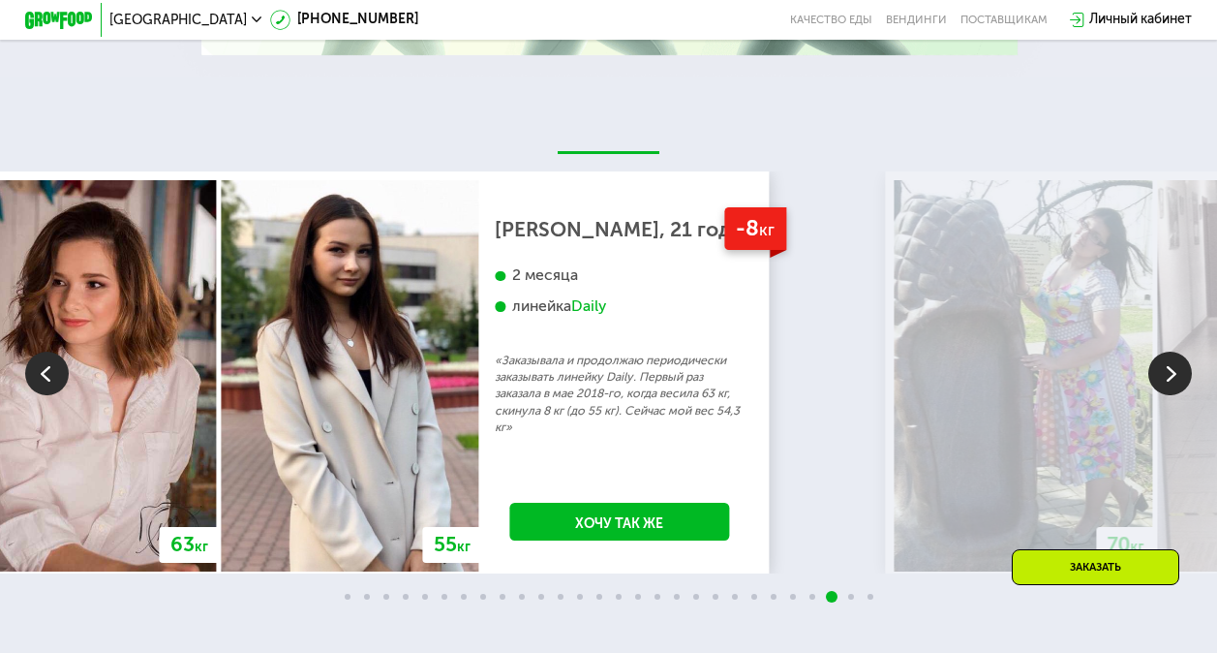
click at [1168, 392] on img at bounding box center [1170, 374] width 44 height 44
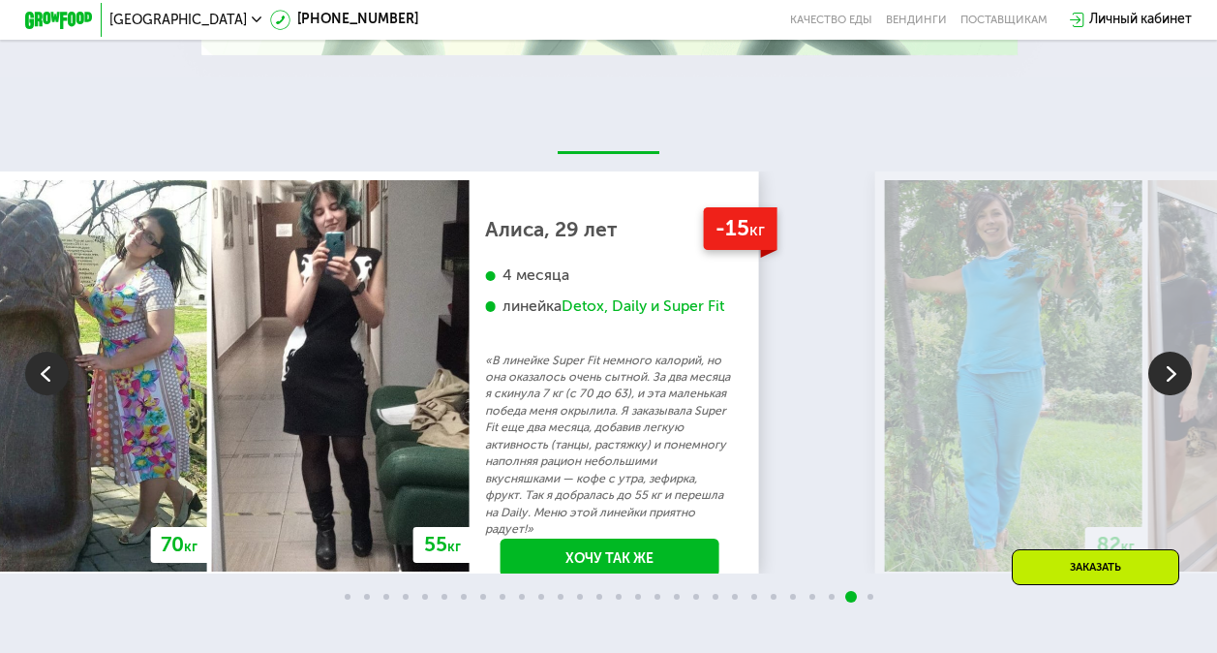
click at [1176, 372] on img at bounding box center [1170, 374] width 44 height 44
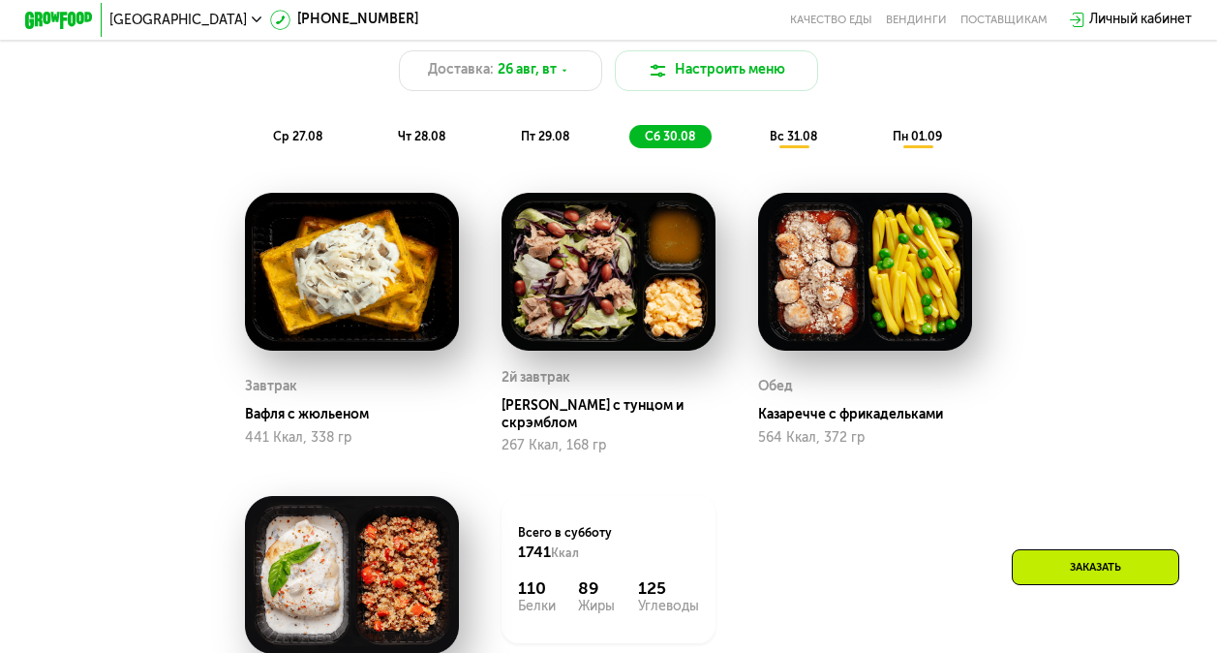
scroll to position [1065, 0]
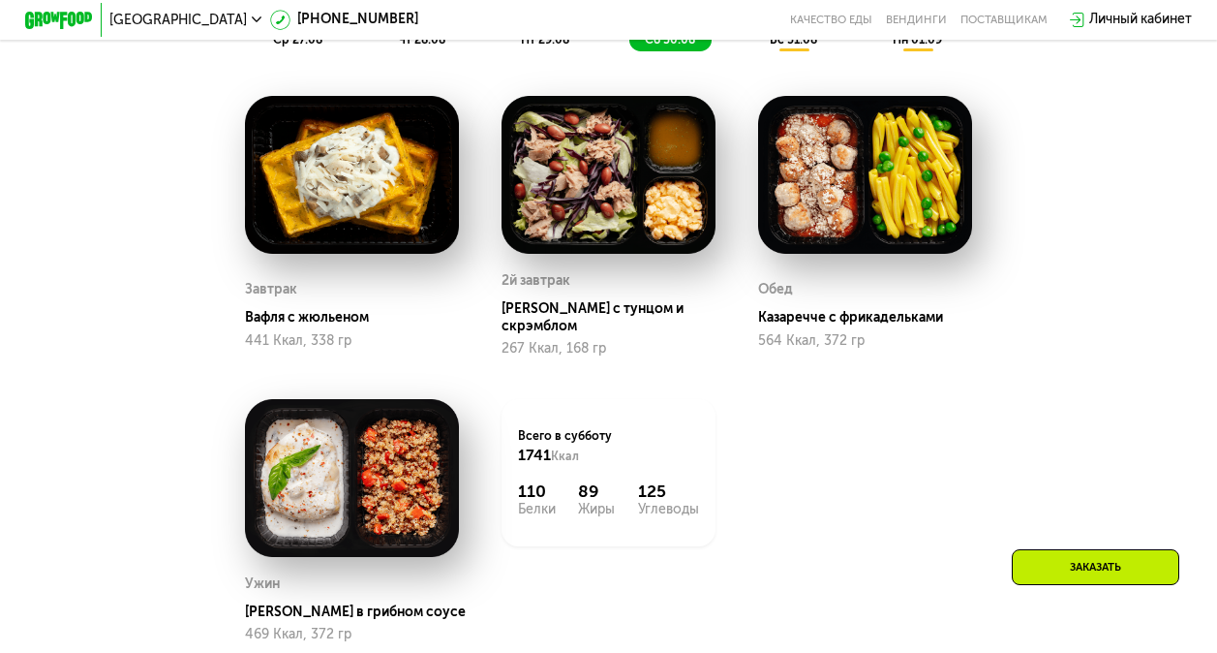
click at [827, 202] on img at bounding box center [865, 175] width 214 height 158
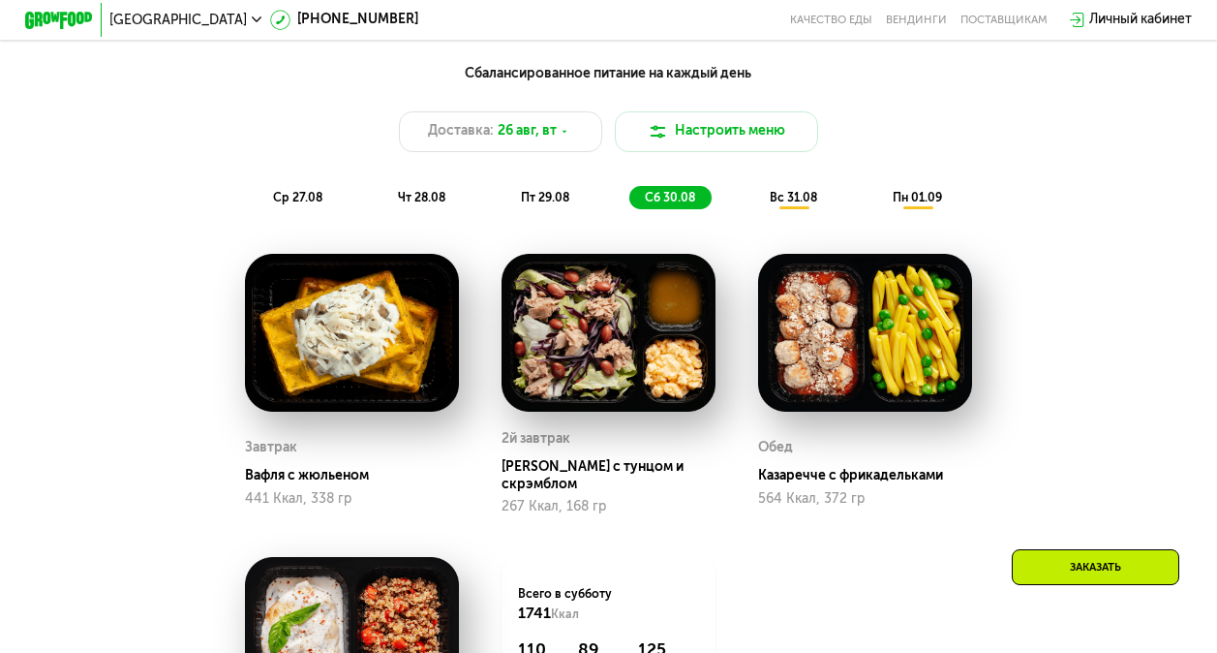
scroll to position [872, 0]
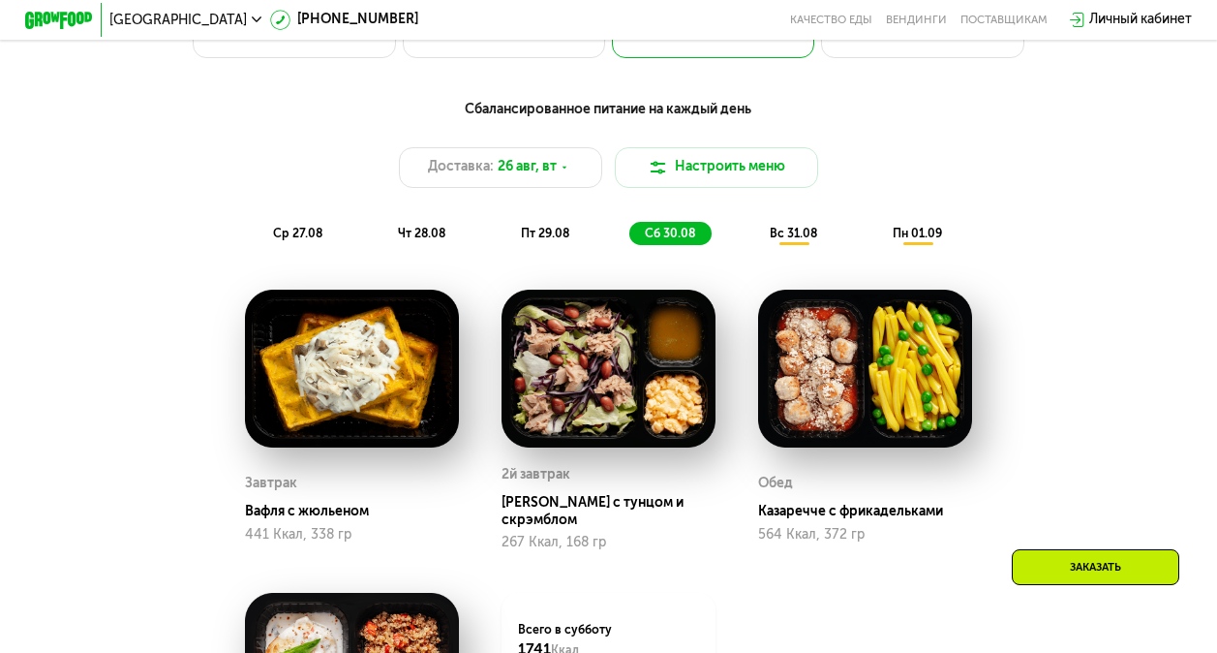
click at [557, 240] on span "пт 29.08" at bounding box center [545, 234] width 48 height 14
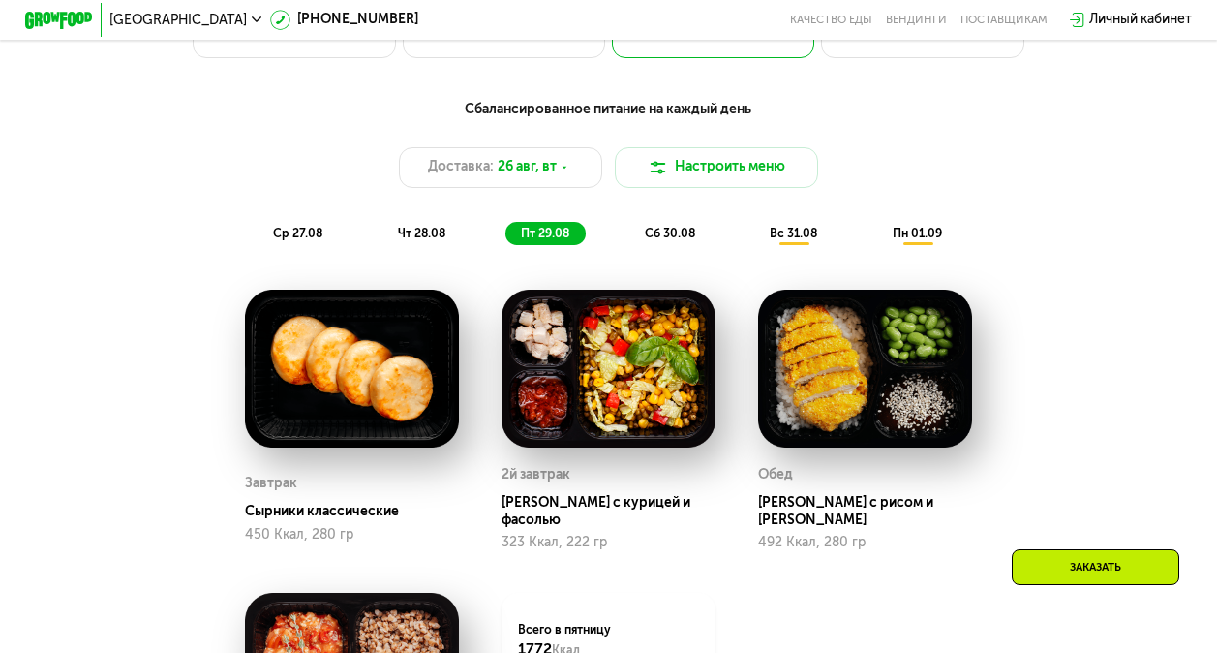
click at [502, 441] on img at bounding box center [609, 369] width 214 height 158
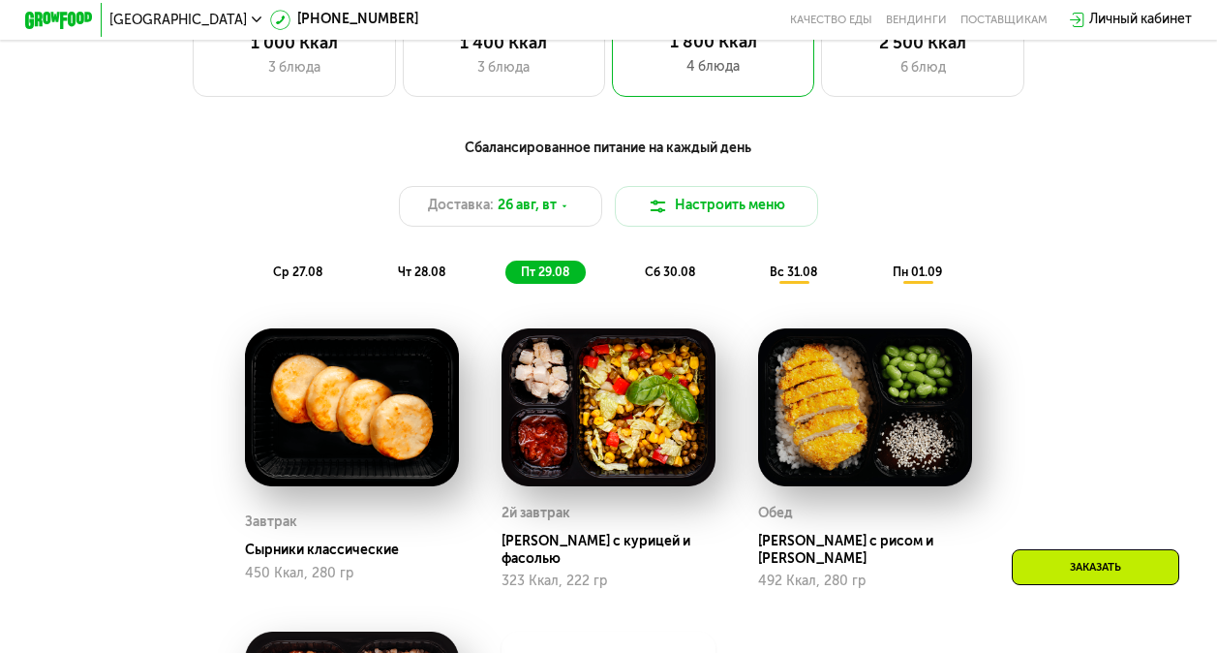
scroll to position [775, 0]
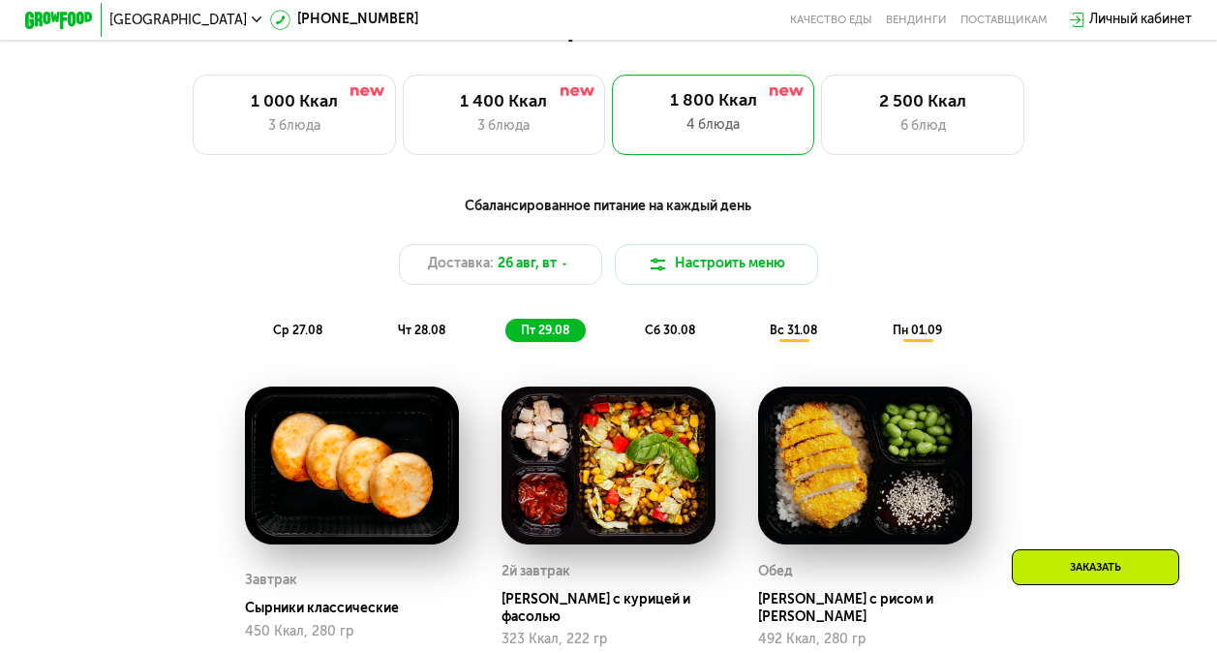
click at [432, 336] on span "чт 28.08" at bounding box center [421, 330] width 47 height 14
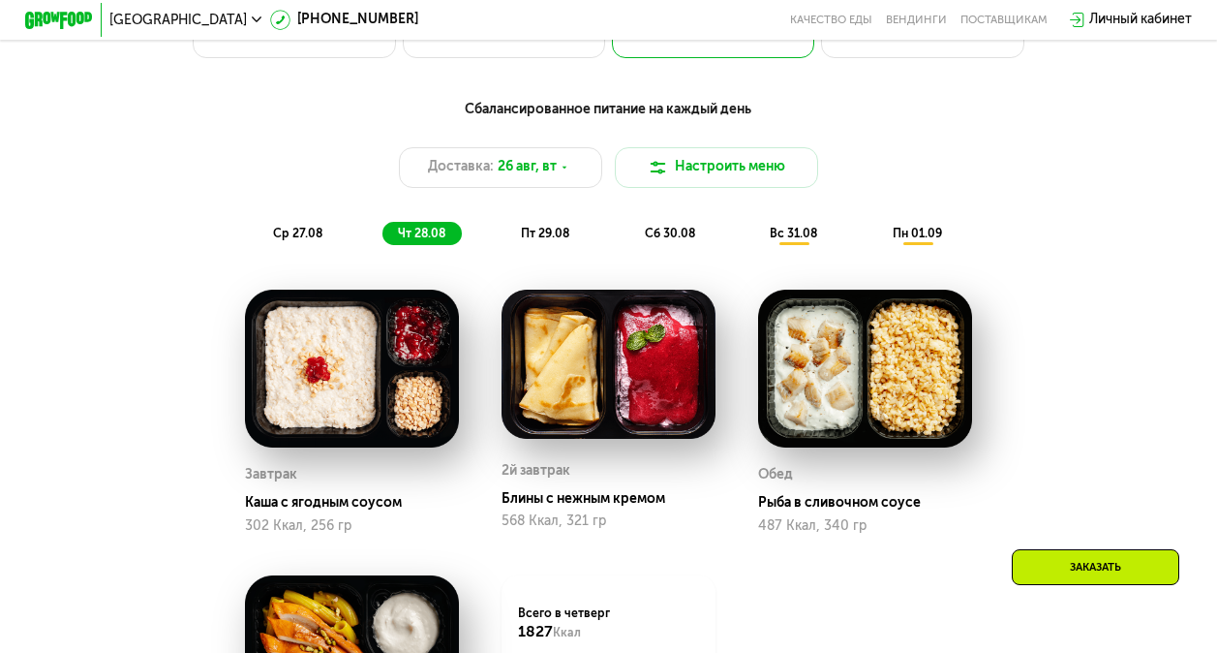
scroll to position [968, 0]
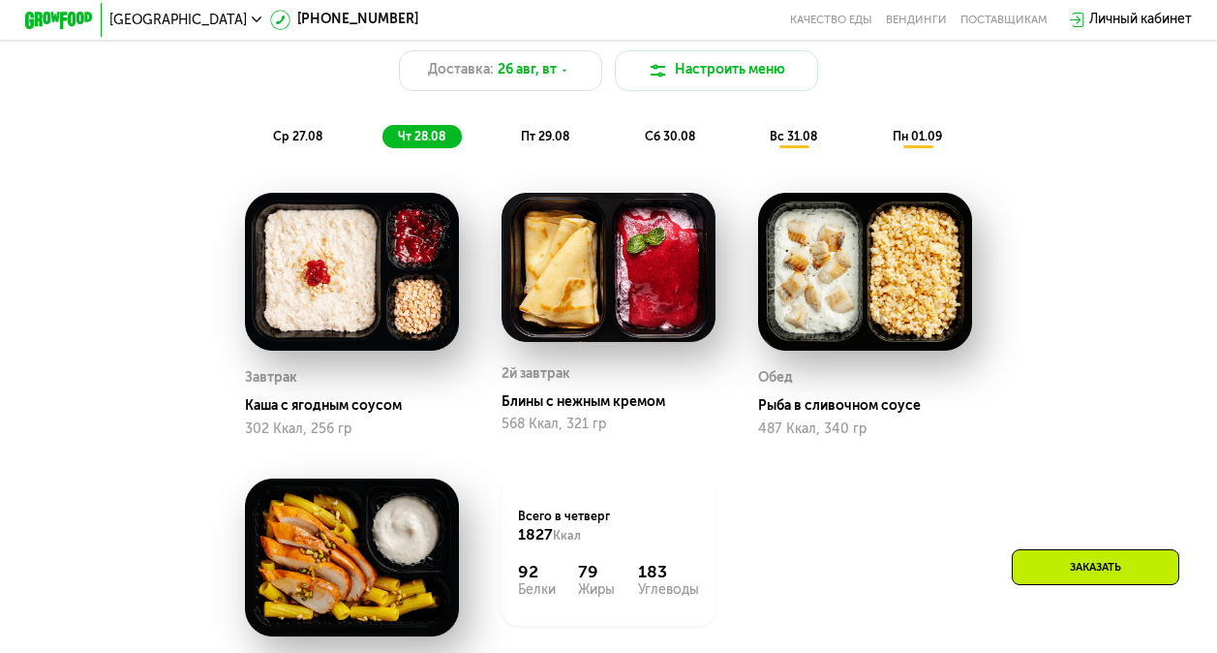
click at [586, 342] on img at bounding box center [609, 267] width 214 height 149
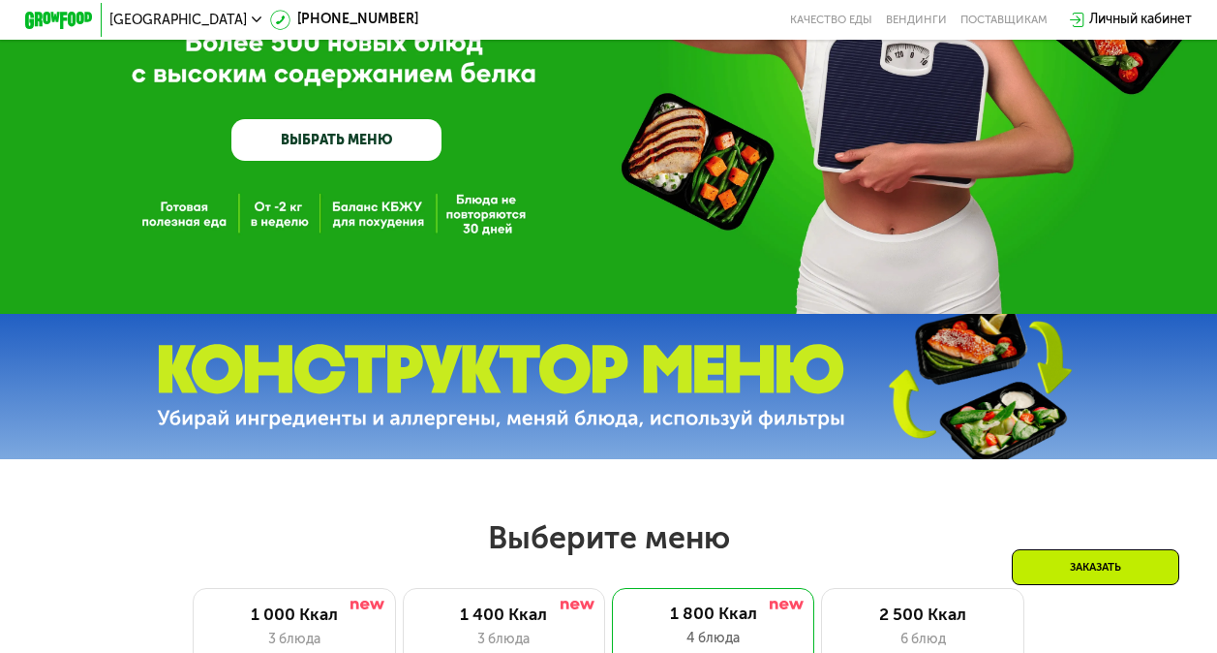
scroll to position [97, 0]
